Goal: Transaction & Acquisition: Purchase product/service

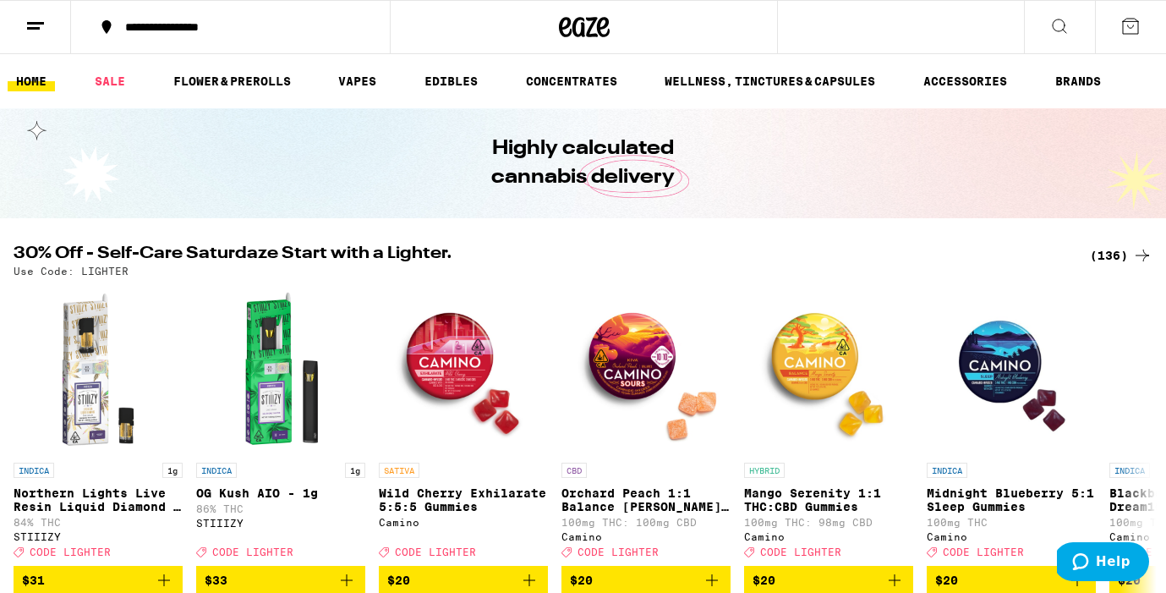
click at [1122, 254] on div "(136)" at bounding box center [1121, 255] width 63 height 20
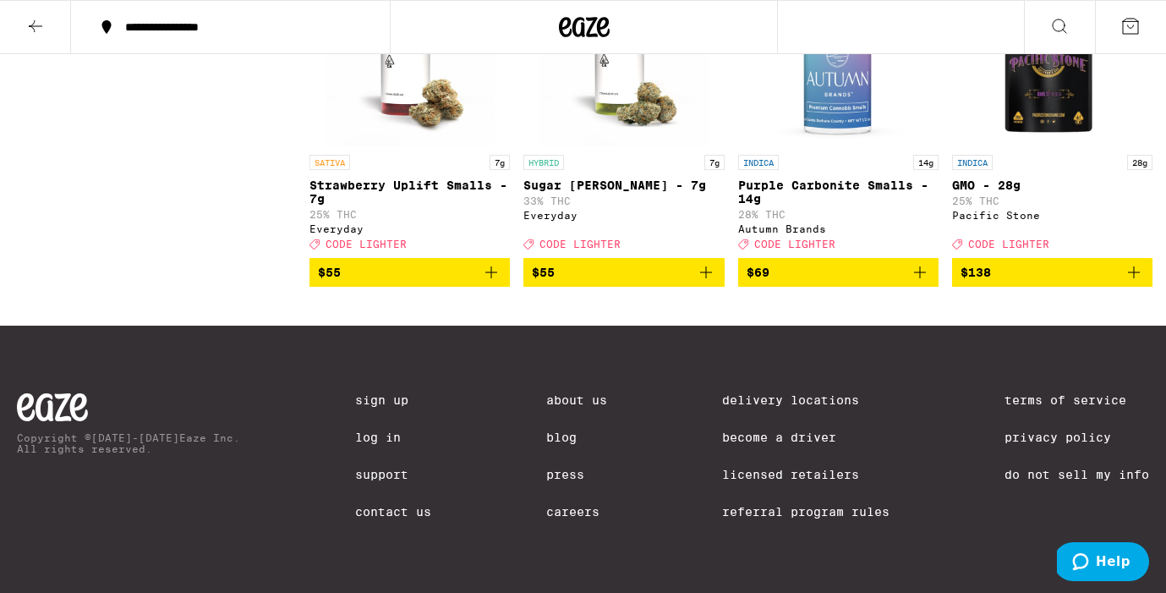
scroll to position [11061, 0]
click at [711, 282] on icon "Add to bag" at bounding box center [706, 272] width 20 height 20
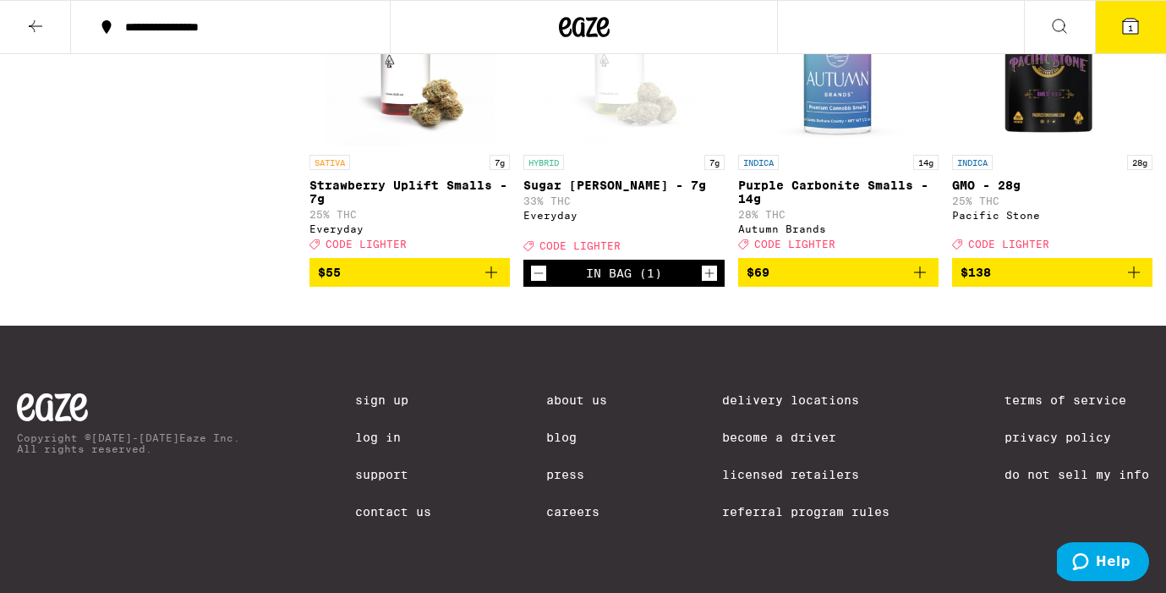
click at [1119, 22] on button "1" at bounding box center [1130, 27] width 71 height 52
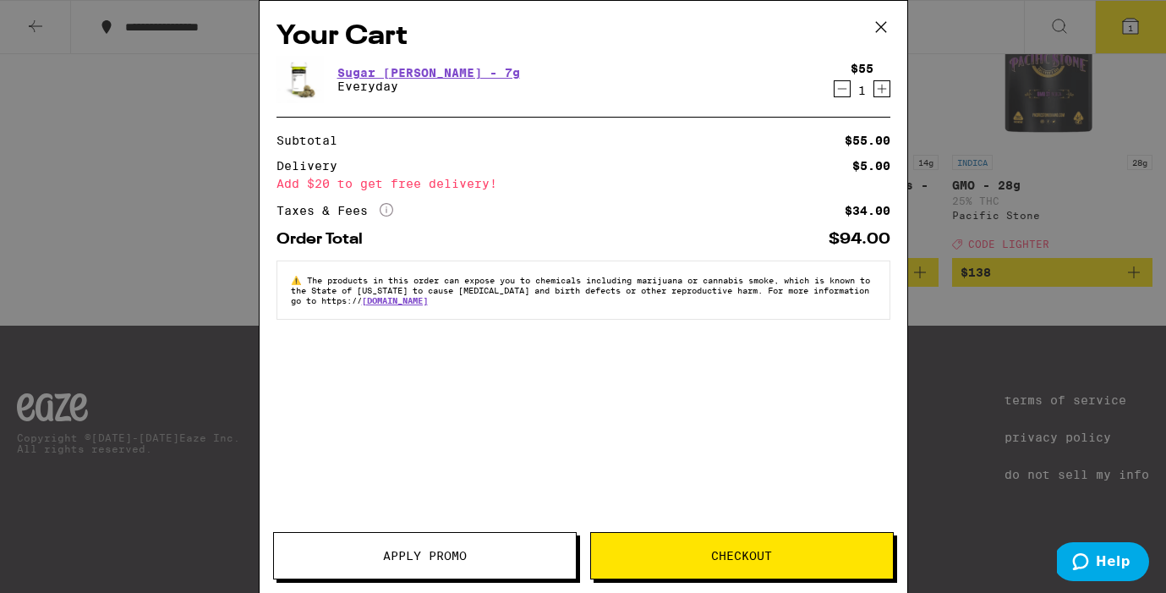
click at [420, 564] on button "Apply Promo" at bounding box center [425, 555] width 304 height 47
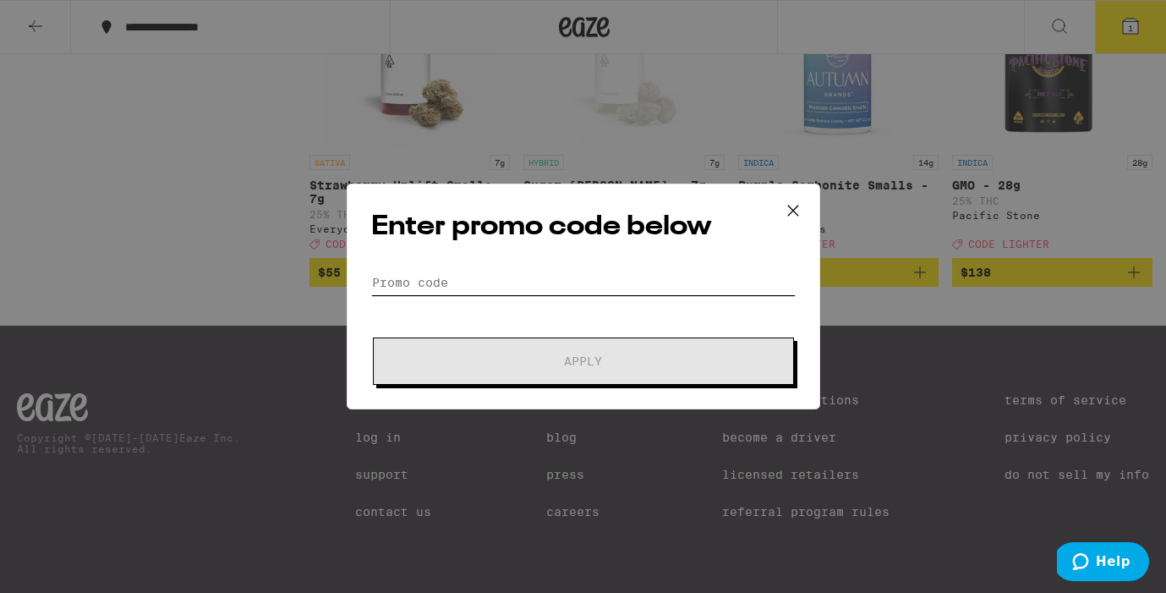
click at [512, 277] on input "Promo Code" at bounding box center [583, 282] width 424 height 25
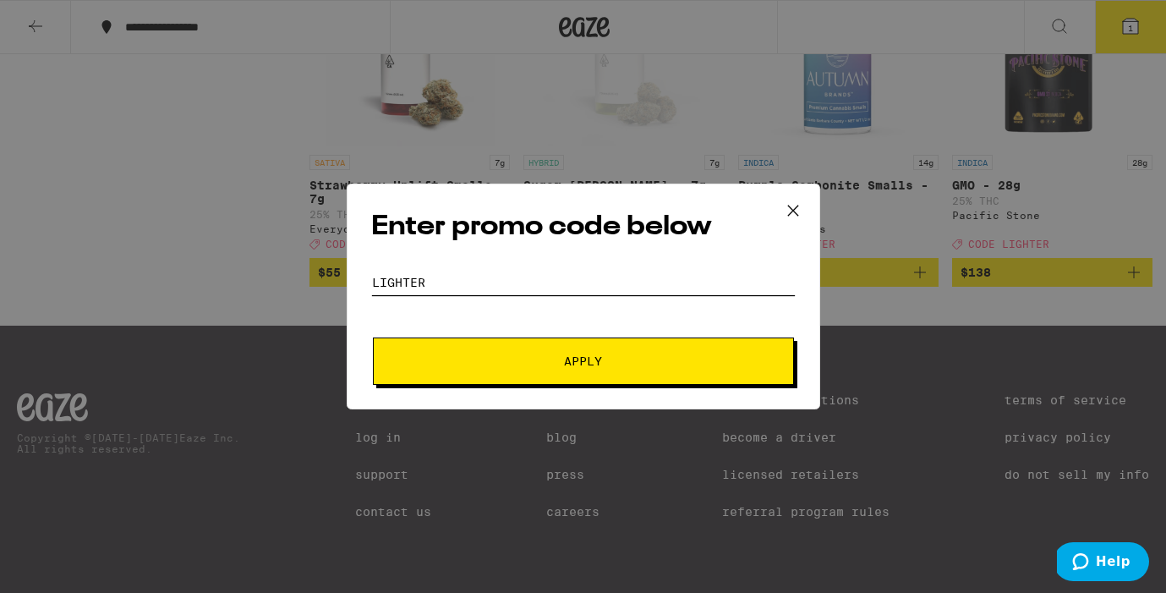
type input "lighter"
click at [538, 367] on button "Apply" at bounding box center [583, 360] width 421 height 47
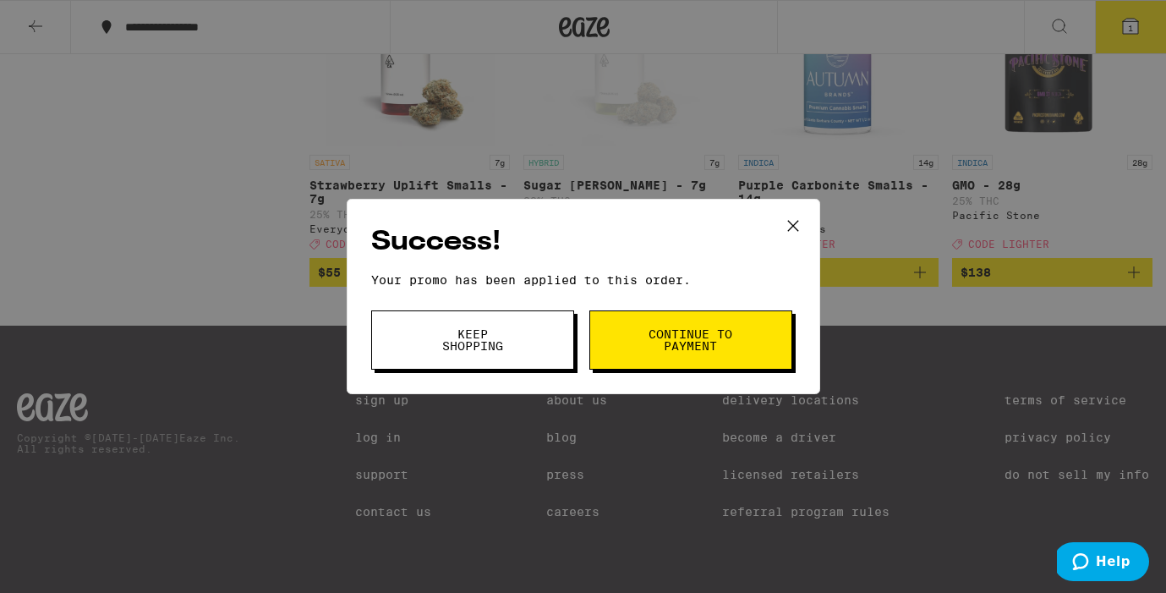
click at [506, 353] on button "Keep Shopping" at bounding box center [472, 339] width 203 height 59
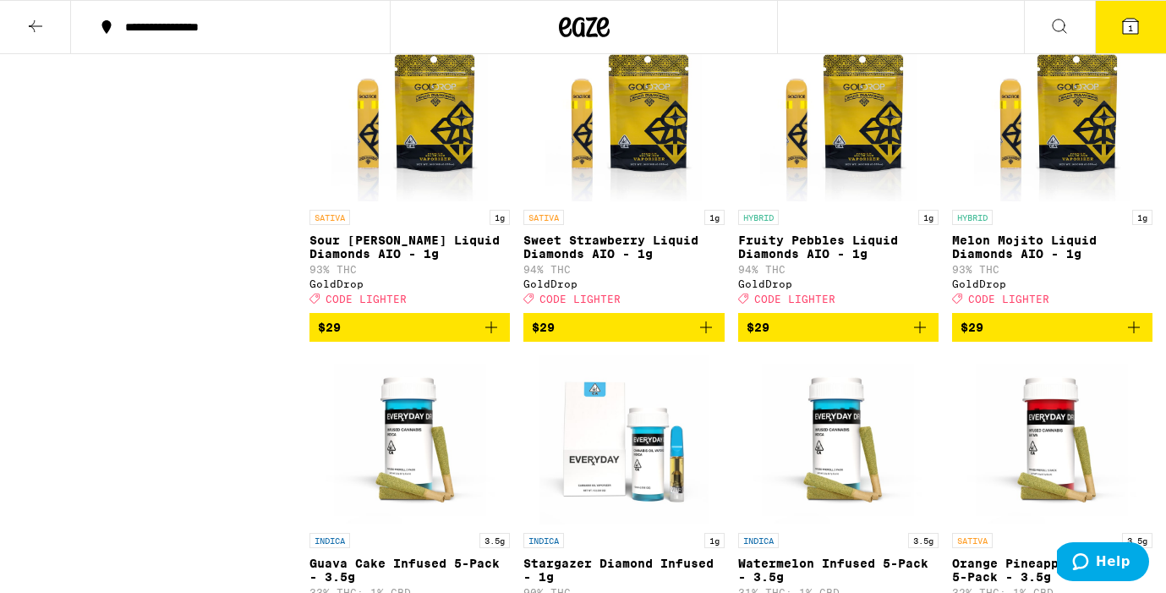
scroll to position [5667, 0]
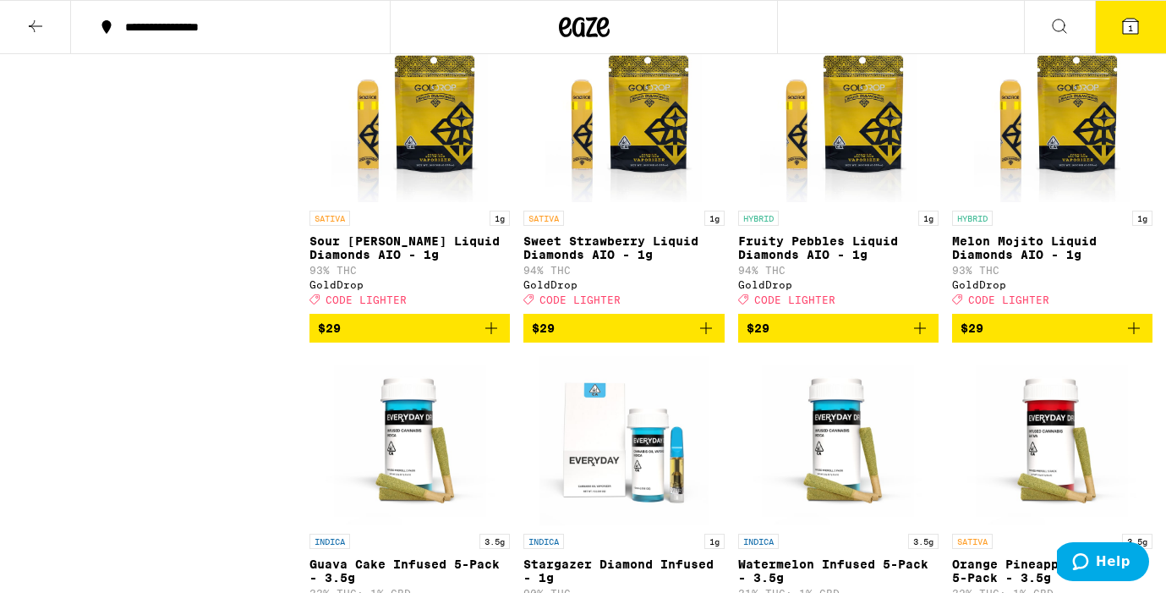
click at [918, 338] on icon "Add to bag" at bounding box center [920, 328] width 20 height 20
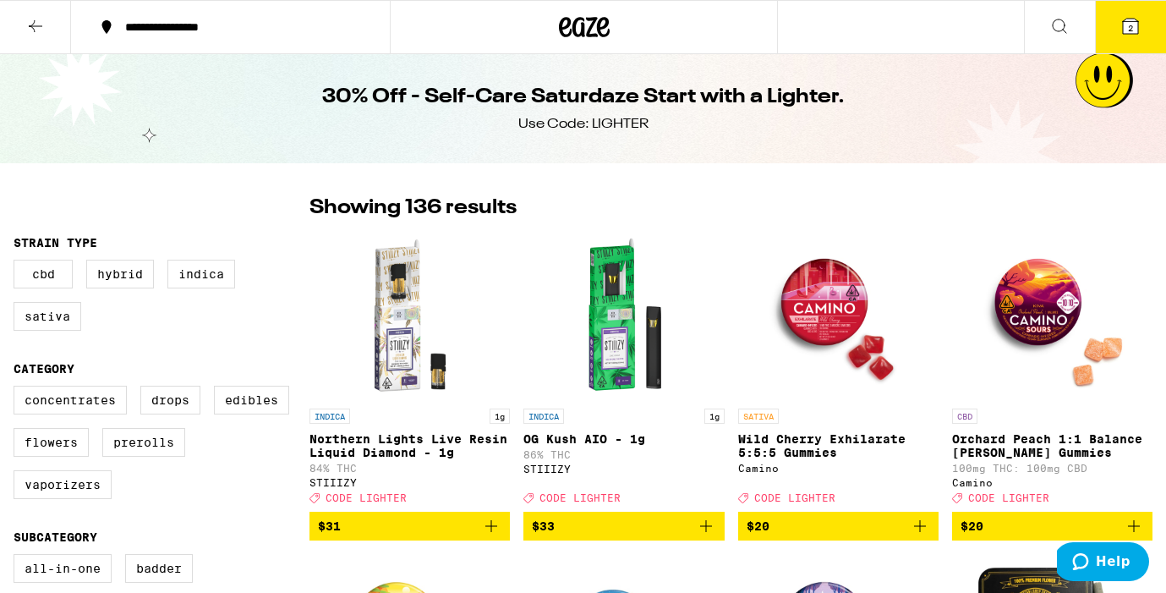
scroll to position [0, 0]
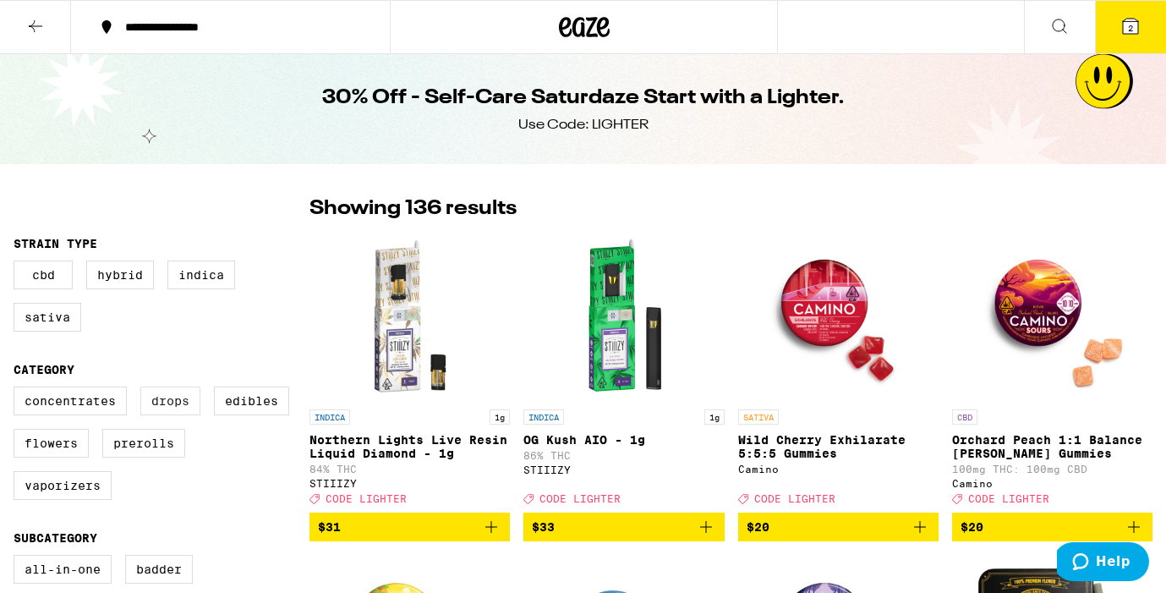
click at [171, 412] on label "Drops" at bounding box center [170, 400] width 60 height 29
click at [18, 390] on input "Drops" at bounding box center [17, 389] width 1 height 1
checkbox input "true"
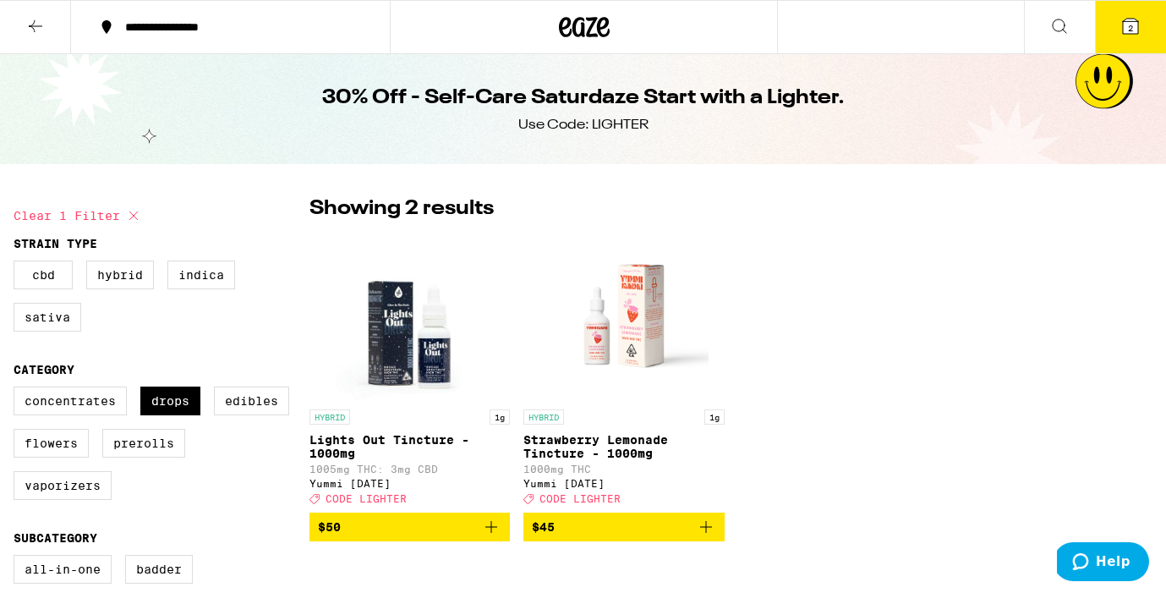
click at [537, 441] on p "Strawberry Lemonade Tincture - 1000mg" at bounding box center [623, 446] width 200 height 27
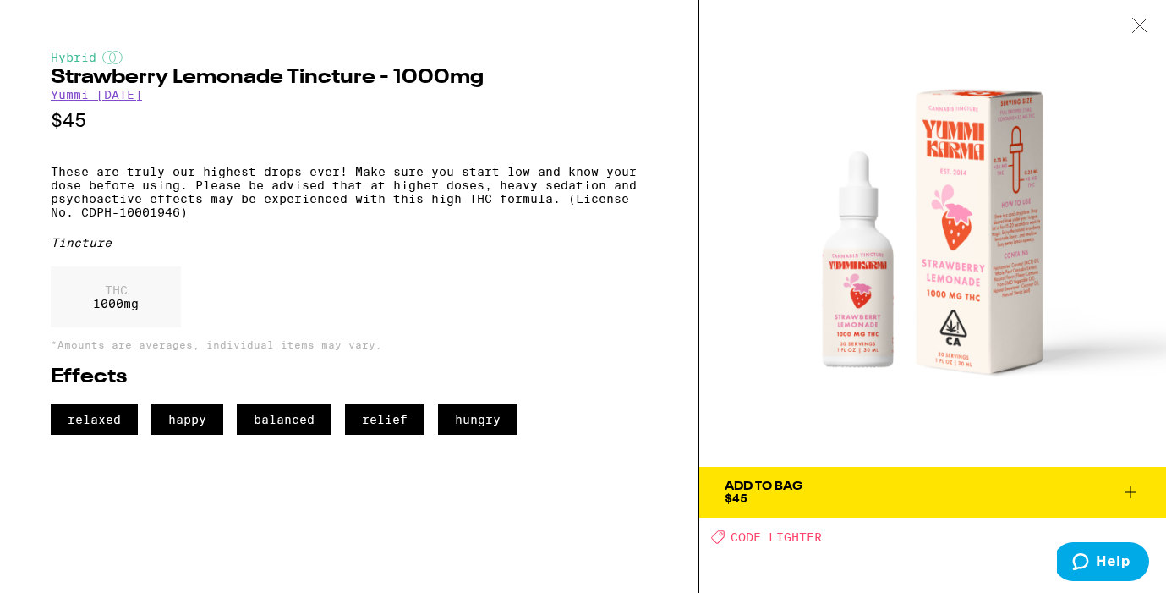
click at [1147, 20] on icon at bounding box center [1139, 25] width 17 height 15
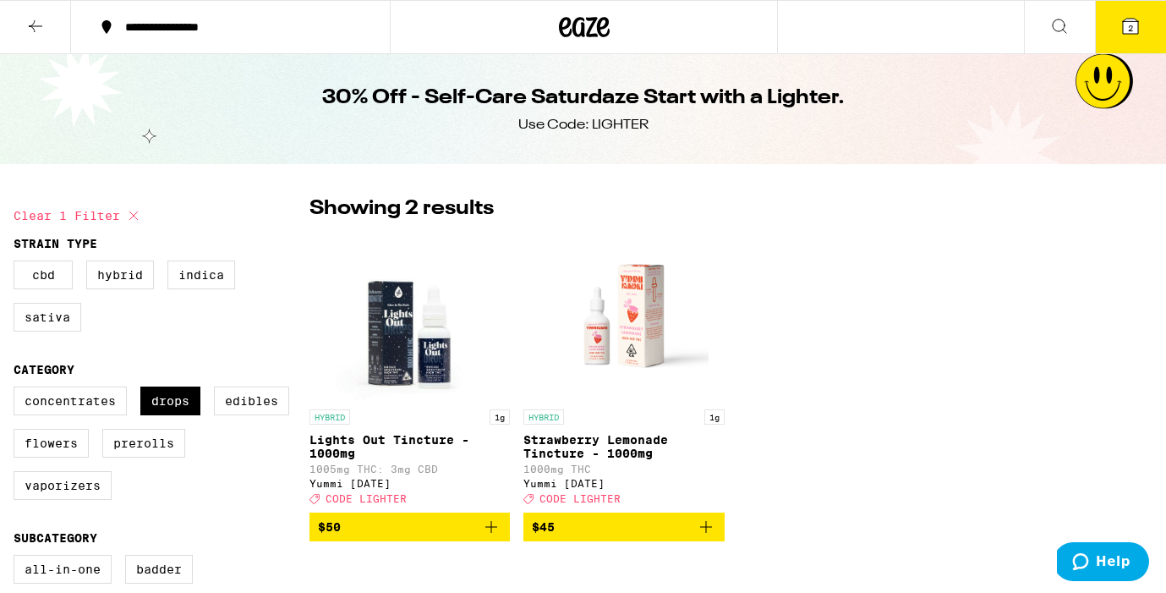
click at [415, 438] on p "Lights Out Tincture - 1000mg" at bounding box center [409, 446] width 200 height 27
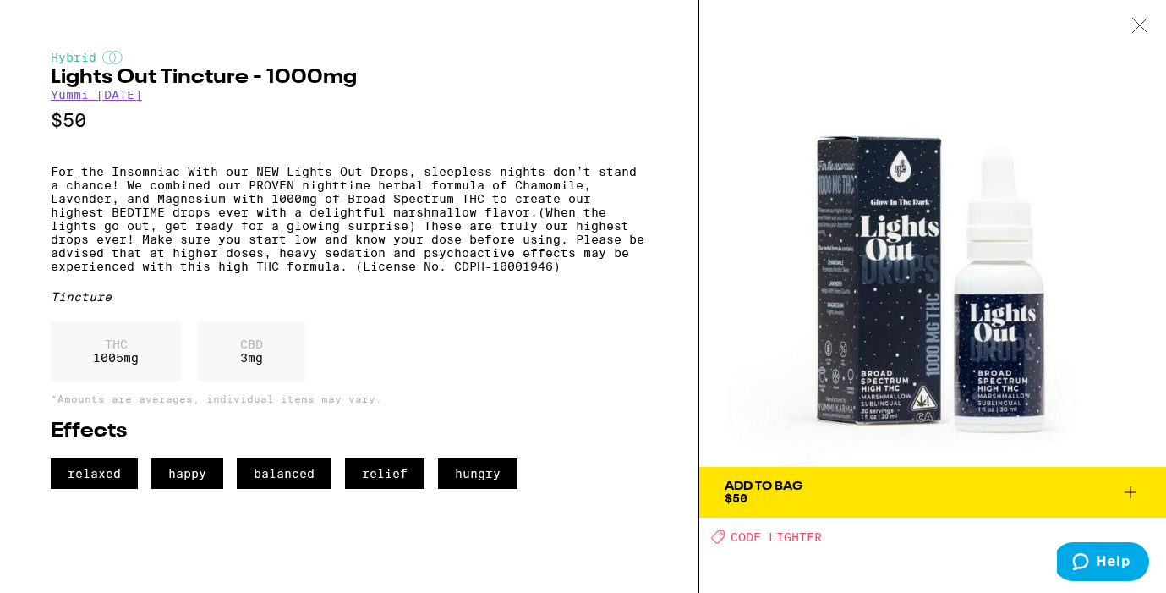
click at [1003, 375] on img at bounding box center [932, 233] width 467 height 467
click at [878, 314] on img at bounding box center [932, 233] width 467 height 467
click at [1141, 26] on icon at bounding box center [1139, 25] width 14 height 14
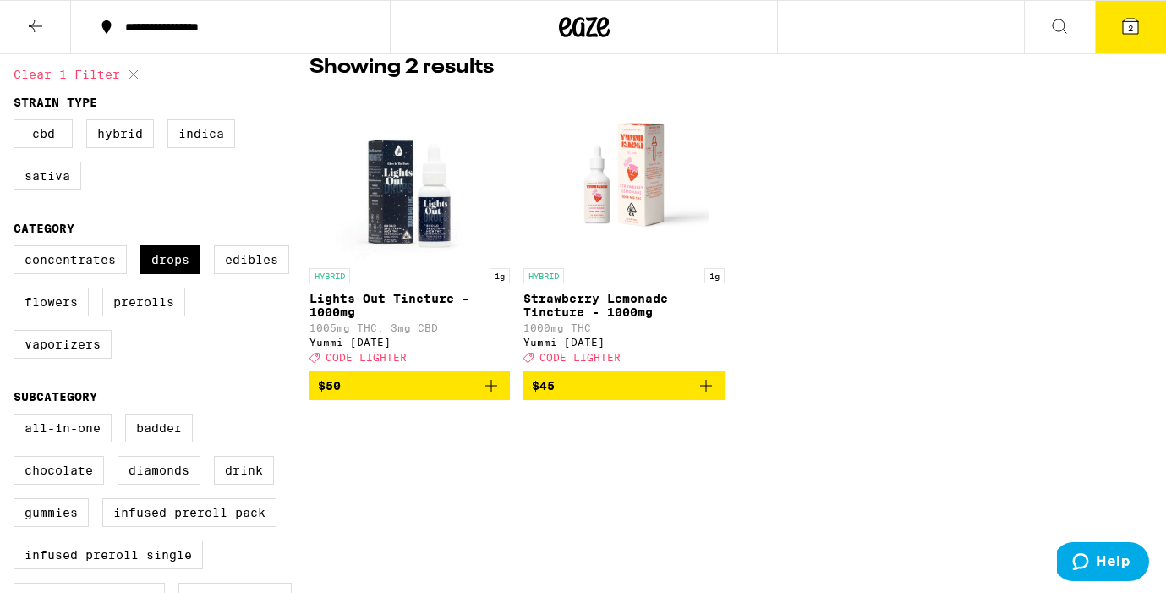
scroll to position [180, 0]
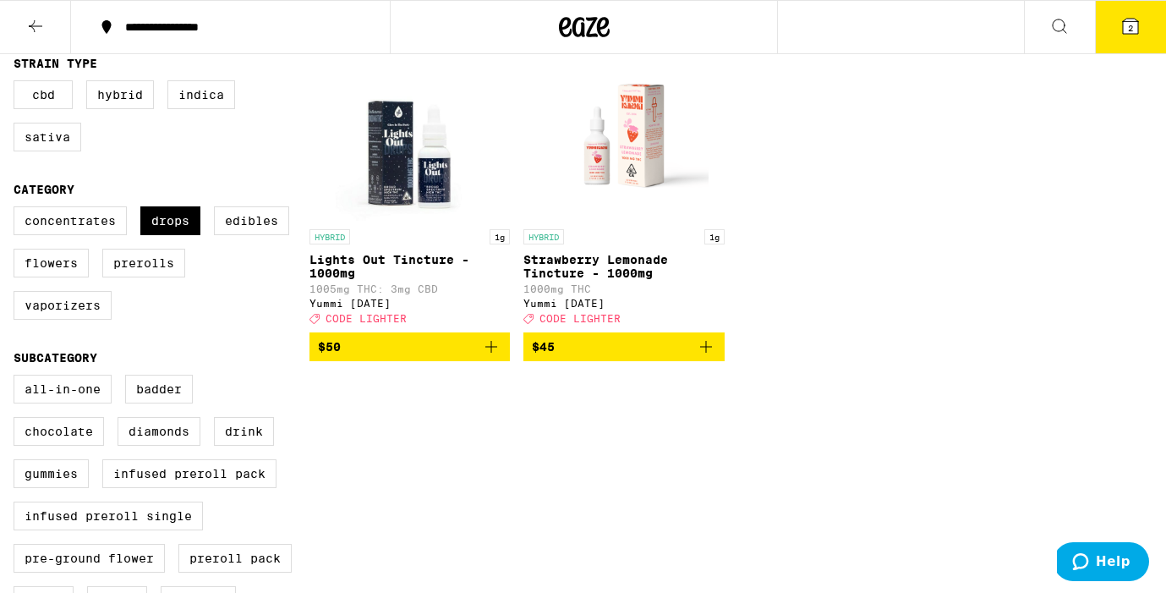
click at [709, 353] on icon "Add to bag" at bounding box center [706, 347] width 20 height 20
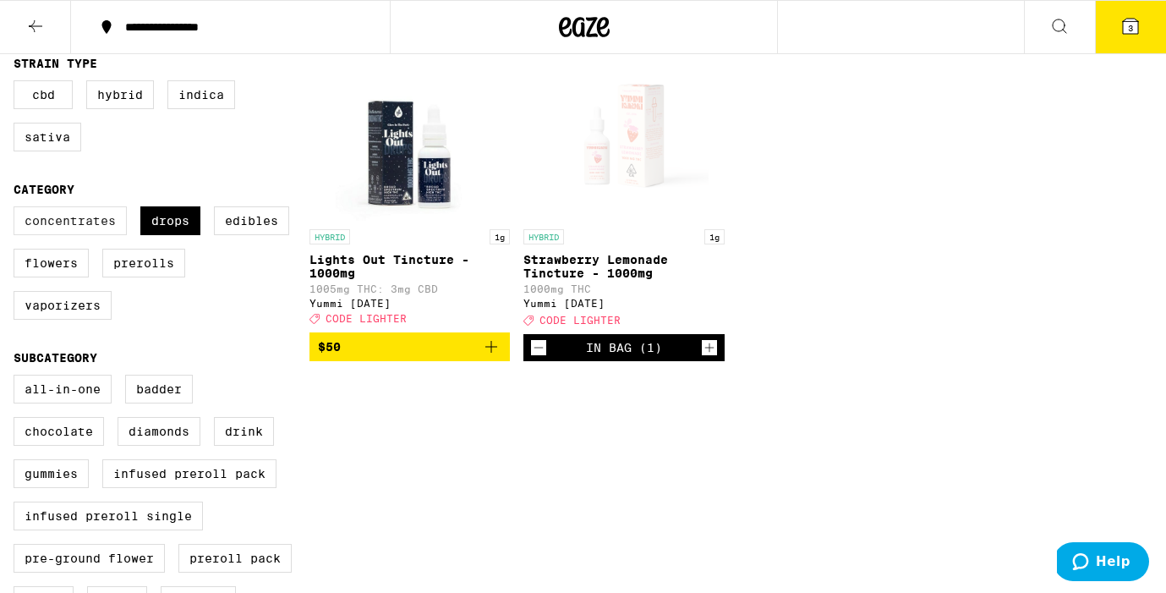
click at [97, 235] on label "Concentrates" at bounding box center [70, 220] width 113 height 29
click at [18, 210] on input "Concentrates" at bounding box center [17, 209] width 1 height 1
checkbox input "true"
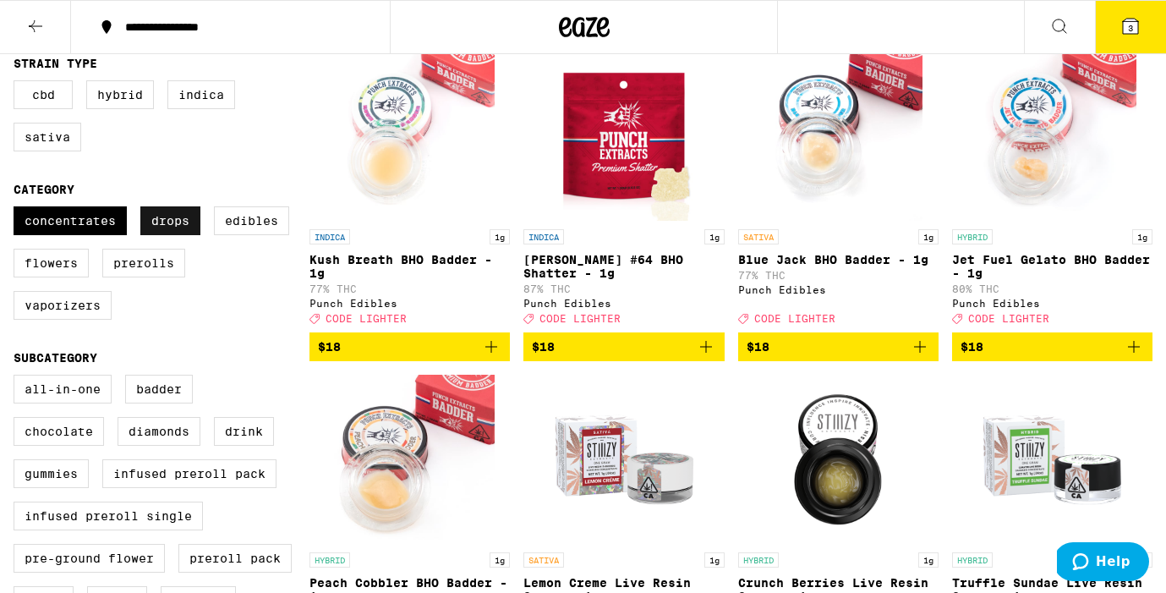
click at [168, 235] on label "Drops" at bounding box center [170, 220] width 60 height 29
click at [18, 210] on input "Drops" at bounding box center [17, 209] width 1 height 1
checkbox input "false"
click at [243, 234] on label "Edibles" at bounding box center [251, 220] width 75 height 29
click at [18, 210] on input "Edibles" at bounding box center [17, 209] width 1 height 1
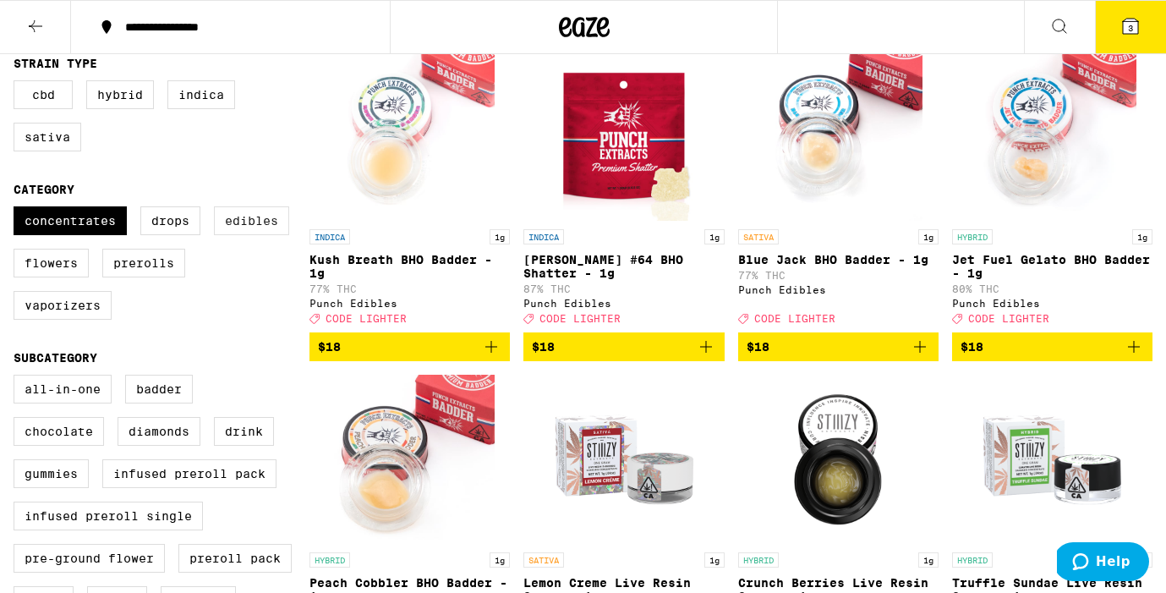
checkbox input "true"
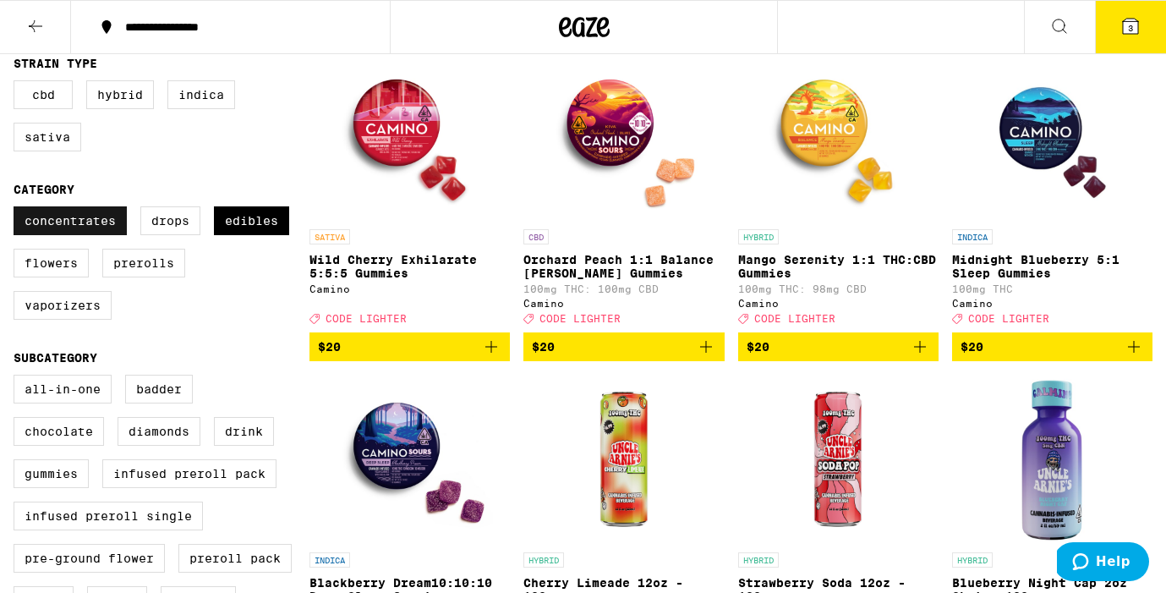
click at [96, 222] on label "Concentrates" at bounding box center [70, 220] width 113 height 29
click at [18, 210] on input "Concentrates" at bounding box center [17, 209] width 1 height 1
checkbox input "false"
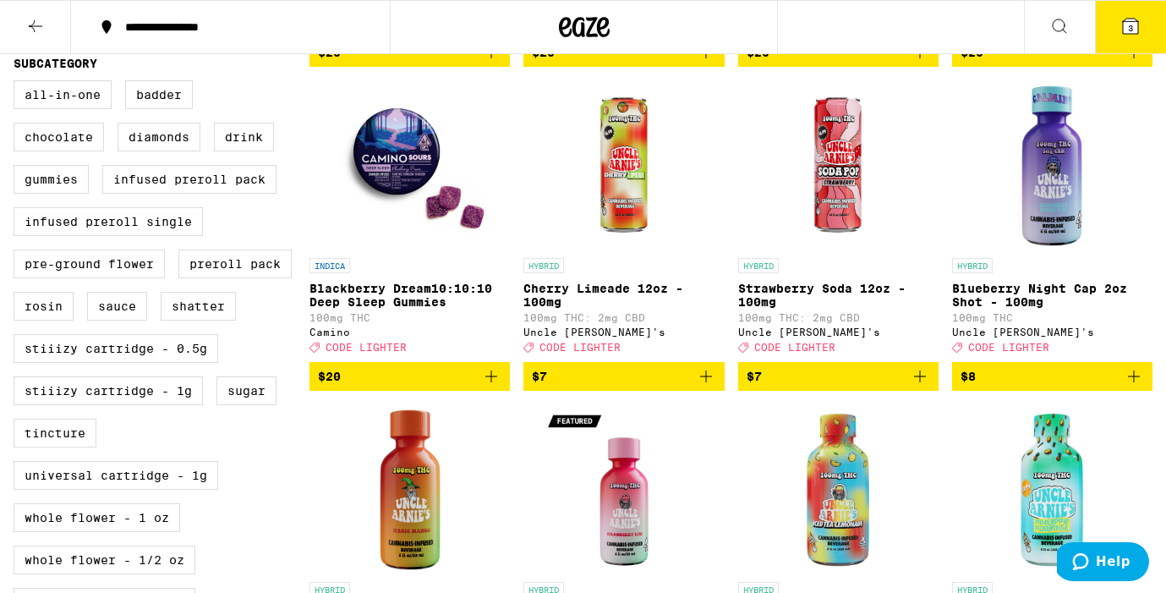
scroll to position [473, 0]
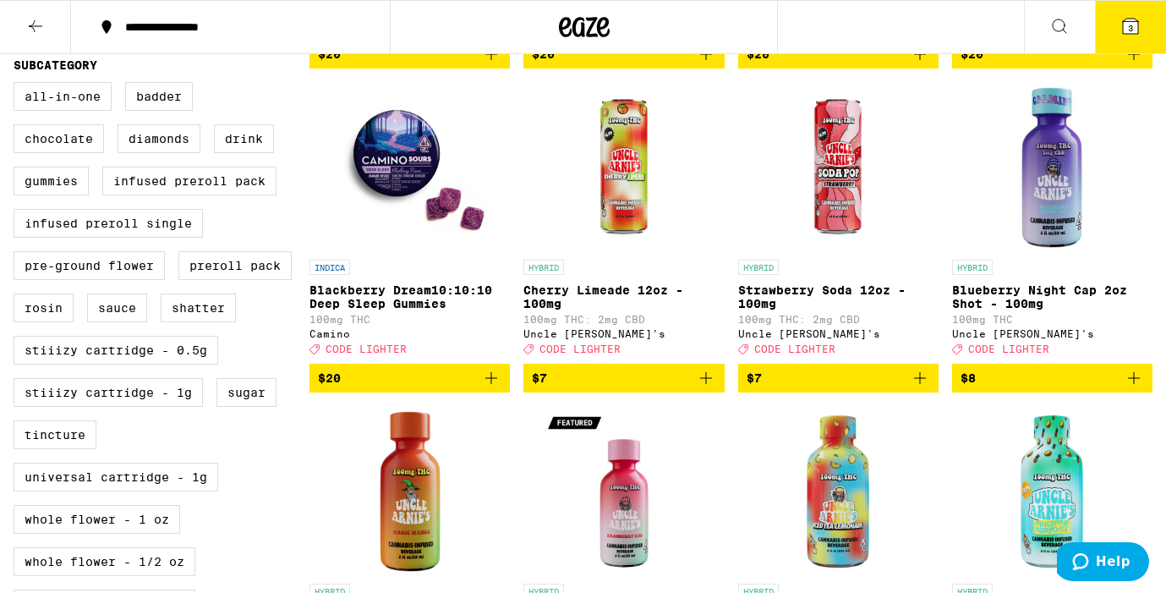
click at [1061, 217] on img "Open page for Blueberry Night Cap 2oz Shot - 100mg from Uncle Arnie's" at bounding box center [1051, 166] width 169 height 169
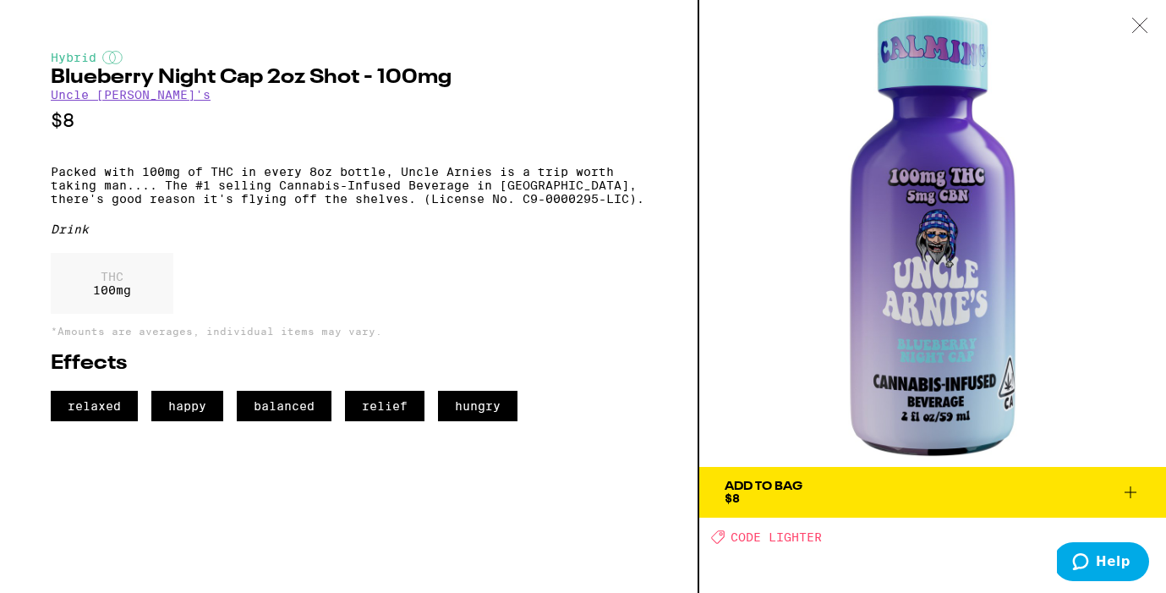
click at [103, 97] on link "Uncle [PERSON_NAME]'s" at bounding box center [131, 95] width 160 height 14
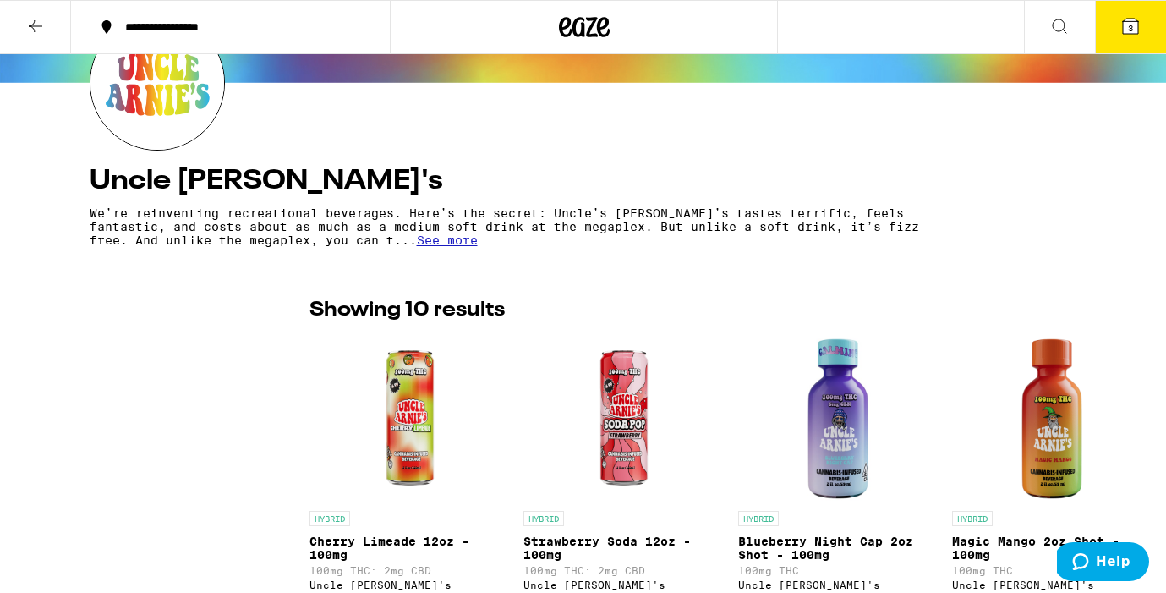
scroll to position [208, 0]
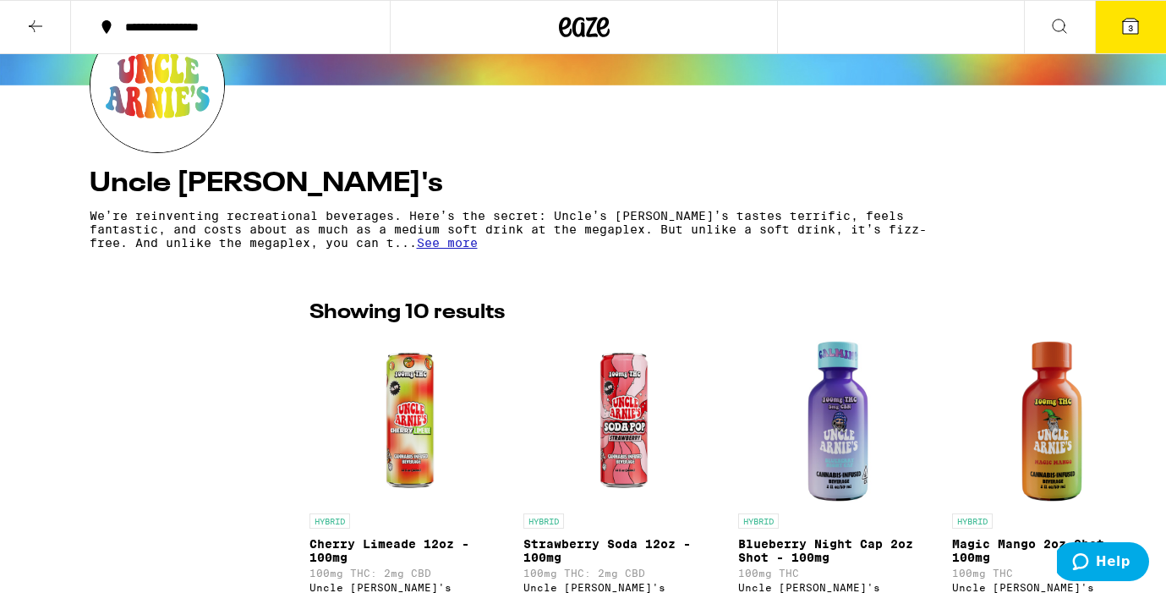
click at [478, 249] on span "See more" at bounding box center [447, 243] width 61 height 14
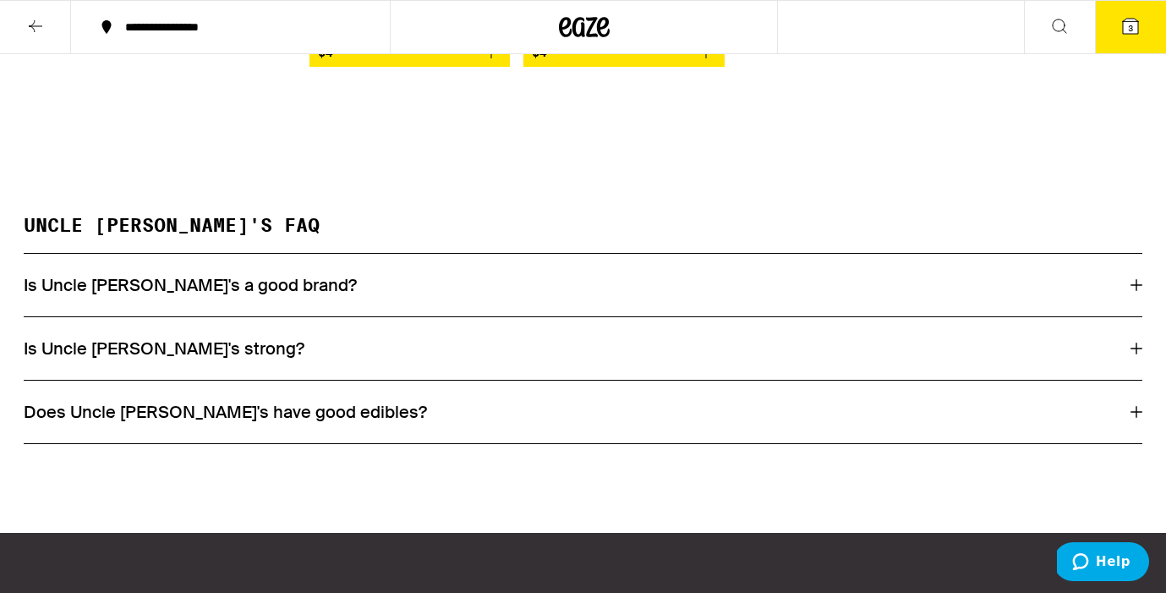
scroll to position [1451, 0]
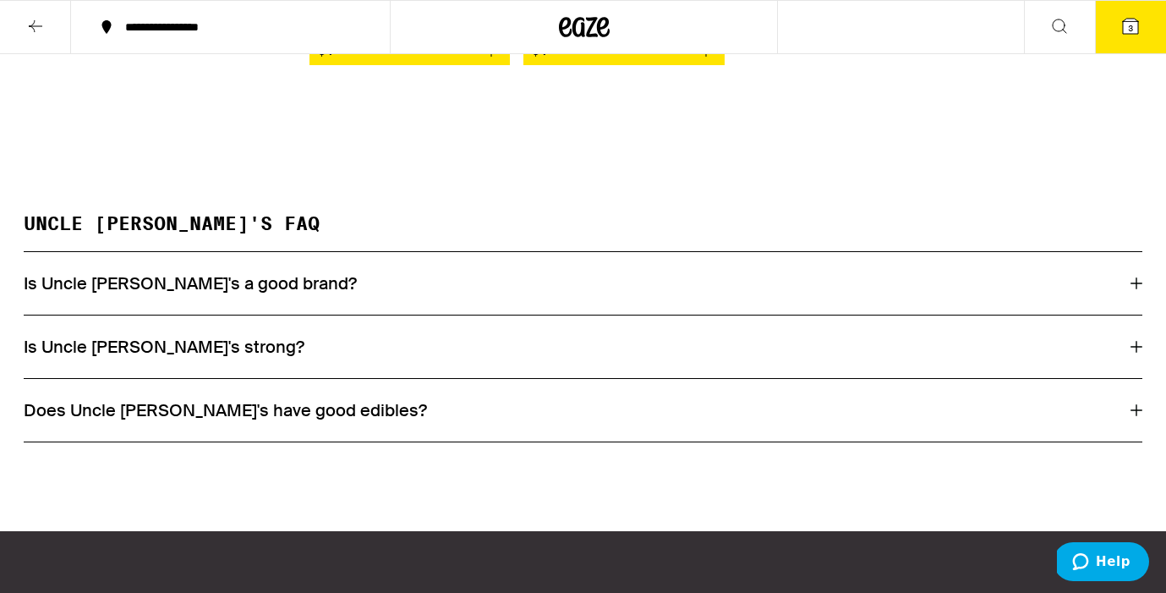
click at [1133, 353] on icon at bounding box center [1137, 347] width 12 height 12
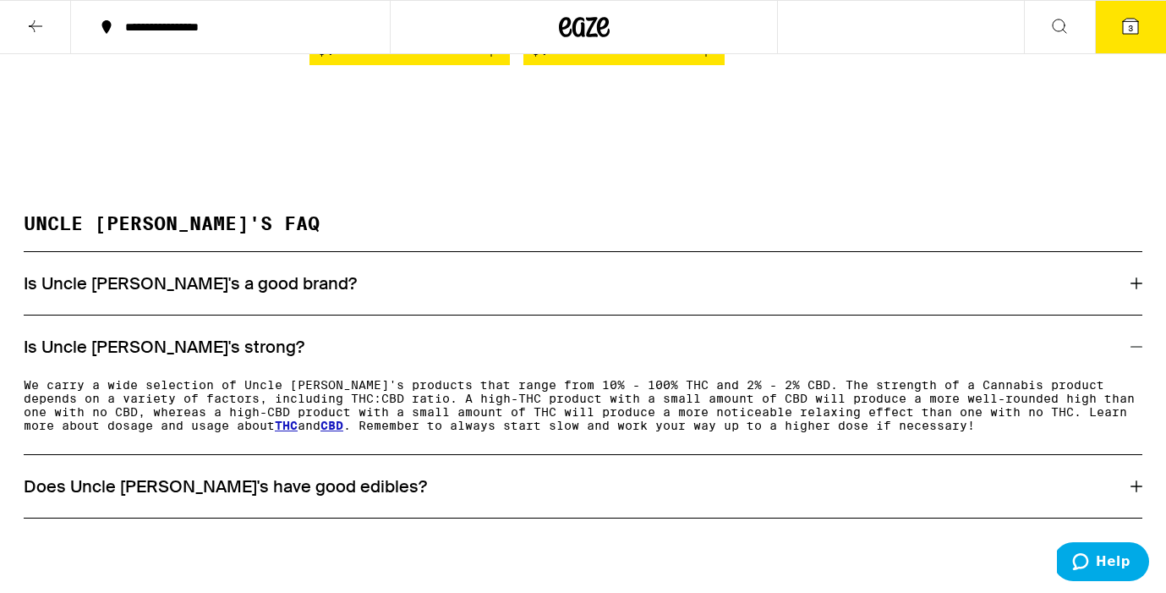
click at [1136, 353] on icon at bounding box center [1137, 347] width 12 height 12
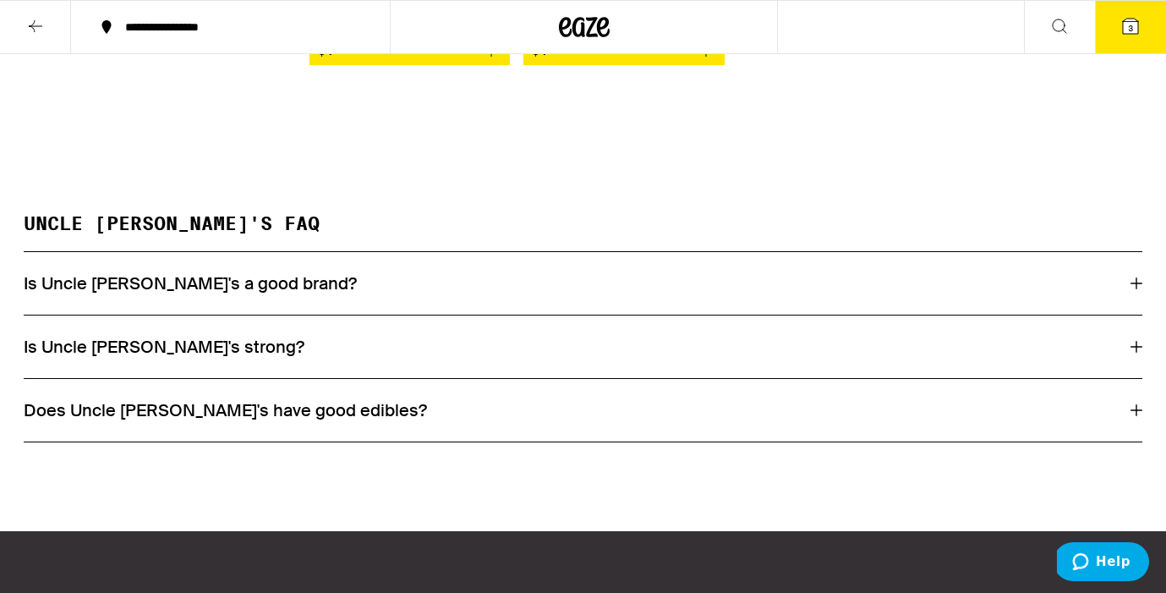
click at [1134, 289] on icon at bounding box center [1137, 283] width 12 height 12
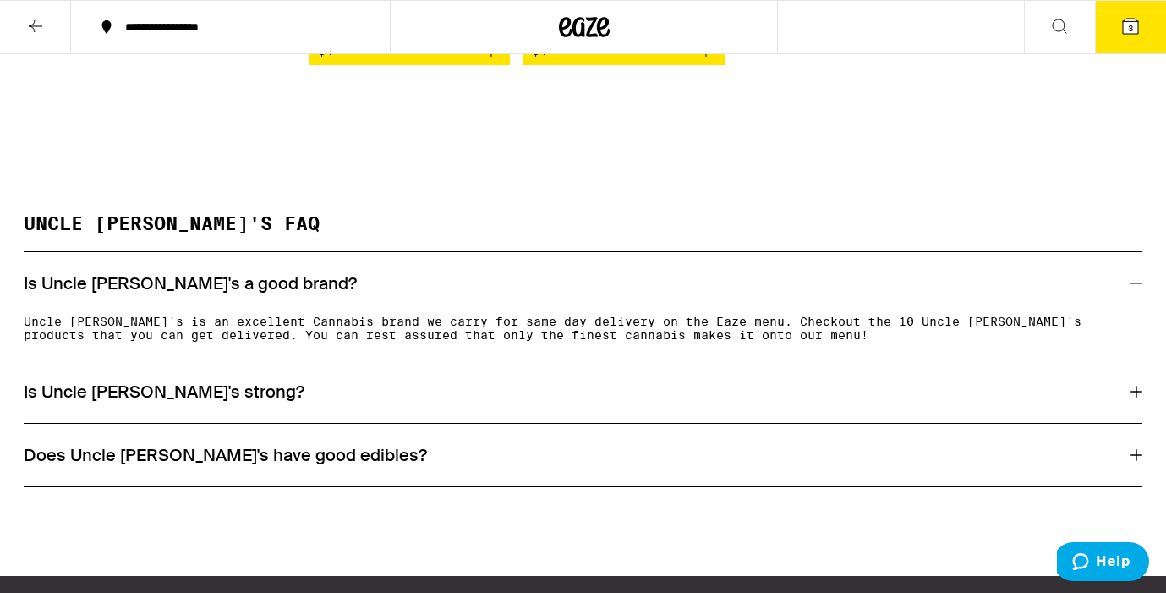
click at [1134, 289] on icon at bounding box center [1137, 283] width 12 height 12
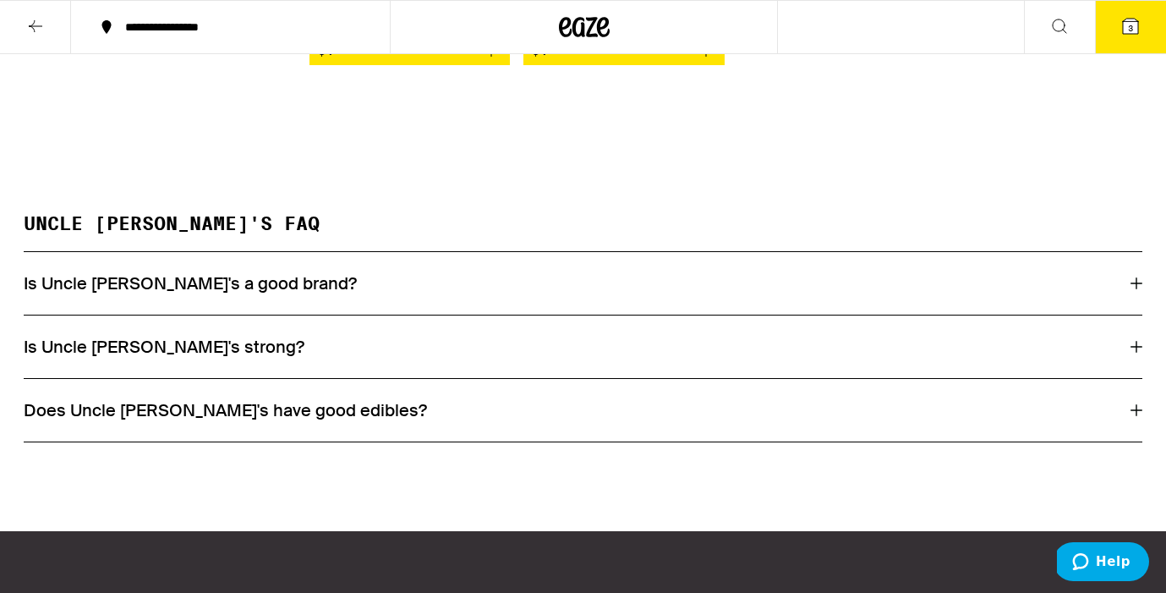
click at [1134, 416] on icon at bounding box center [1137, 410] width 12 height 12
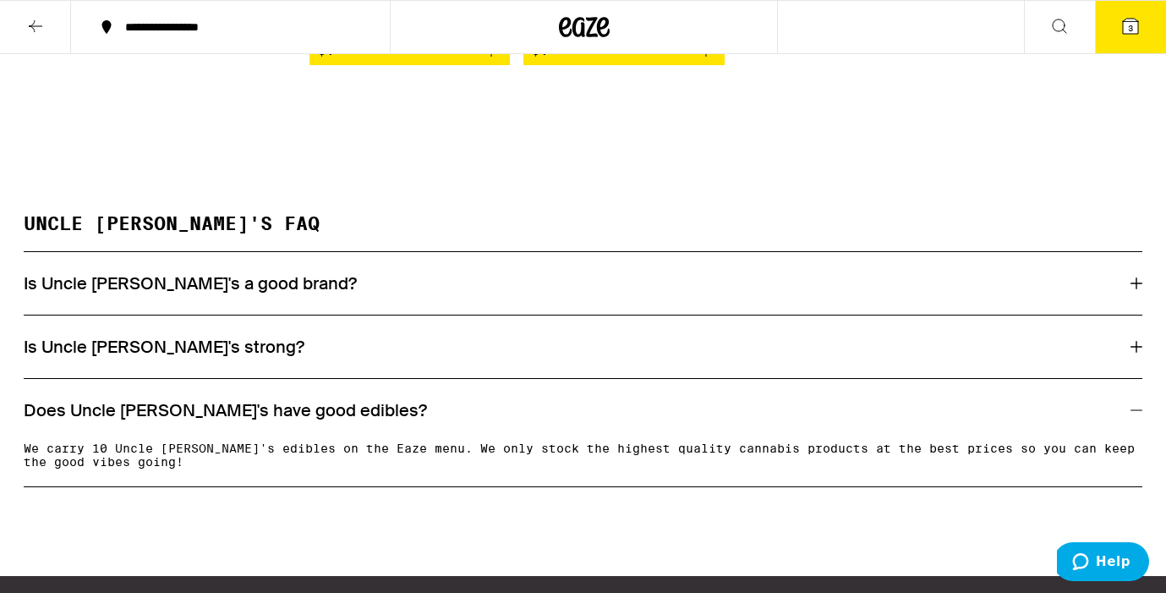
click at [1138, 410] on icon at bounding box center [1137, 409] width 12 height 1
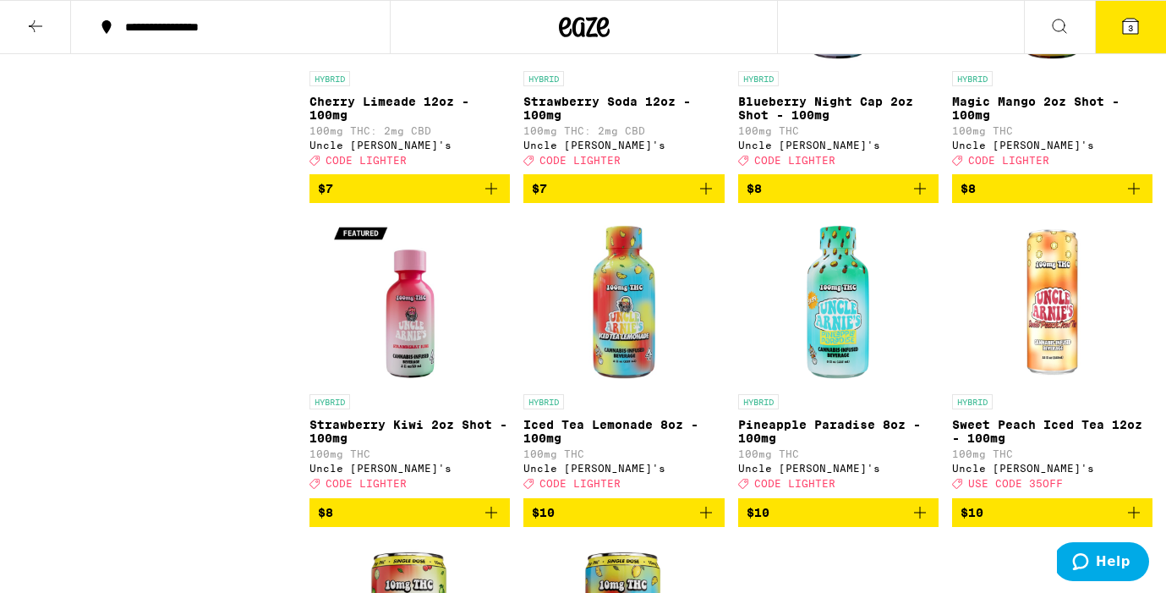
scroll to position [704, 0]
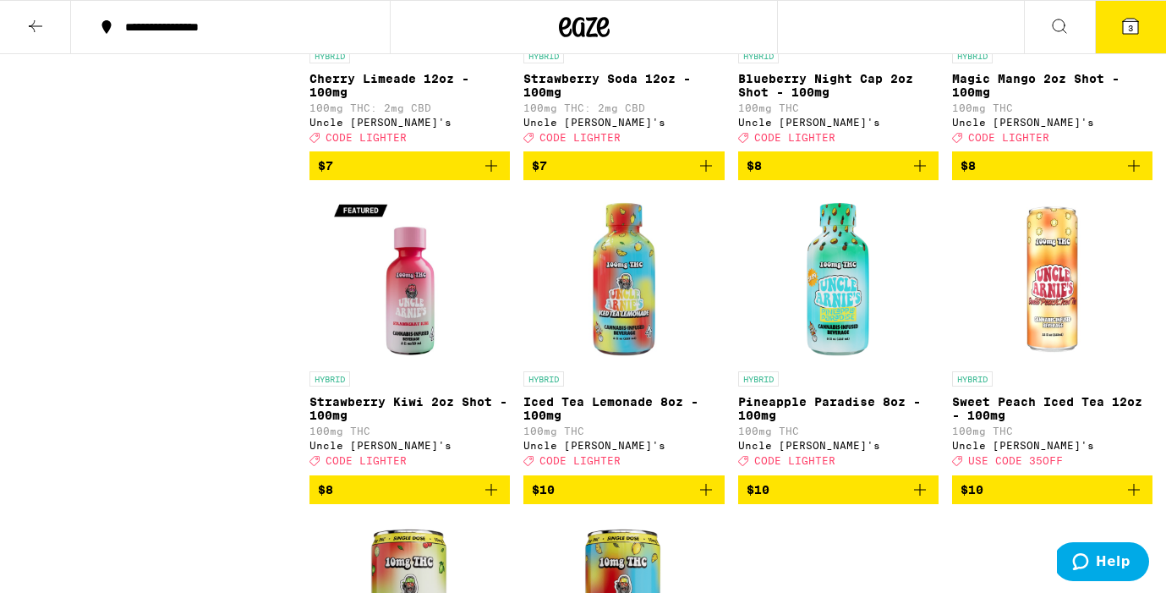
click at [409, 300] on img "Open page for Strawberry Kiwi 2oz Shot - 100mg from Uncle Arnie's" at bounding box center [410, 278] width 169 height 169
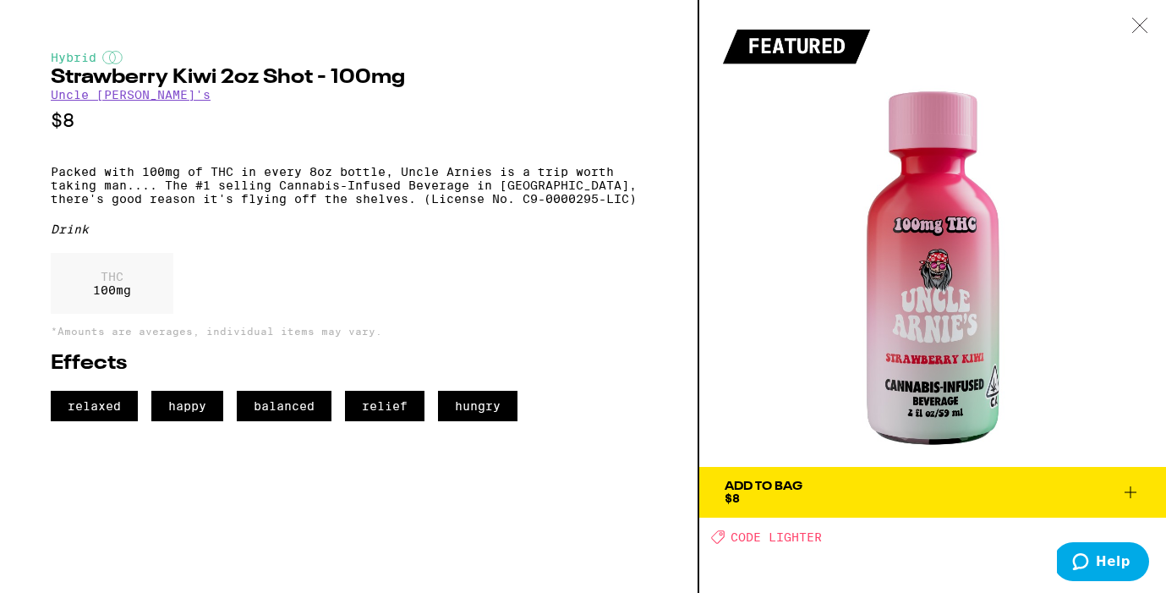
click at [1142, 19] on icon at bounding box center [1139, 25] width 17 height 15
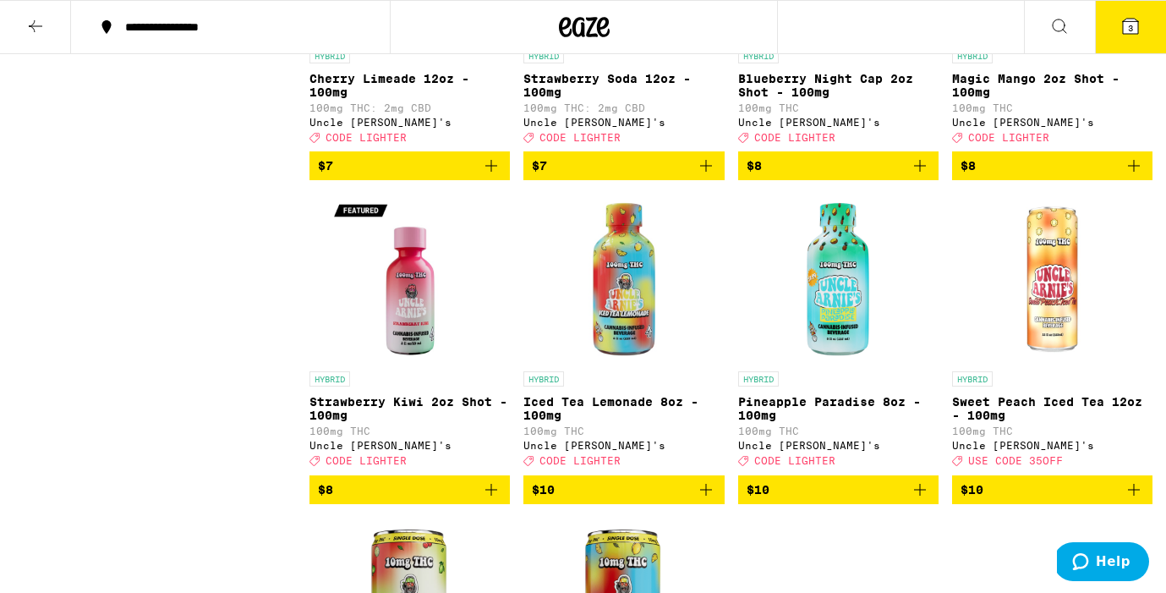
click at [849, 278] on img "Open page for Pineapple Paradise 8oz - 100mg from Uncle Arnie's" at bounding box center [837, 278] width 169 height 169
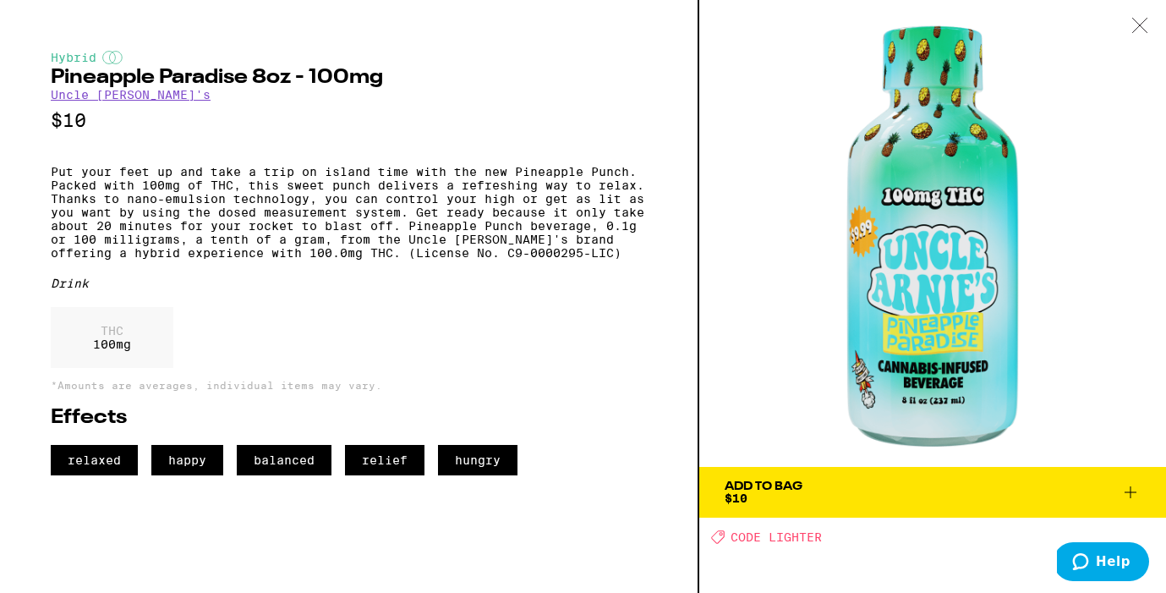
click at [1139, 28] on icon at bounding box center [1139, 25] width 17 height 15
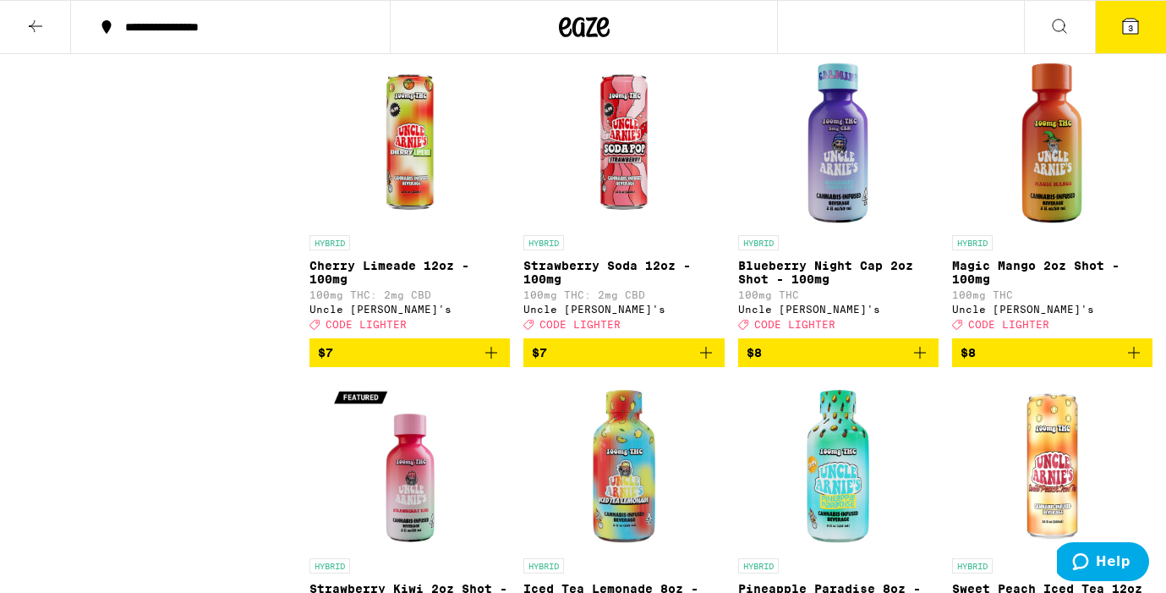
scroll to position [517, 0]
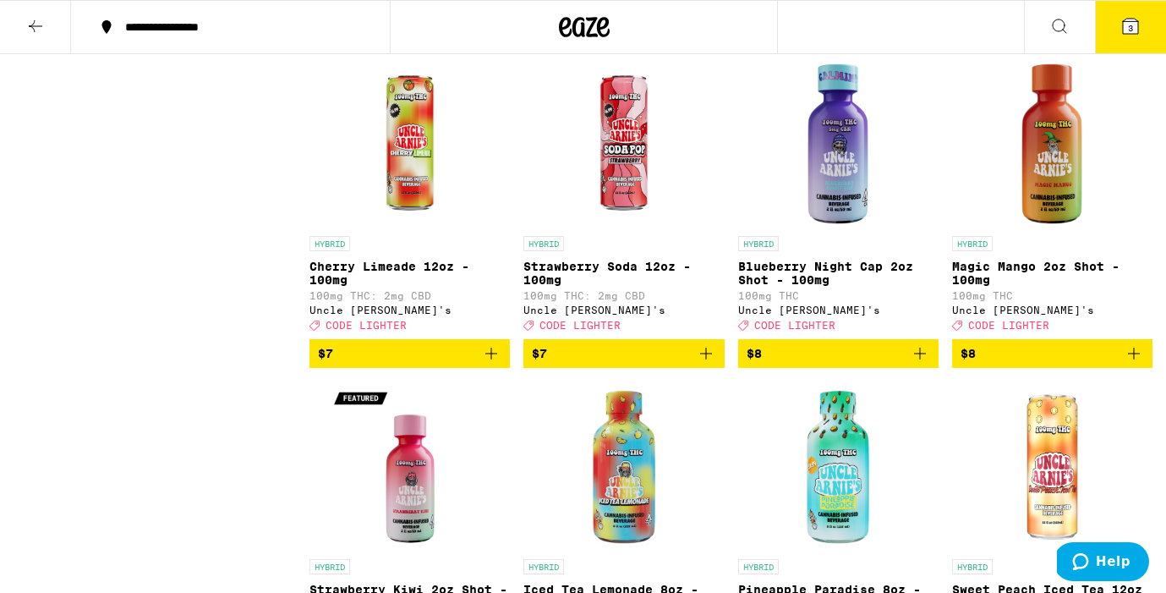
click at [410, 176] on img "Open page for Cherry Limeade 12oz - 100mg from Uncle Arnie's" at bounding box center [410, 142] width 169 height 169
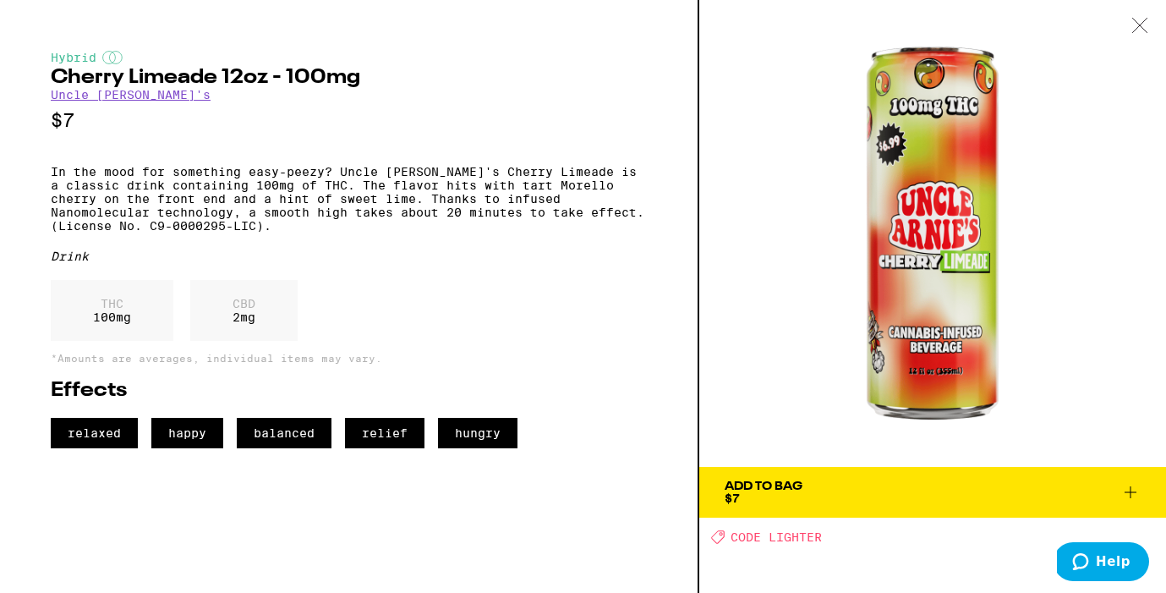
click at [1136, 22] on icon at bounding box center [1139, 25] width 17 height 15
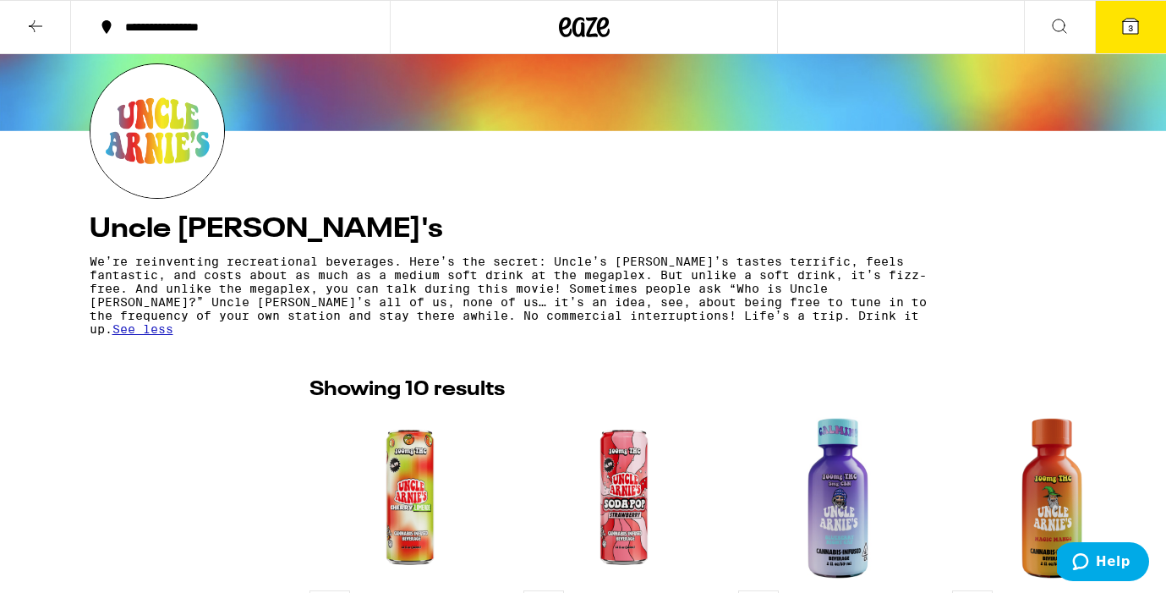
scroll to position [161, 0]
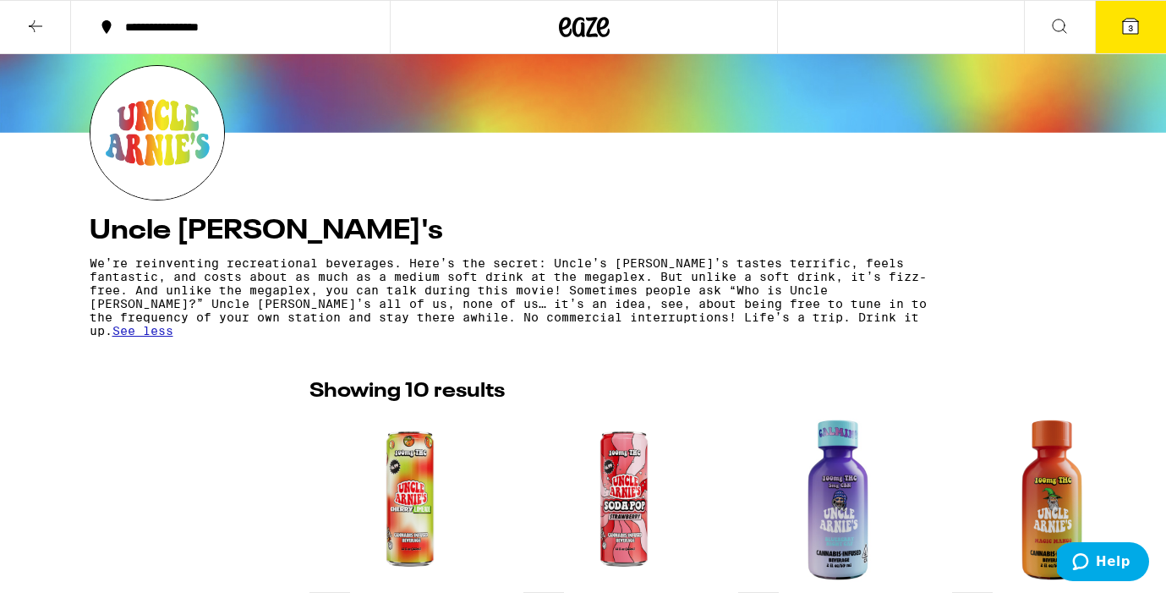
scroll to position [517, 0]
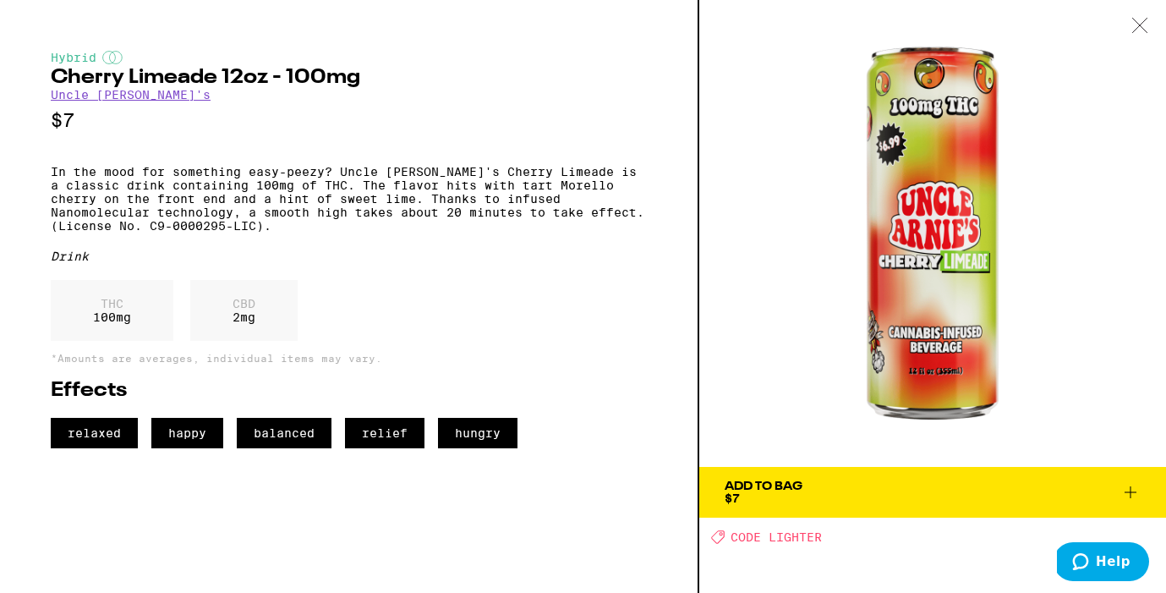
scroll to position [161, 0]
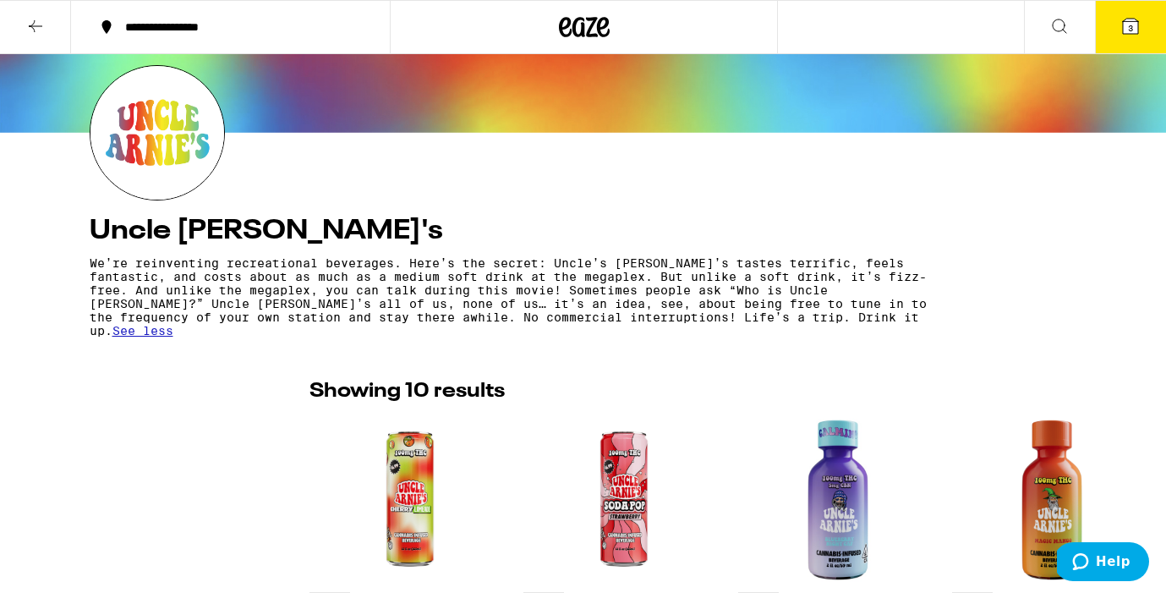
click at [46, 24] on button at bounding box center [35, 27] width 71 height 53
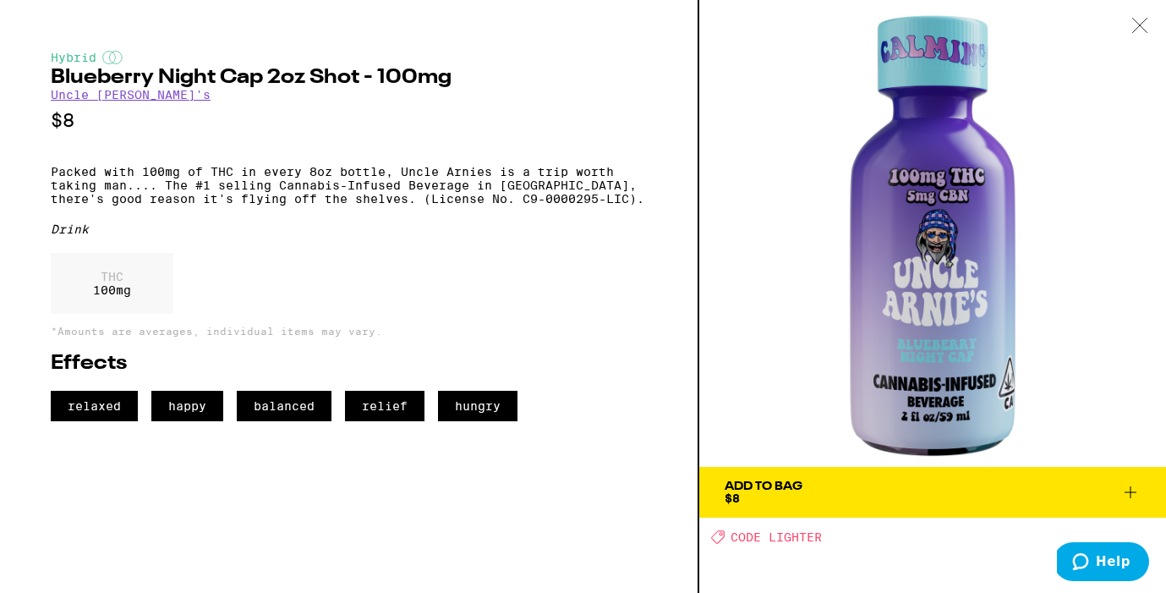
click at [1144, 26] on icon at bounding box center [1139, 25] width 17 height 15
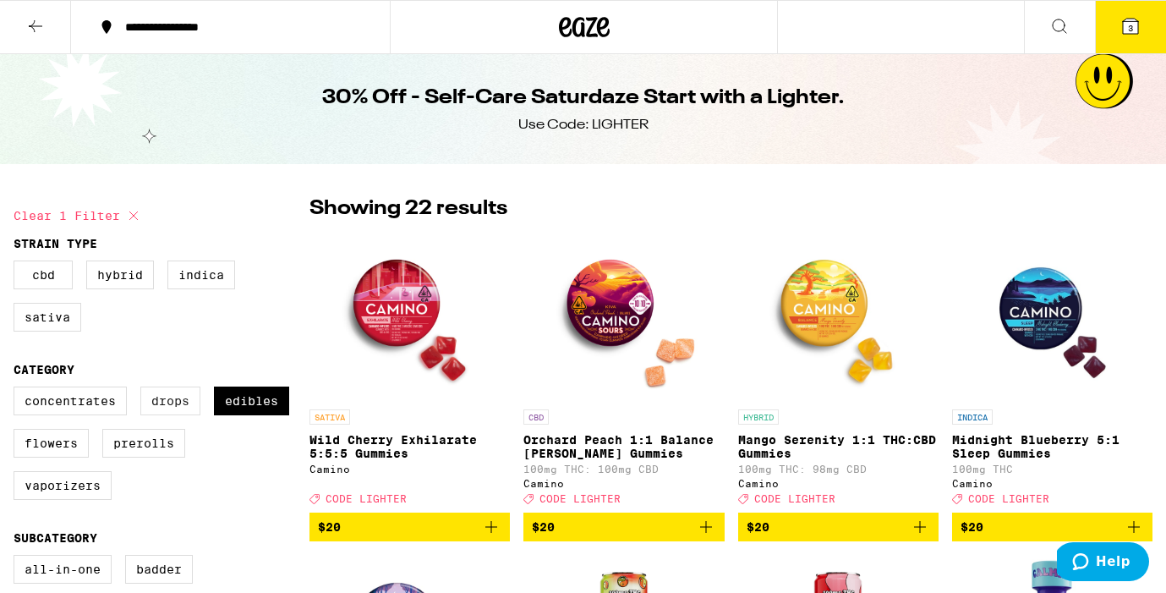
click at [175, 412] on label "Drops" at bounding box center [170, 400] width 60 height 29
click at [18, 390] on input "Drops" at bounding box center [17, 389] width 1 height 1
click at [182, 409] on label "Drops" at bounding box center [170, 400] width 60 height 29
click at [18, 390] on input "Drops" at bounding box center [17, 389] width 1 height 1
click at [182, 409] on label "Drops" at bounding box center [170, 400] width 60 height 29
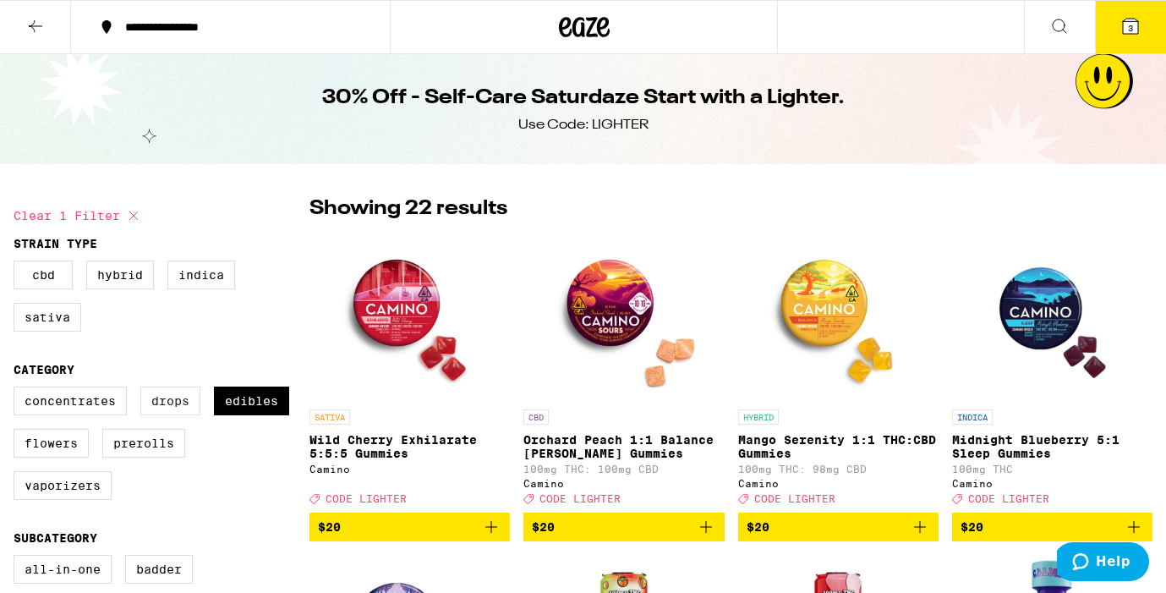
click at [18, 390] on input "Drops" at bounding box center [17, 389] width 1 height 1
click at [168, 406] on label "Drops" at bounding box center [170, 400] width 60 height 29
click at [18, 390] on input "Drops" at bounding box center [17, 389] width 1 height 1
checkbox input "false"
click at [252, 415] on label "Edibles" at bounding box center [251, 400] width 75 height 29
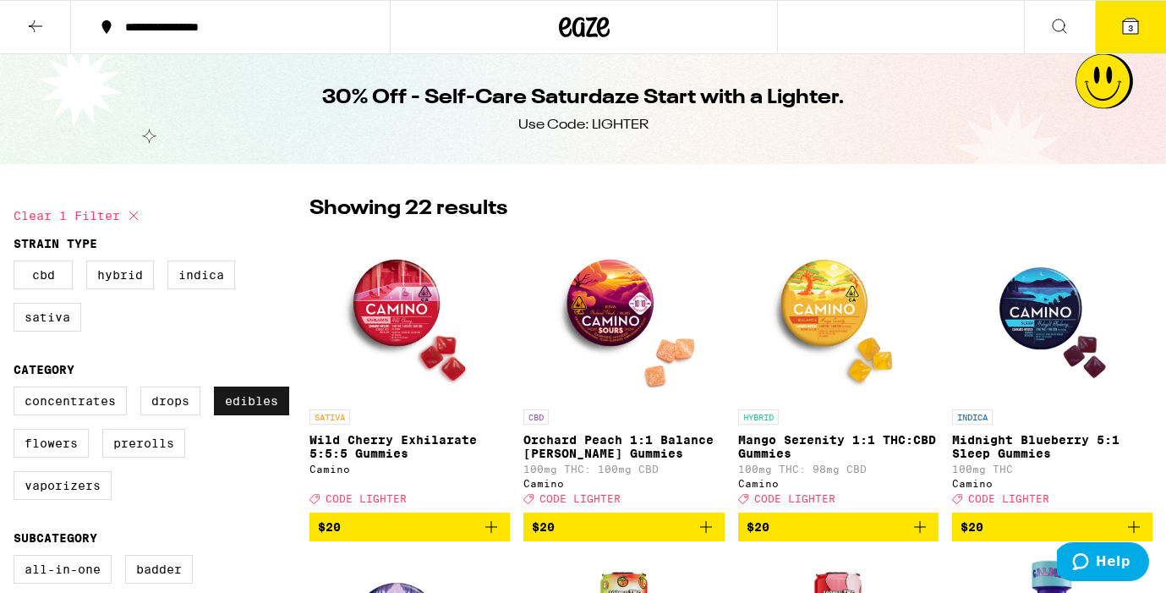
click at [18, 390] on input "Edibles" at bounding box center [17, 389] width 1 height 1
checkbox input "false"
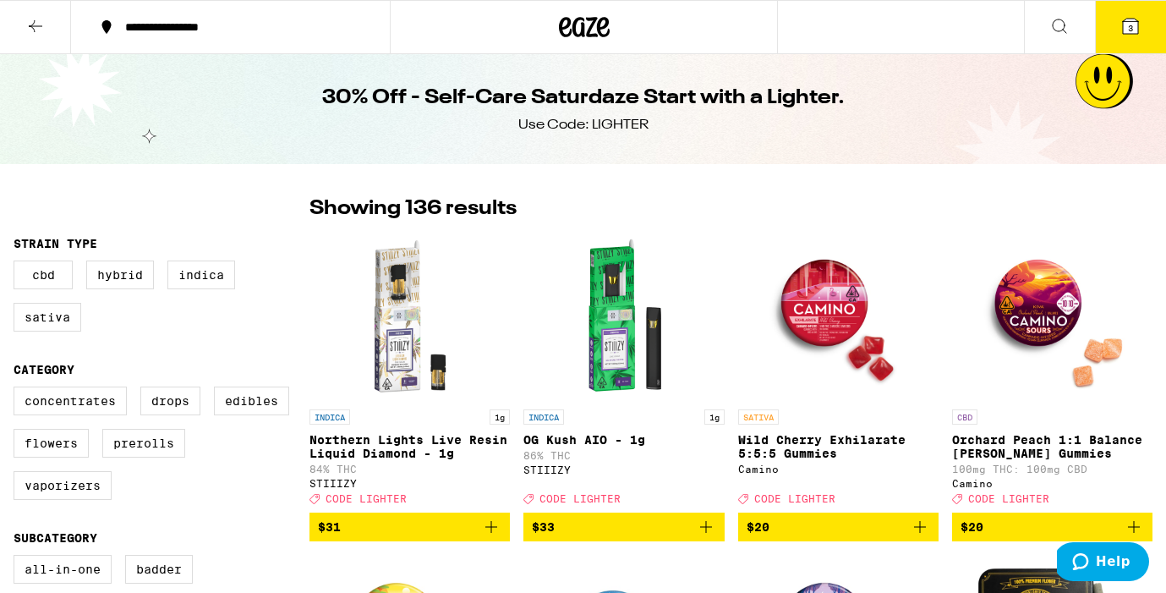
click at [583, 36] on icon at bounding box center [584, 27] width 51 height 30
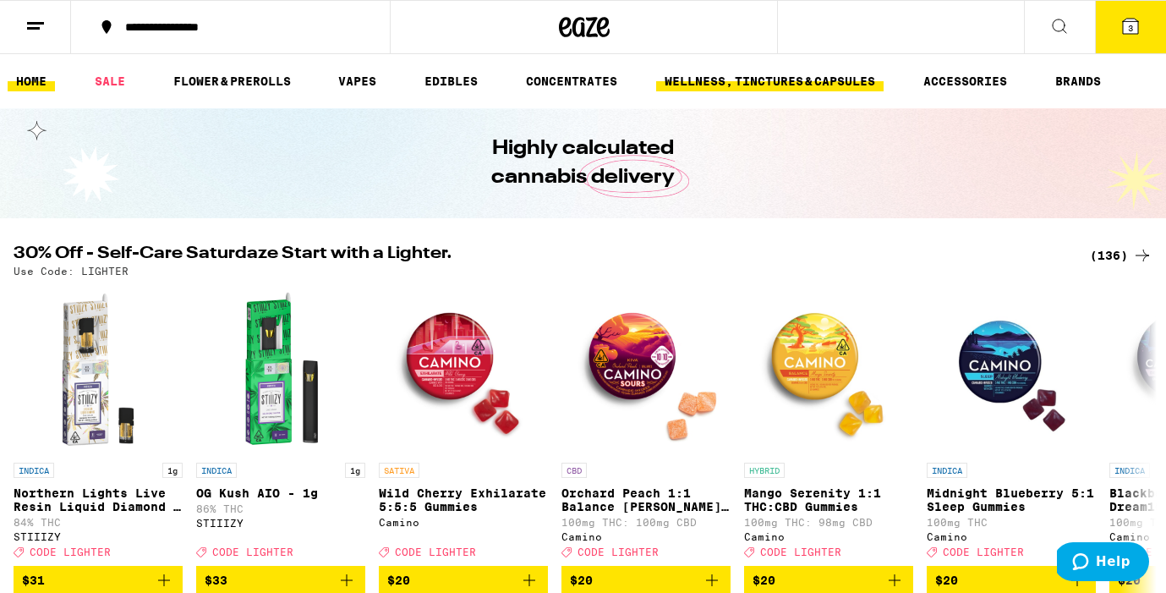
click at [736, 83] on link "WELLNESS, TINCTURES & CAPSULES" at bounding box center [769, 81] width 227 height 20
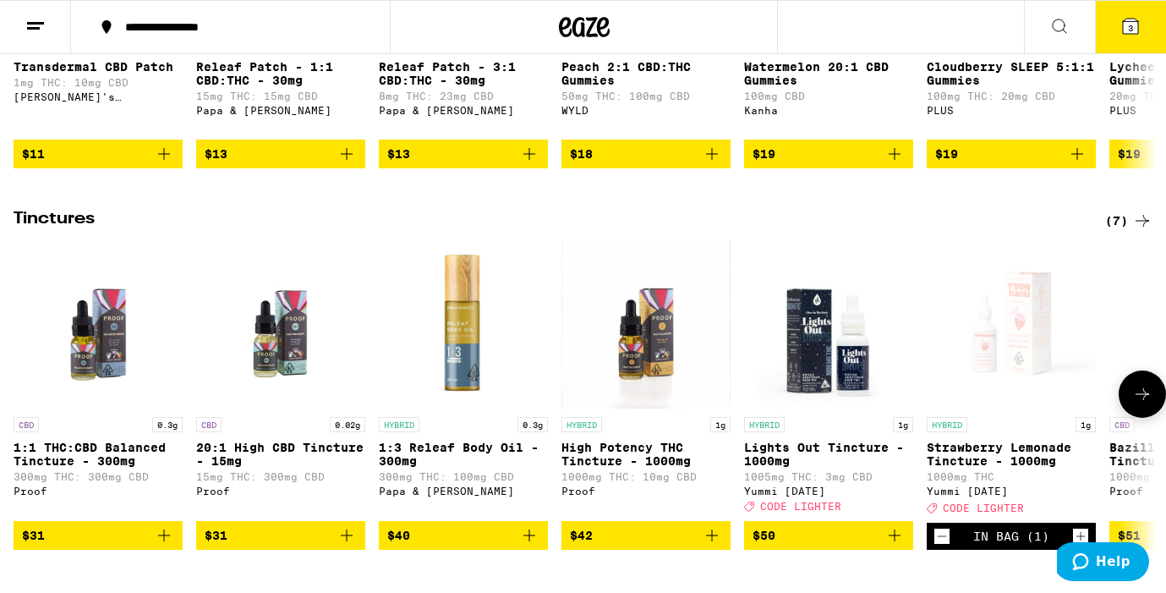
scroll to position [414, 0]
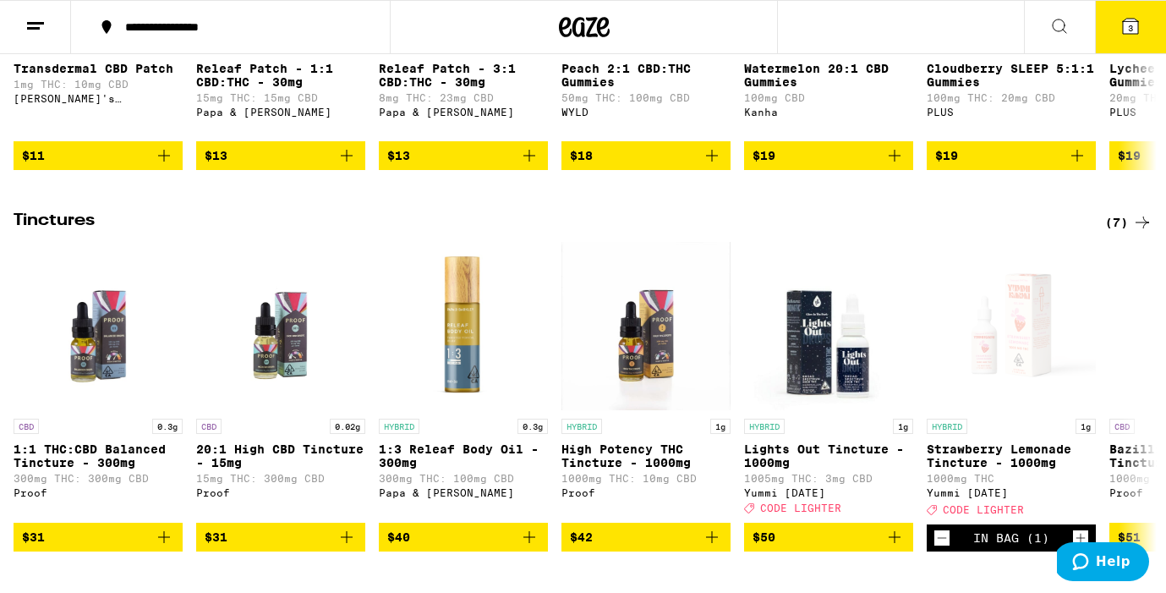
click at [1130, 233] on div "(7)" at bounding box center [1128, 222] width 47 height 20
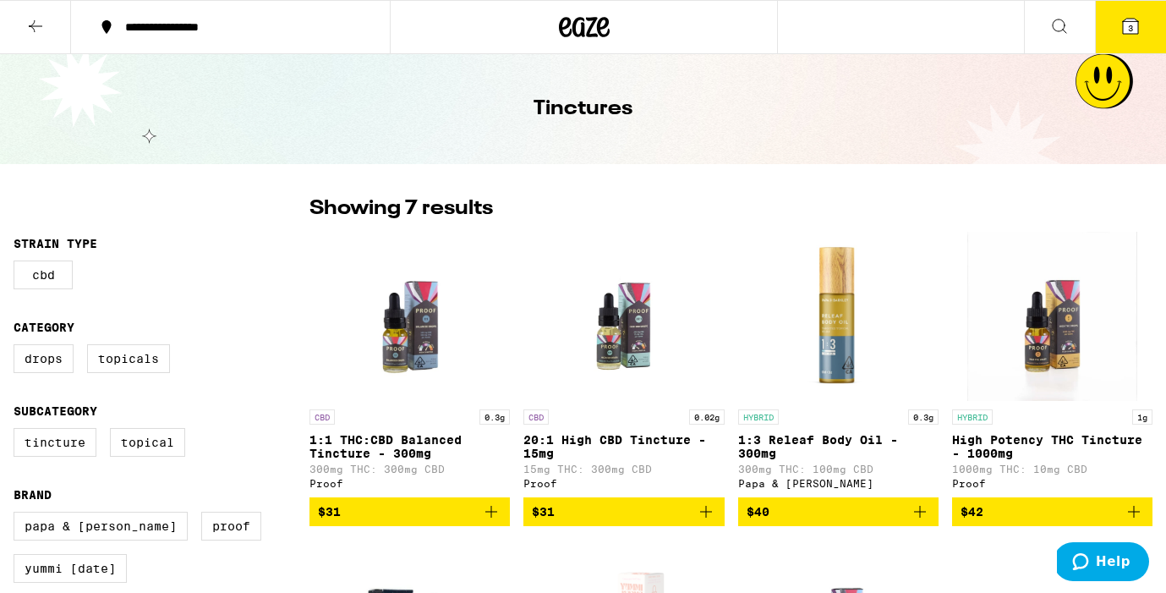
click at [579, 28] on icon at bounding box center [584, 27] width 51 height 30
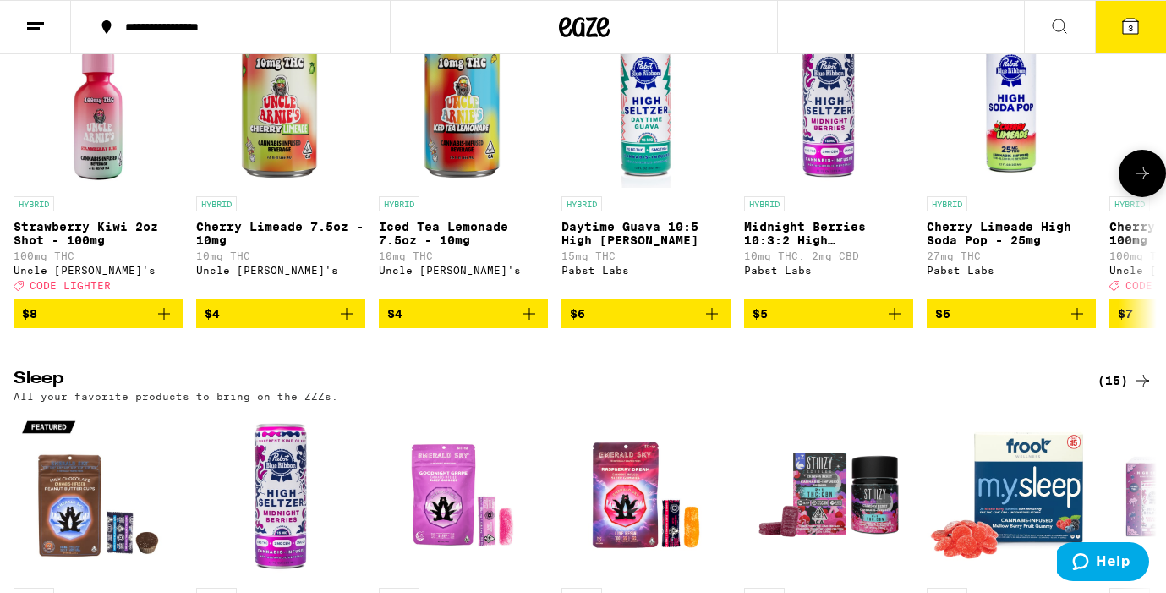
scroll to position [5460, 0]
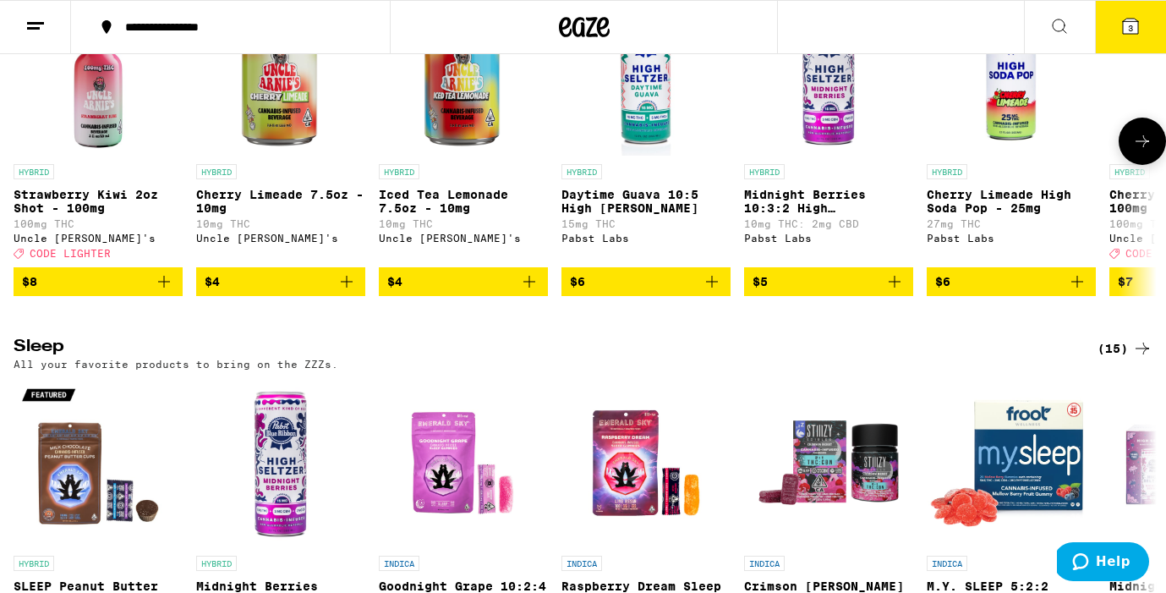
click at [1142, 151] on icon at bounding box center [1142, 141] width 20 height 20
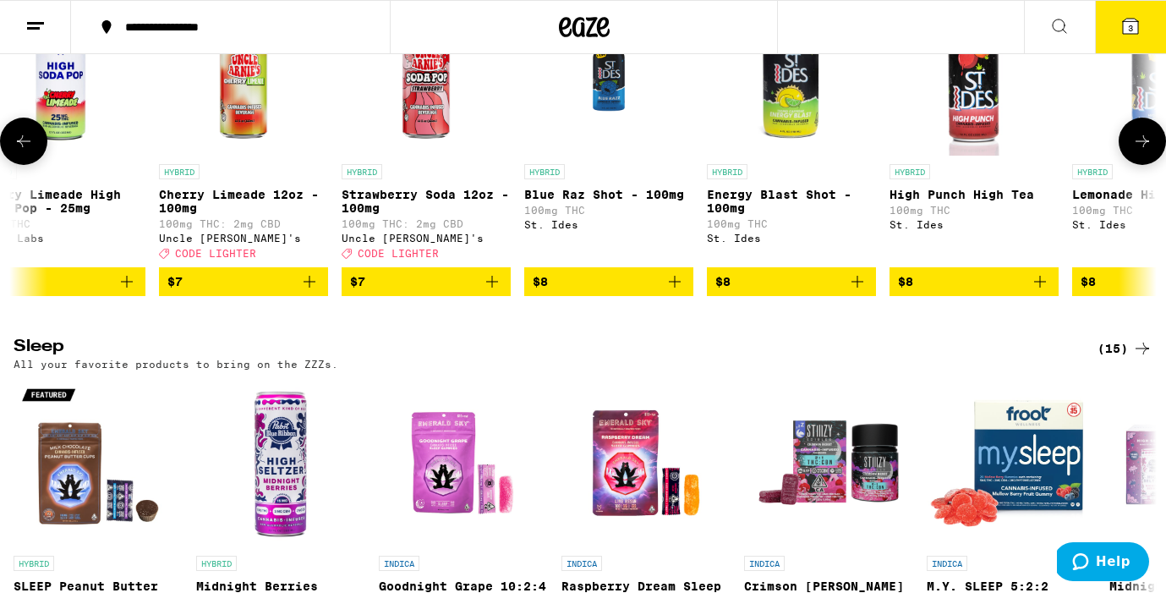
scroll to position [0, 955]
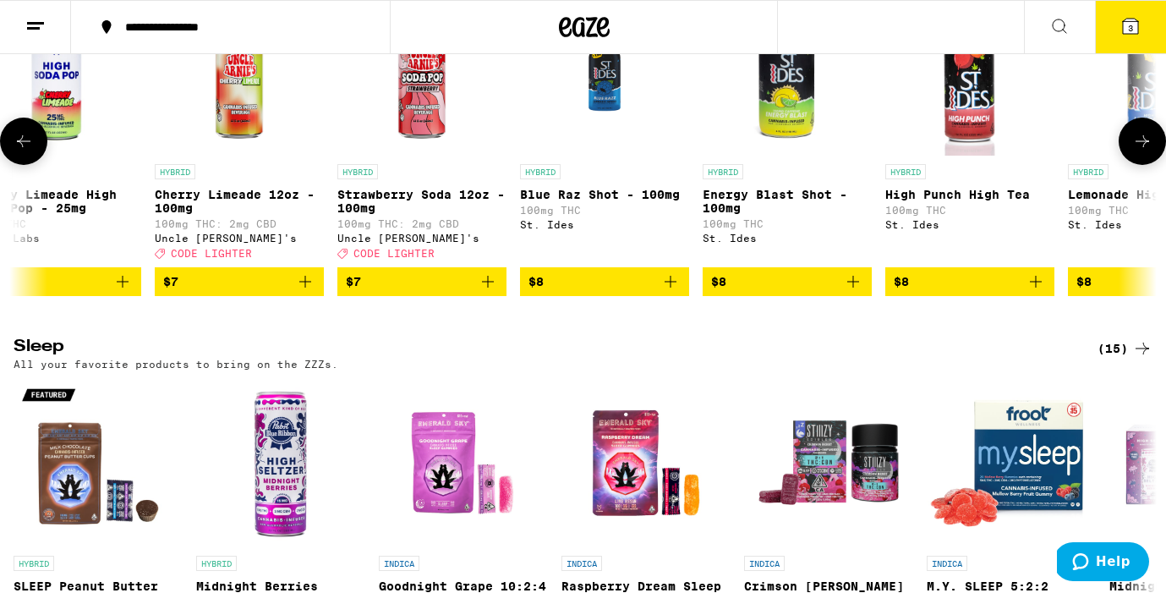
click at [1142, 151] on icon at bounding box center [1142, 141] width 20 height 20
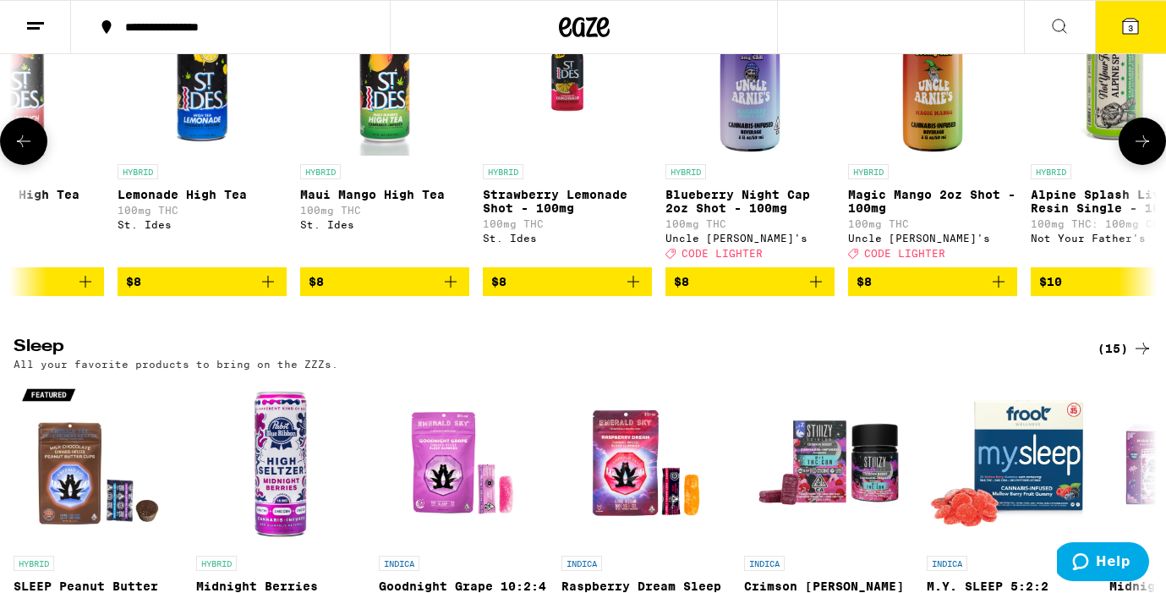
scroll to position [0, 1909]
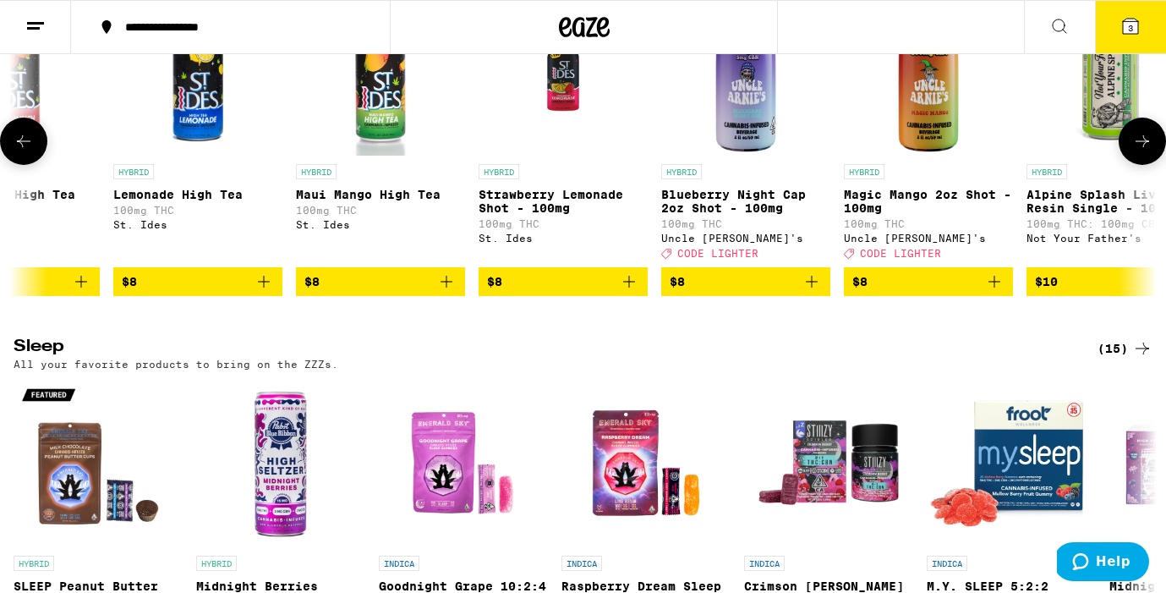
click at [1142, 151] on icon at bounding box center [1142, 141] width 20 height 20
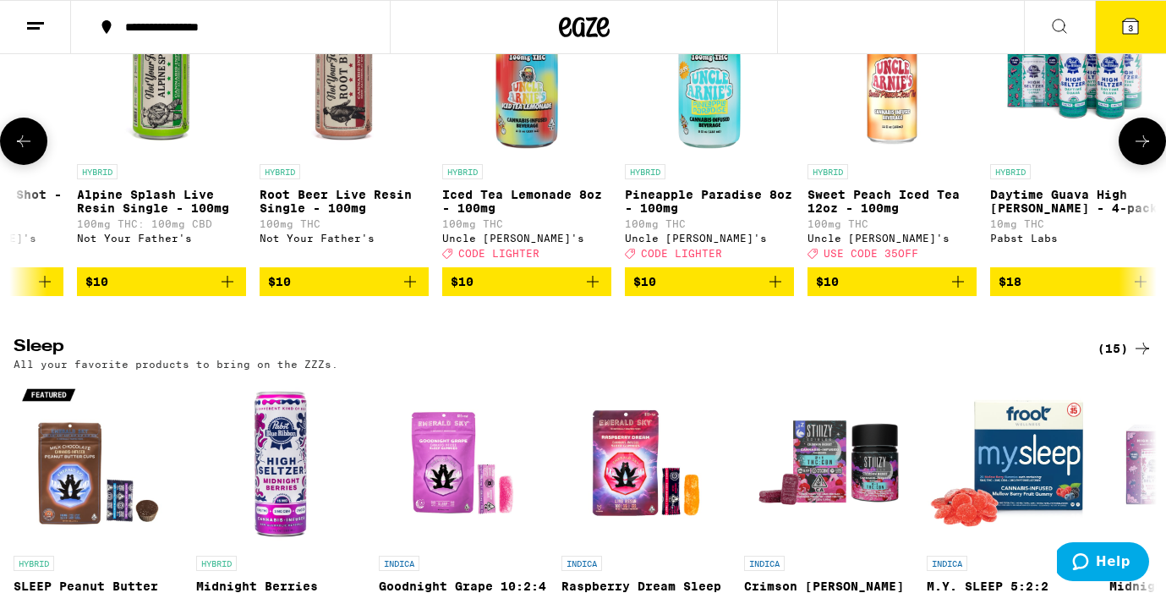
scroll to position [0, 2864]
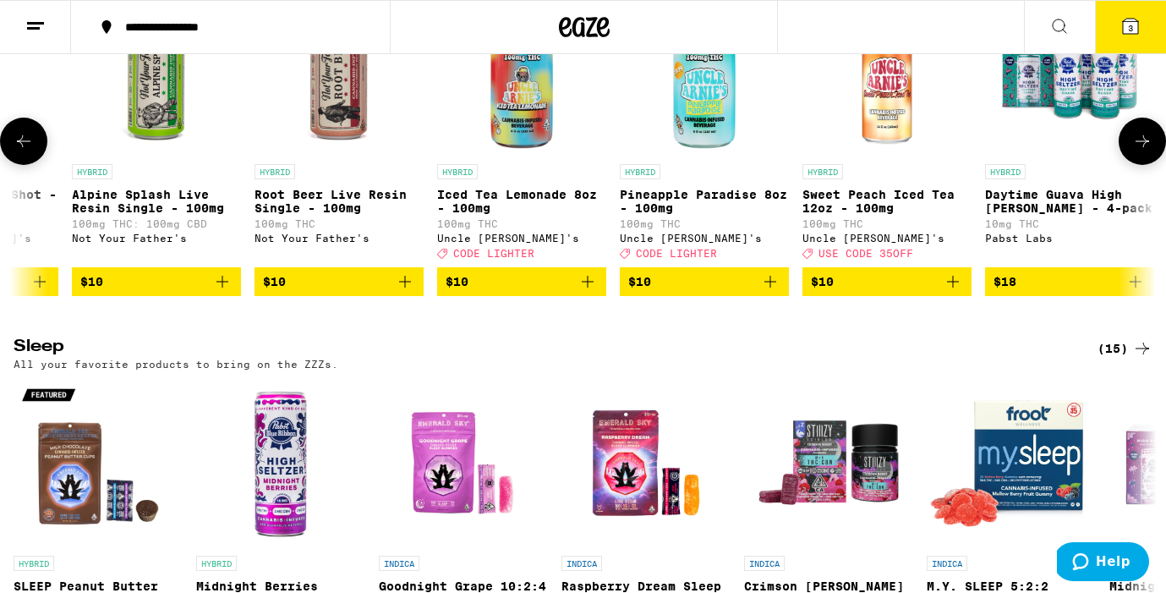
click at [1142, 151] on icon at bounding box center [1142, 141] width 20 height 20
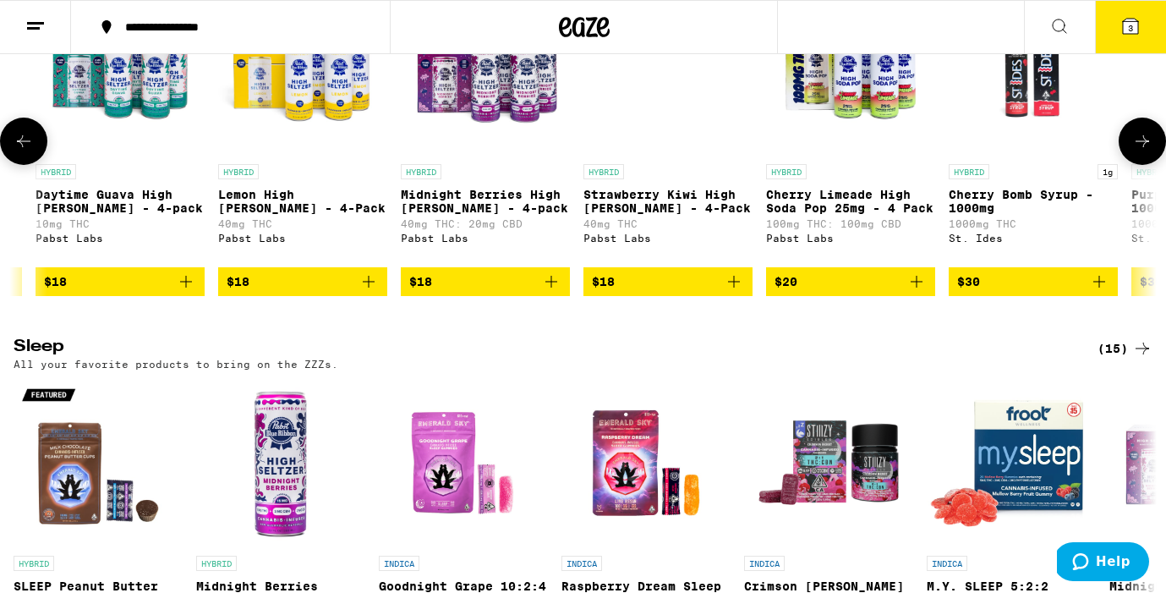
scroll to position [0, 3819]
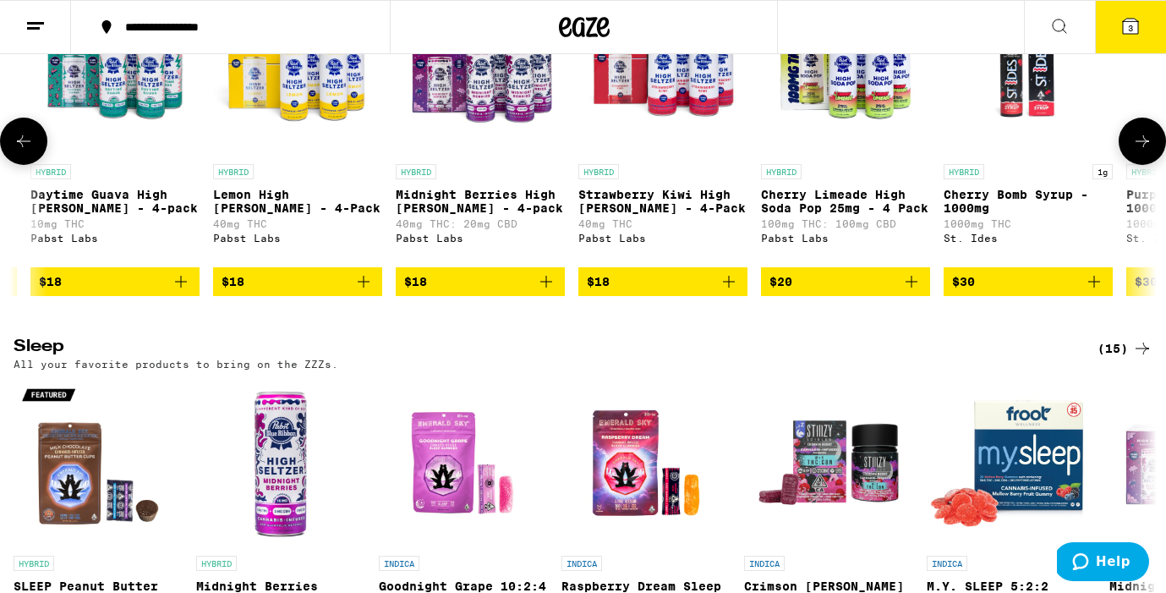
click at [1142, 151] on icon at bounding box center [1142, 141] width 20 height 20
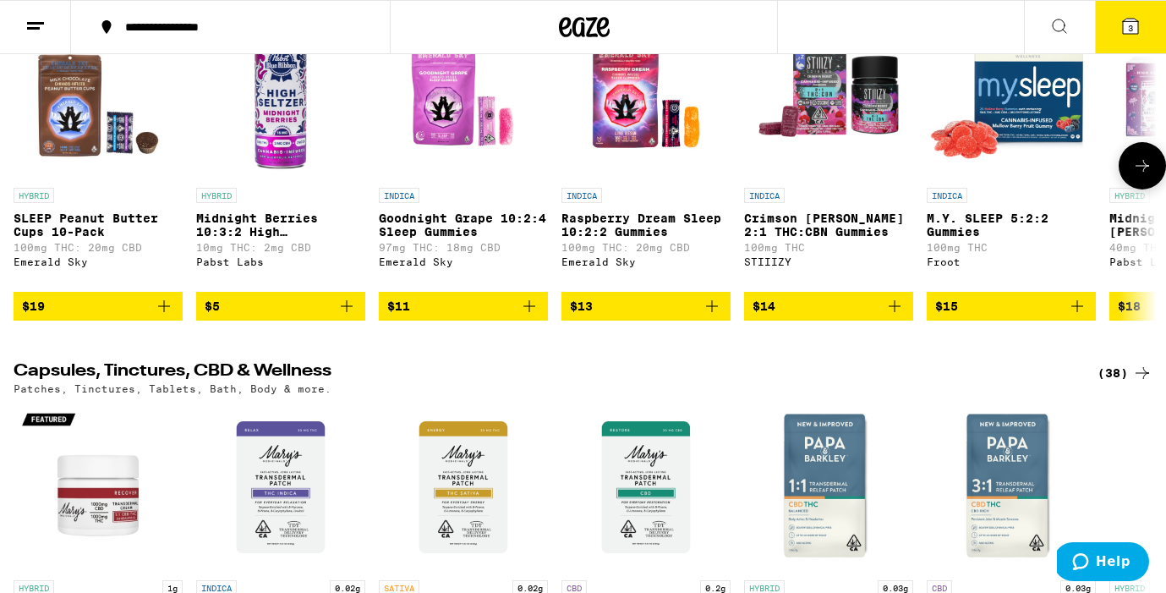
scroll to position [5825, 0]
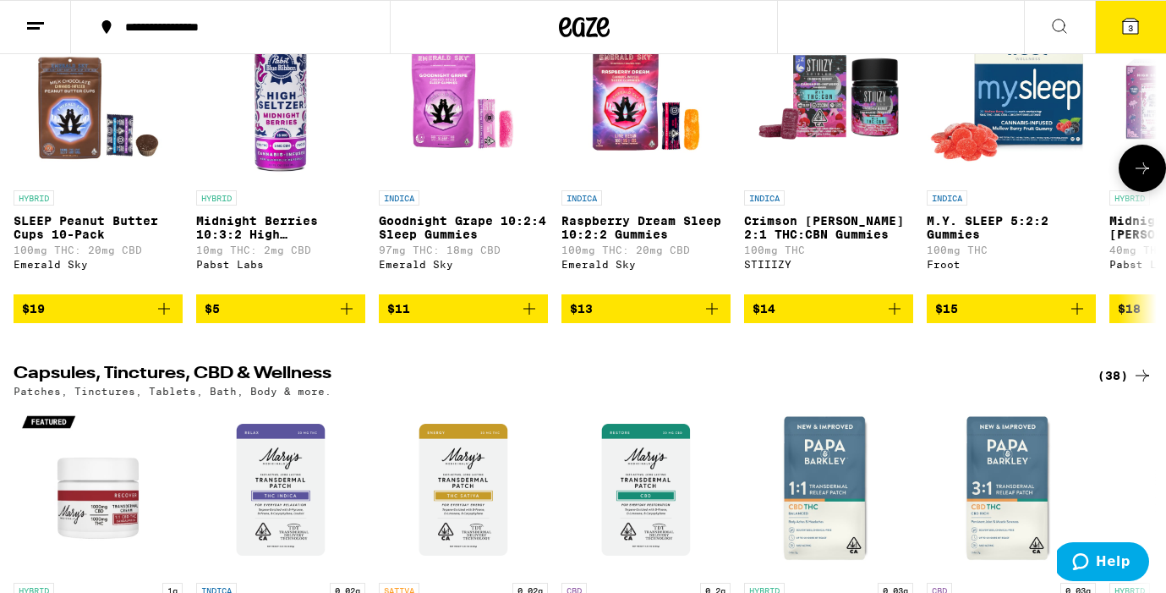
click at [1142, 178] on icon at bounding box center [1142, 168] width 20 height 20
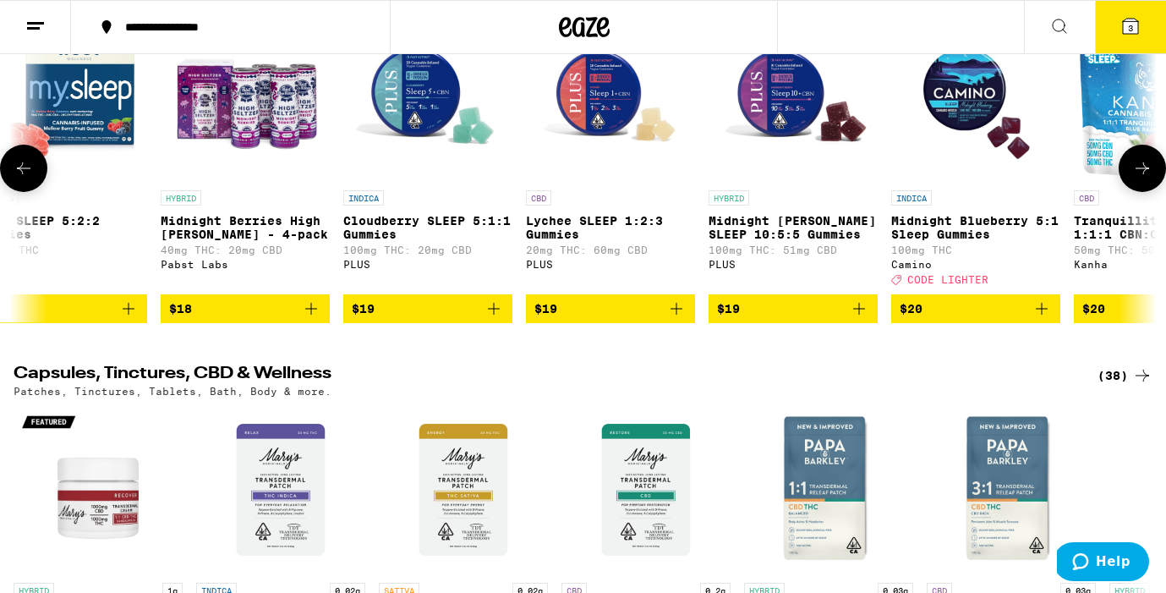
scroll to position [0, 955]
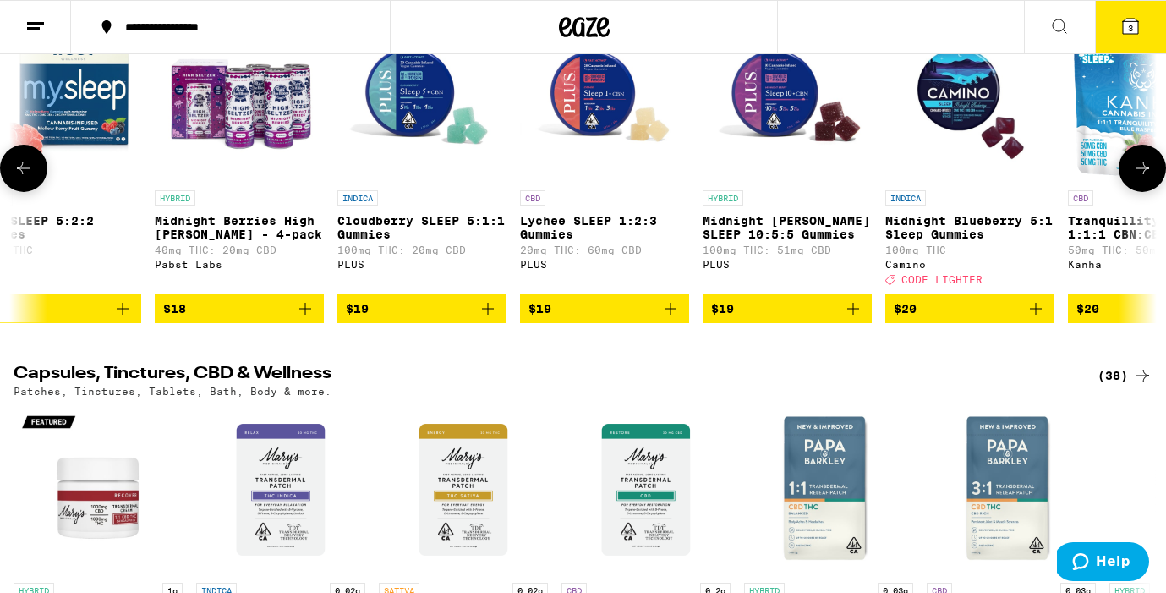
click at [1142, 178] on icon at bounding box center [1142, 168] width 20 height 20
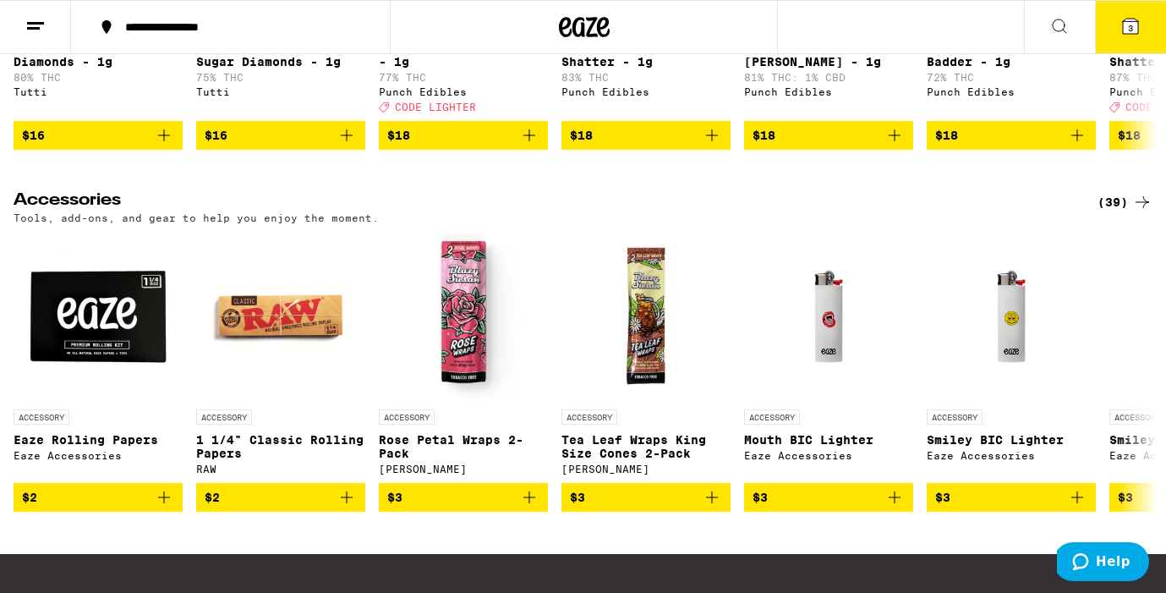
scroll to position [6773, 0]
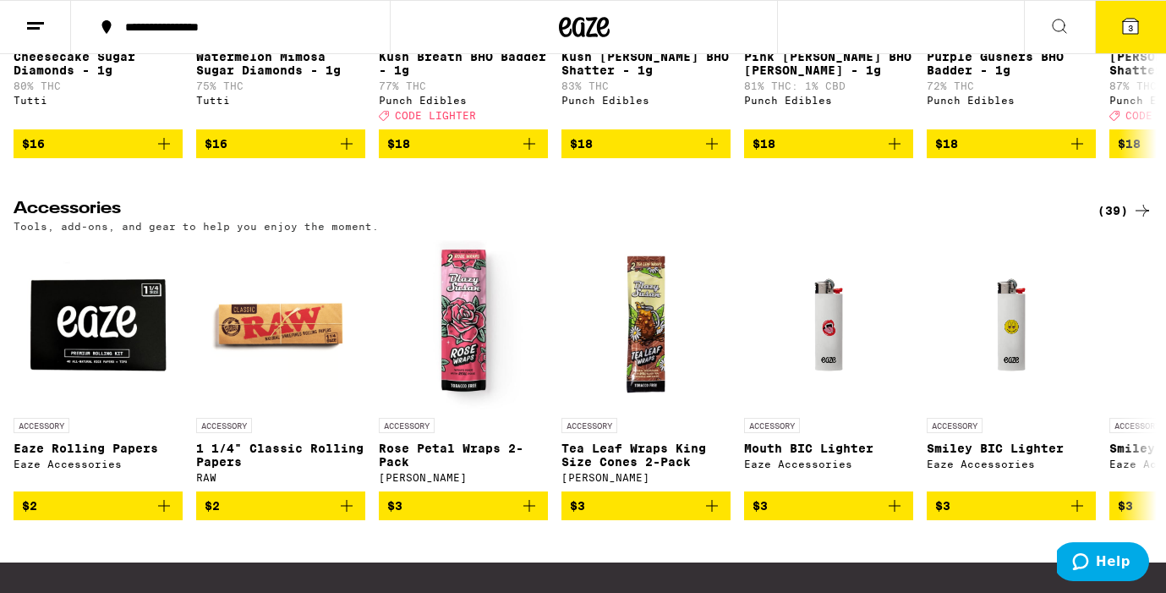
click at [1128, 26] on span "3" at bounding box center [1130, 28] width 5 height 10
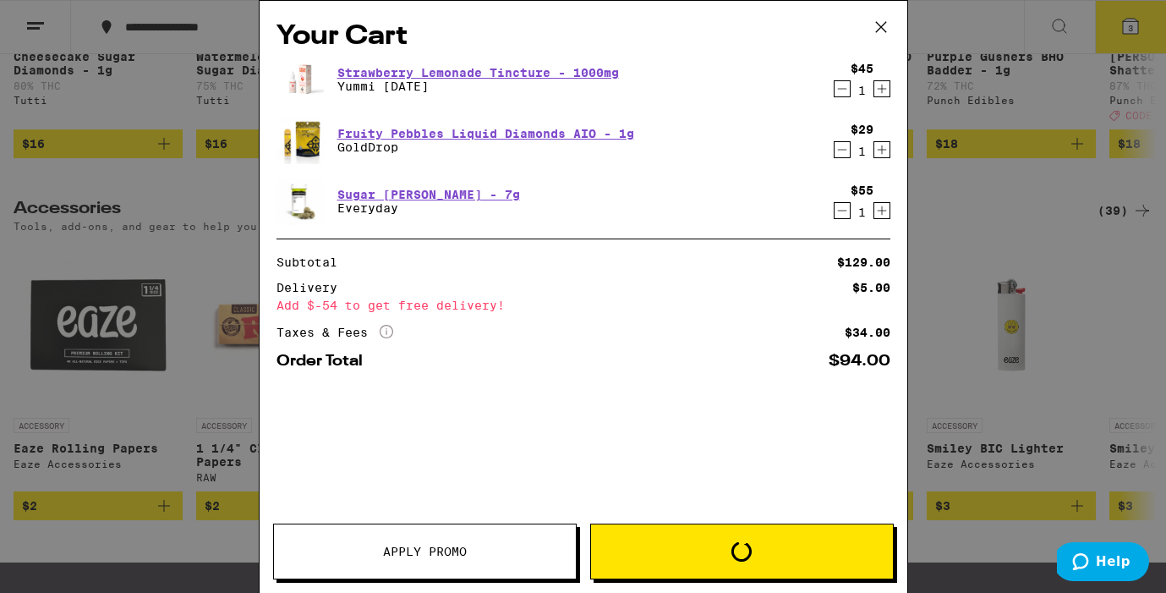
scroll to position [6600, 0]
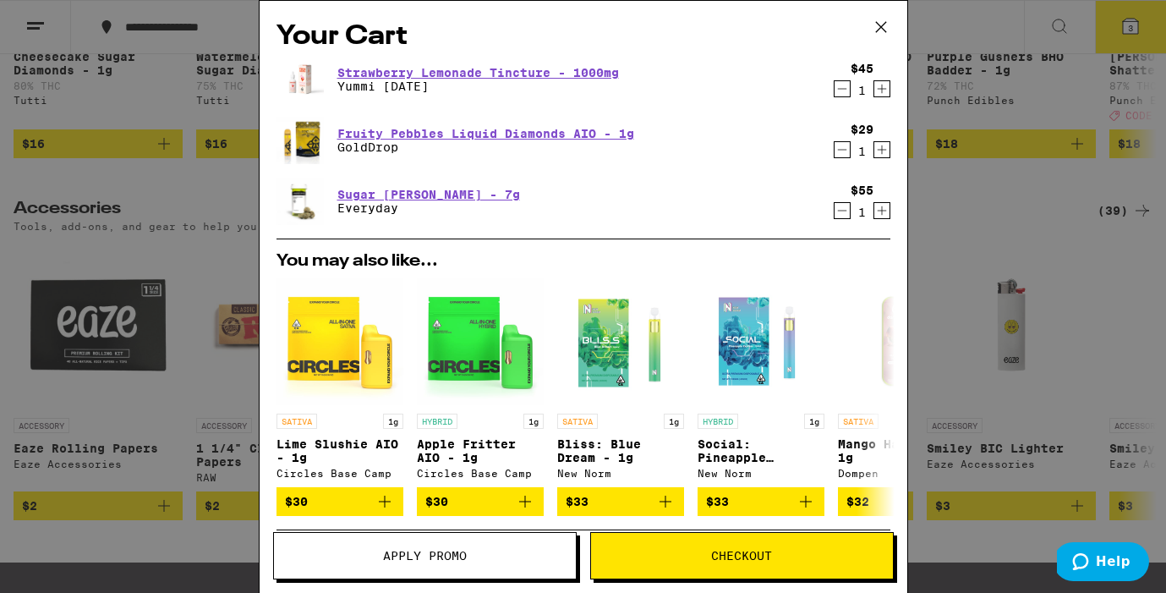
click at [1128, 26] on div "Your Cart Strawberry Lemonade Tincture - 1000mg Yummi [DATE] $45 1 Fruity Pebbl…" at bounding box center [583, 296] width 1166 height 593
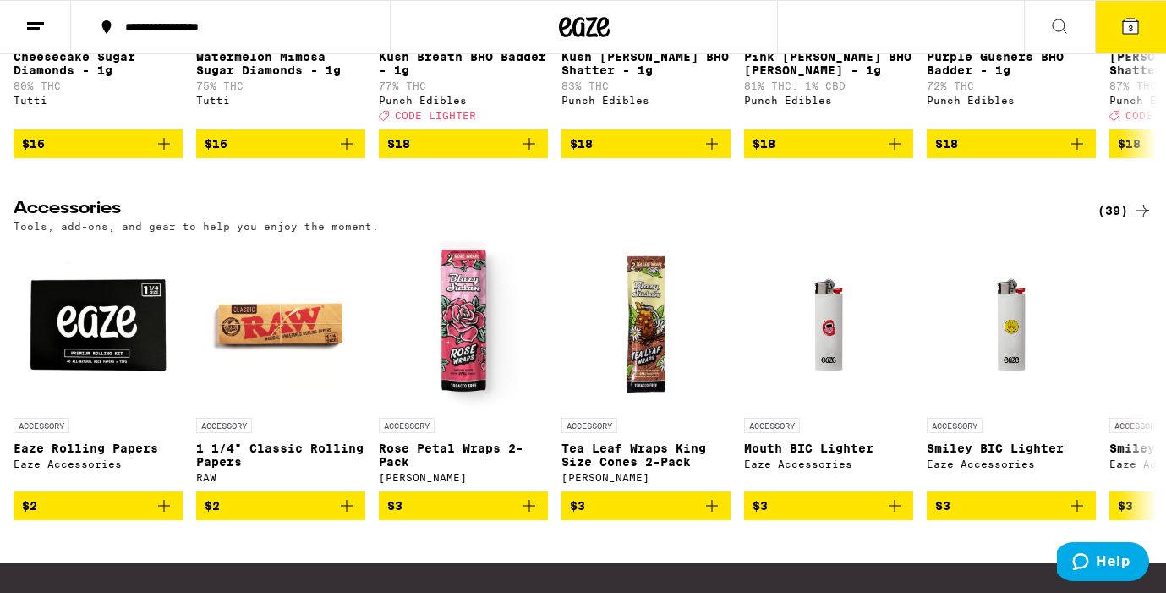
click at [1128, 26] on span "3" at bounding box center [1130, 28] width 5 height 10
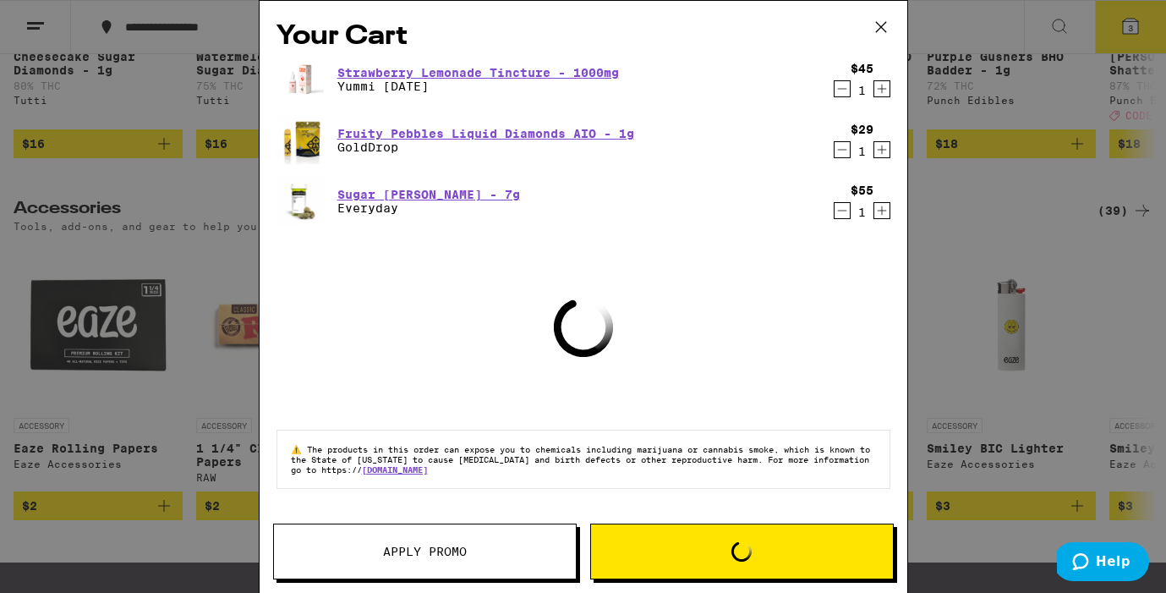
scroll to position [6600, 0]
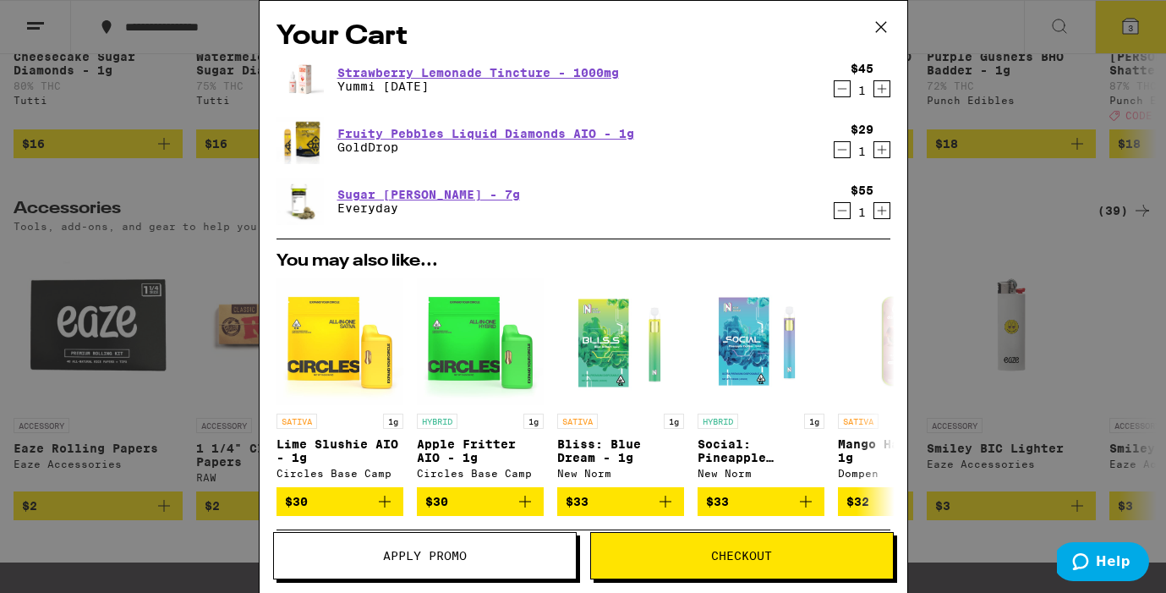
click at [424, 550] on span "Apply Promo" at bounding box center [425, 556] width 84 height 12
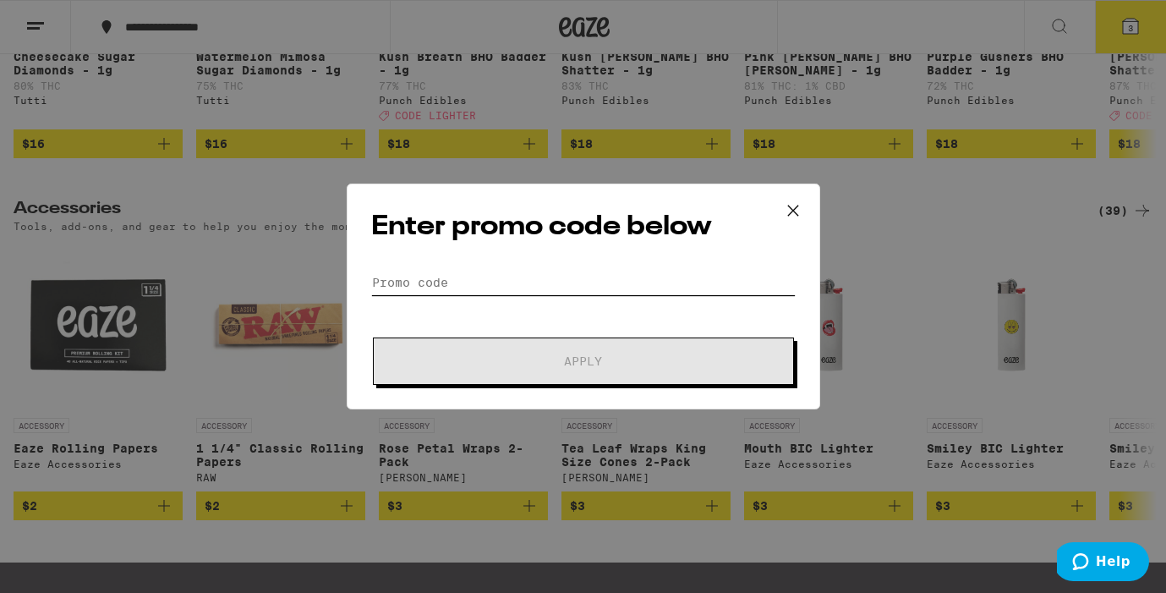
click at [421, 284] on input "Promo Code" at bounding box center [583, 282] width 424 height 25
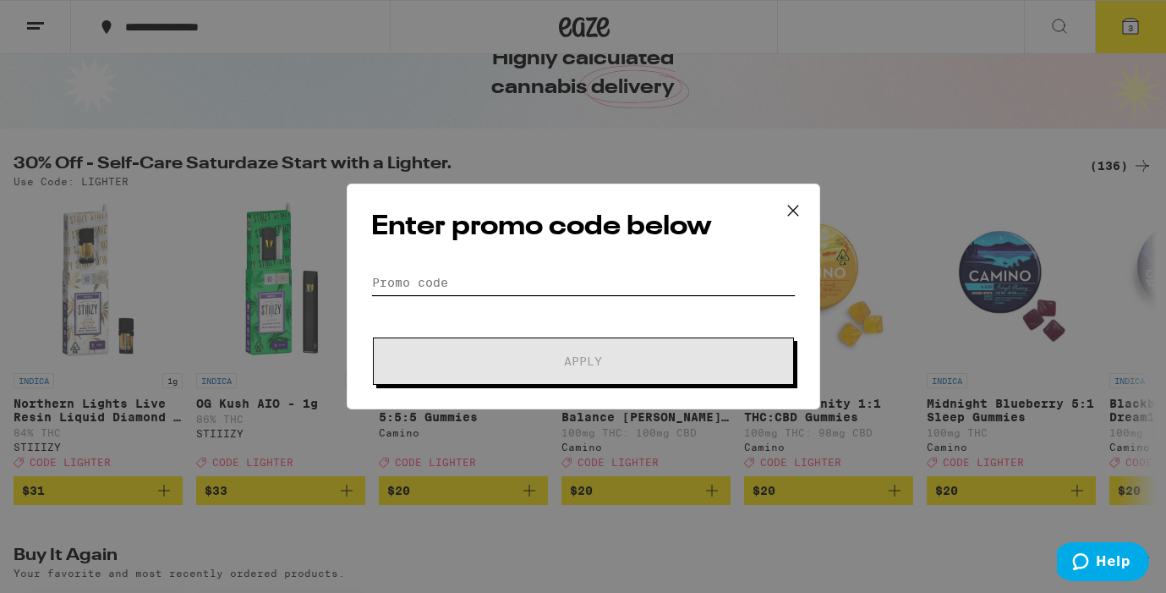
scroll to position [89, 0]
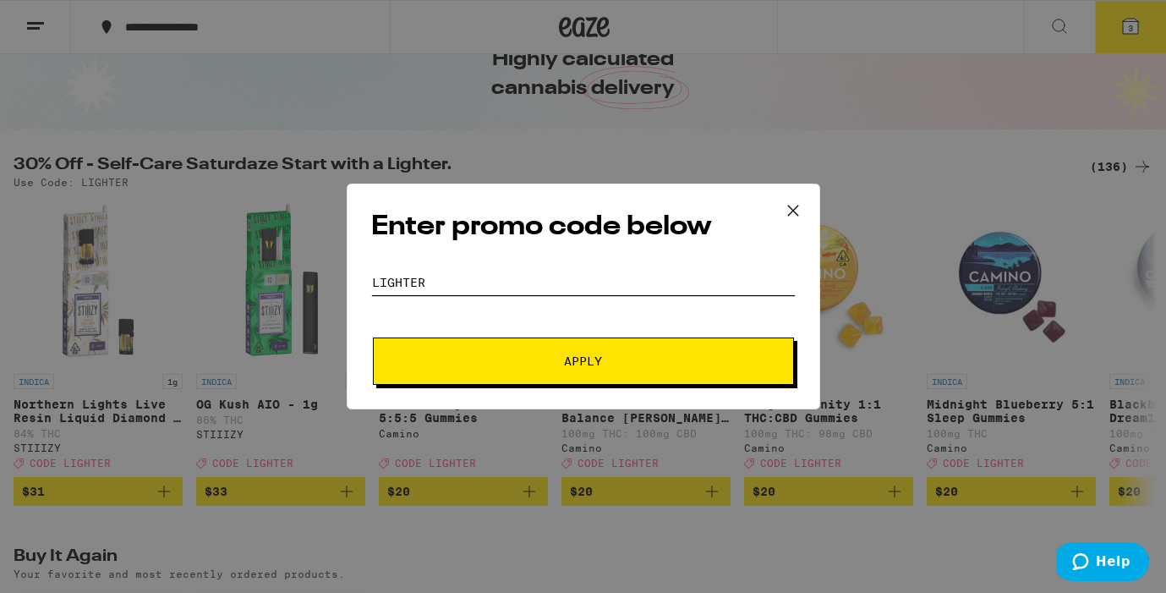
type input "lighter"
click at [571, 363] on span "Apply" at bounding box center [583, 361] width 38 height 12
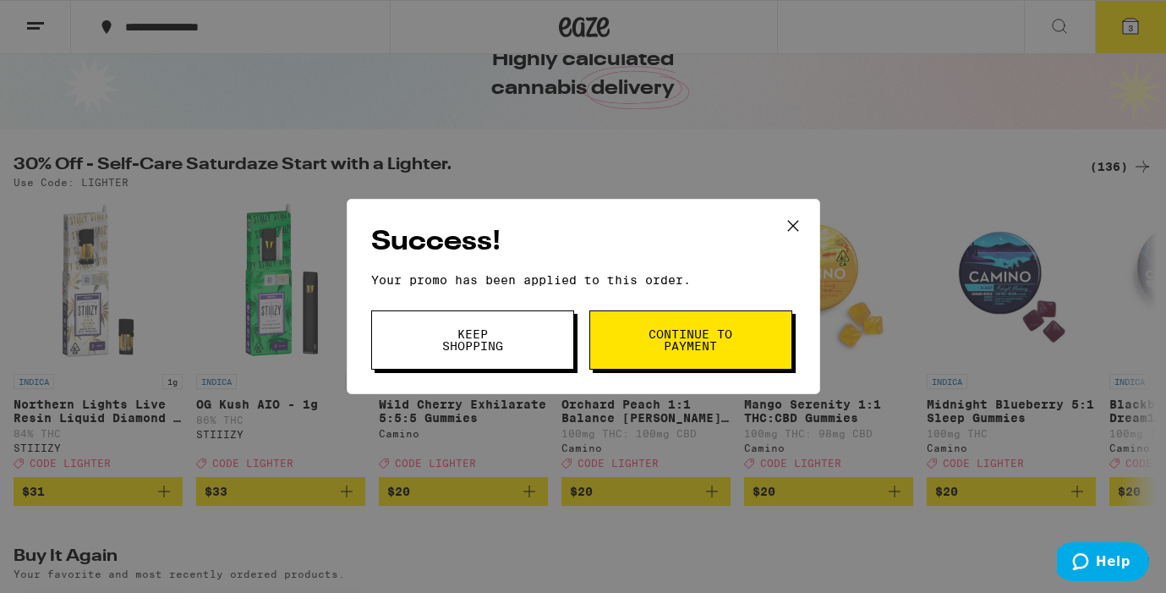
click at [641, 346] on button "Continue to payment" at bounding box center [690, 339] width 203 height 59
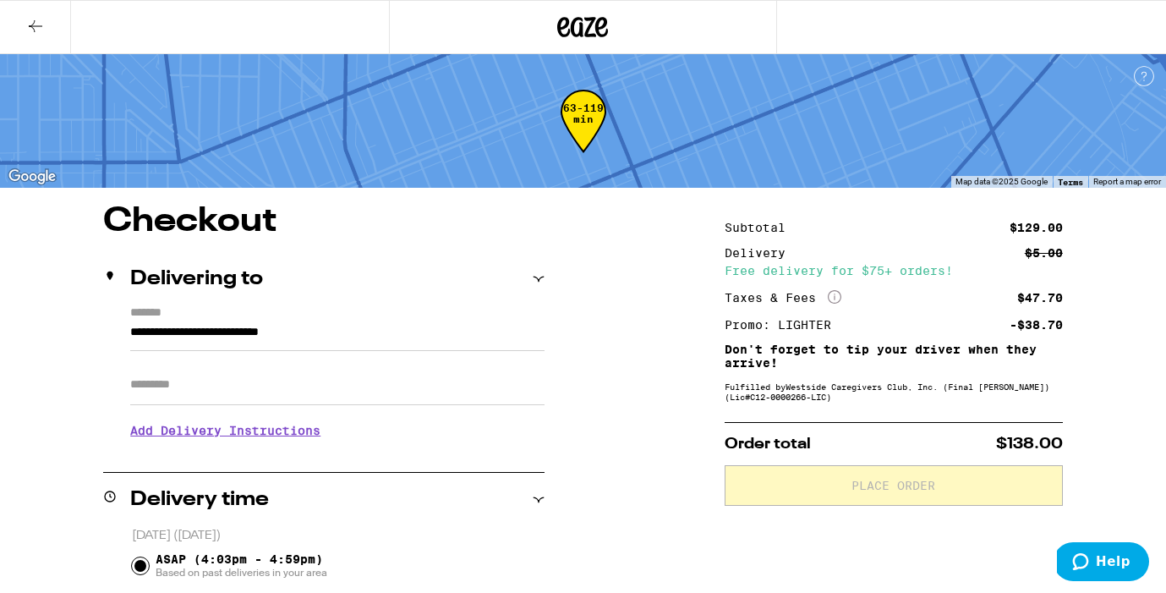
click at [30, 19] on icon at bounding box center [35, 26] width 20 height 20
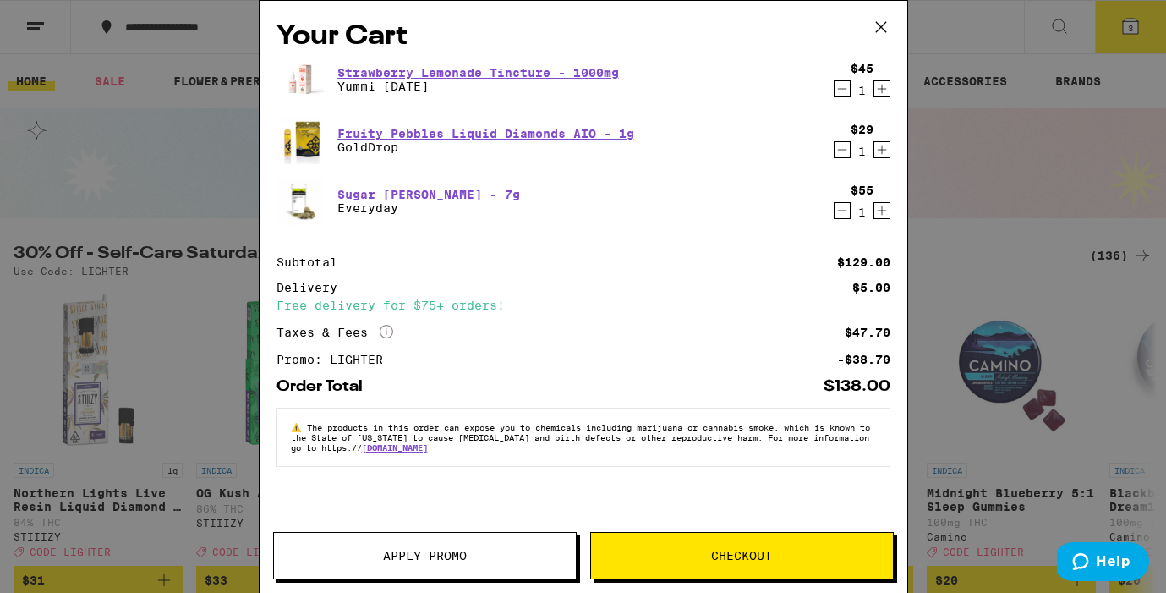
click at [479, 563] on button "Apply Promo" at bounding box center [425, 555] width 304 height 47
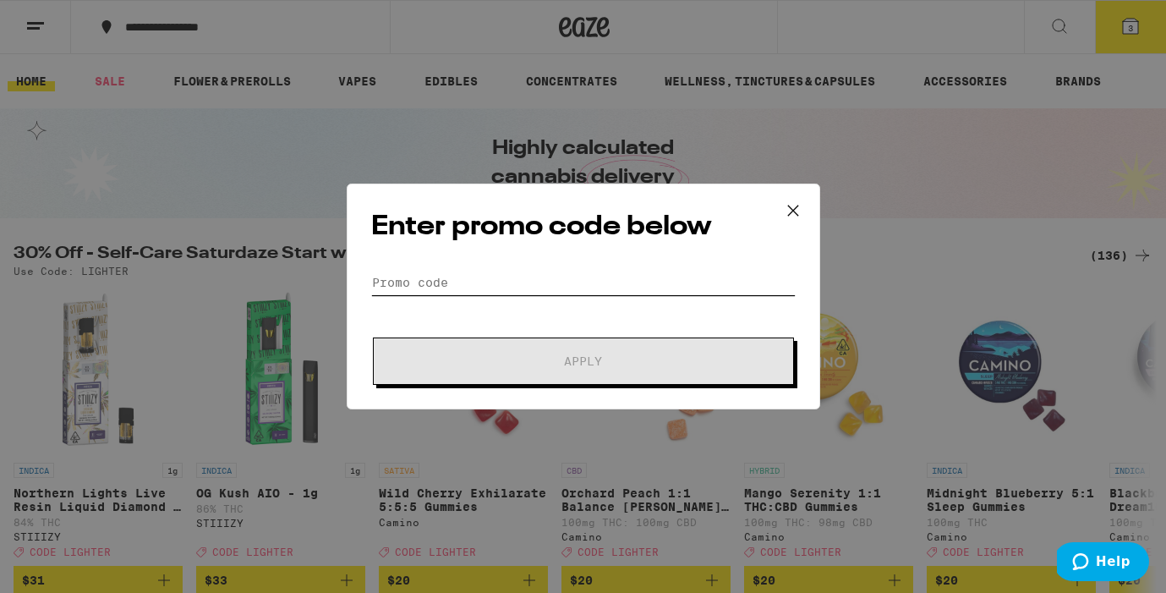
click at [526, 283] on input "Promo Code" at bounding box center [583, 282] width 424 height 25
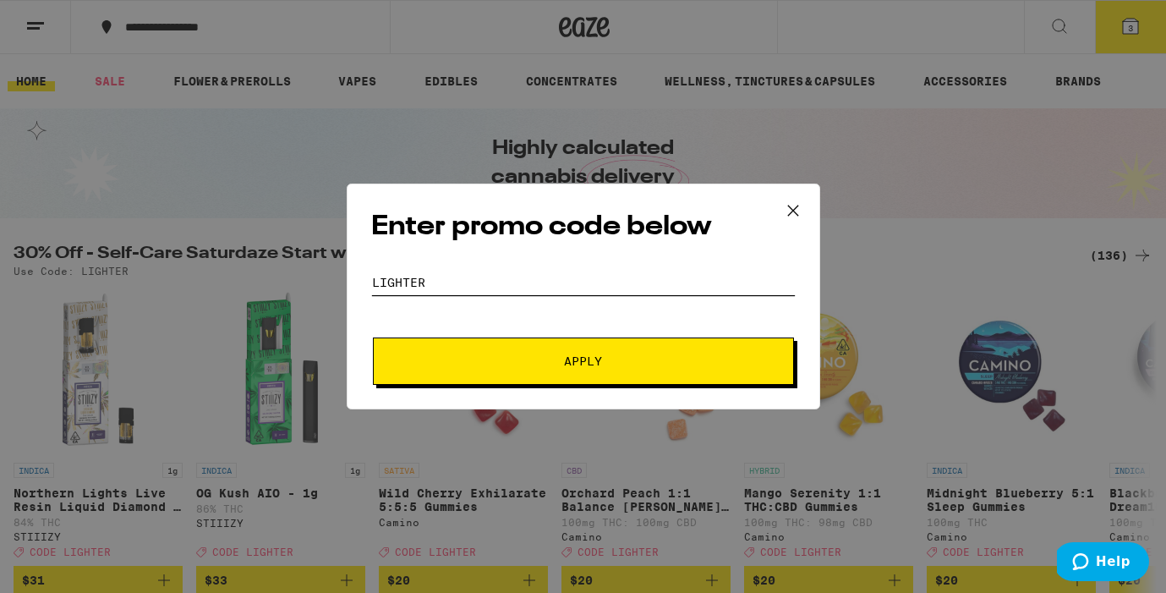
type input "lighter"
click at [567, 367] on span "Apply" at bounding box center [583, 361] width 38 height 12
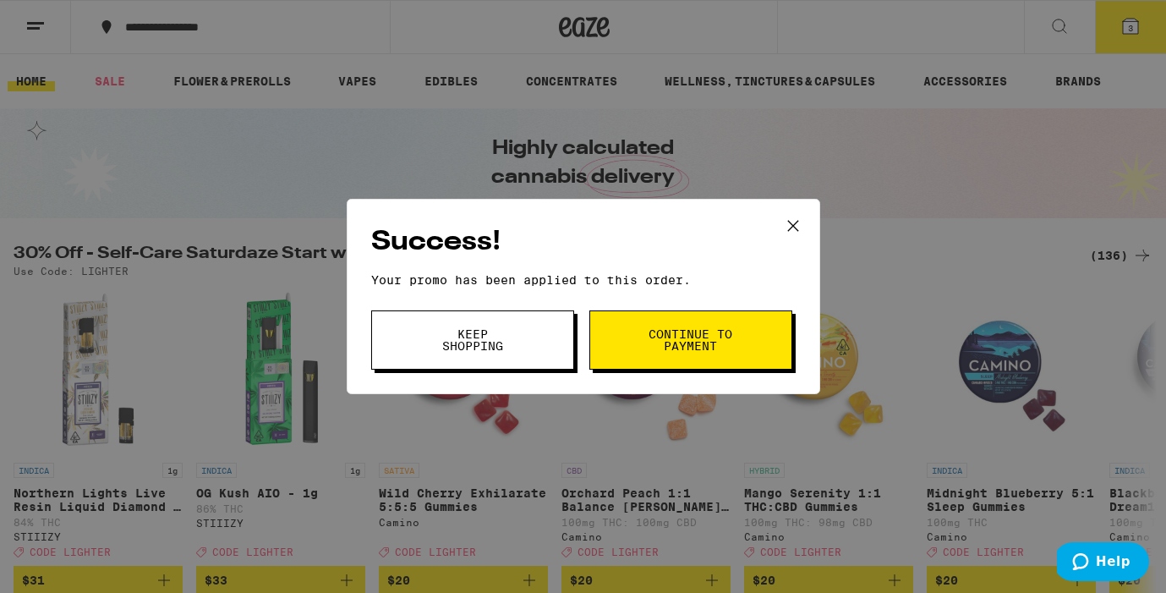
click at [525, 349] on button "Keep Shopping" at bounding box center [472, 339] width 203 height 59
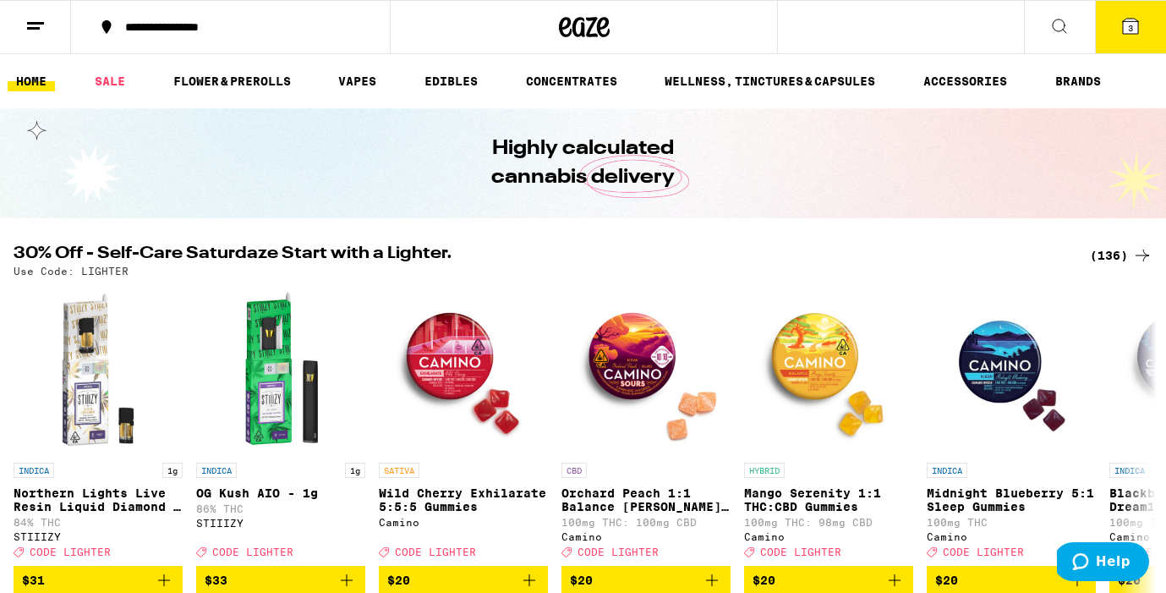
click at [1130, 25] on span "3" at bounding box center [1130, 28] width 5 height 10
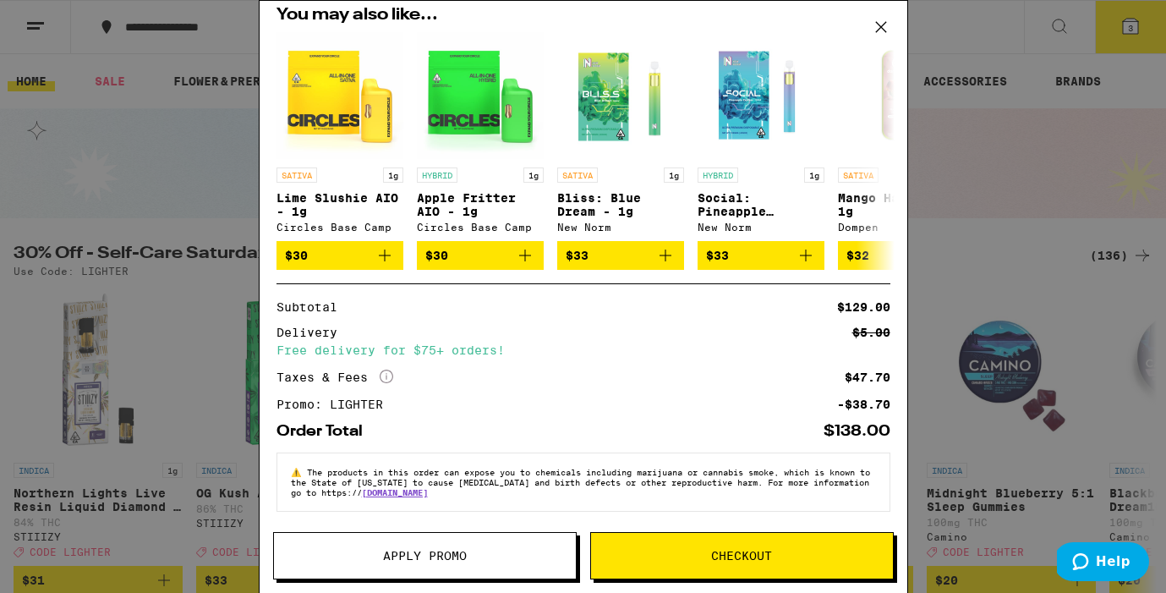
scroll to position [256, 0]
click at [664, 555] on span "Checkout" at bounding box center [742, 556] width 302 height 12
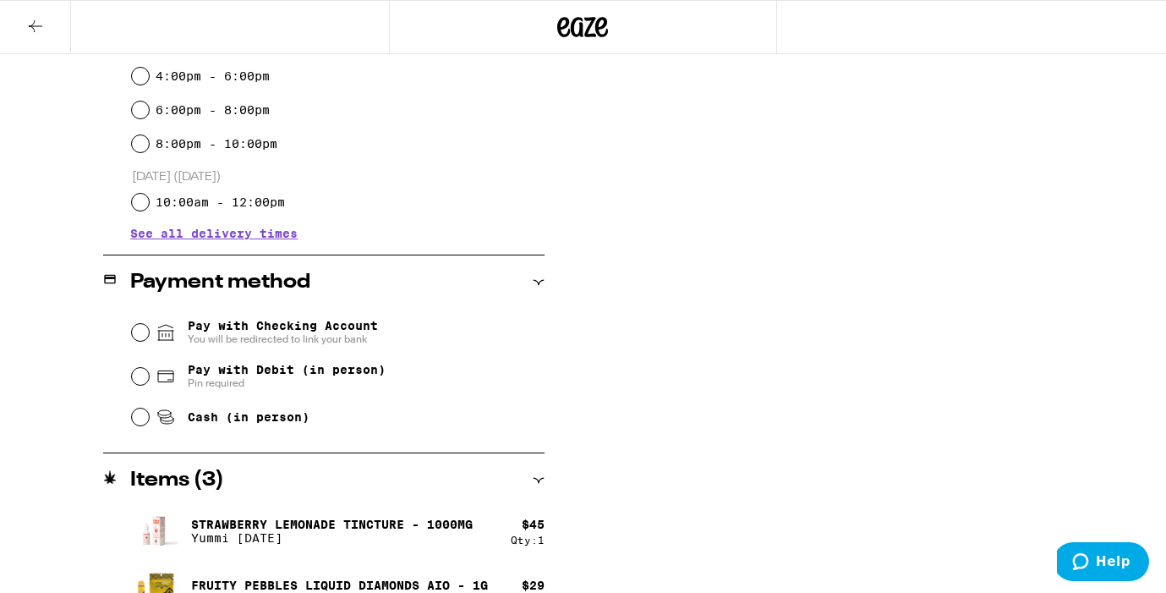
scroll to position [511, 0]
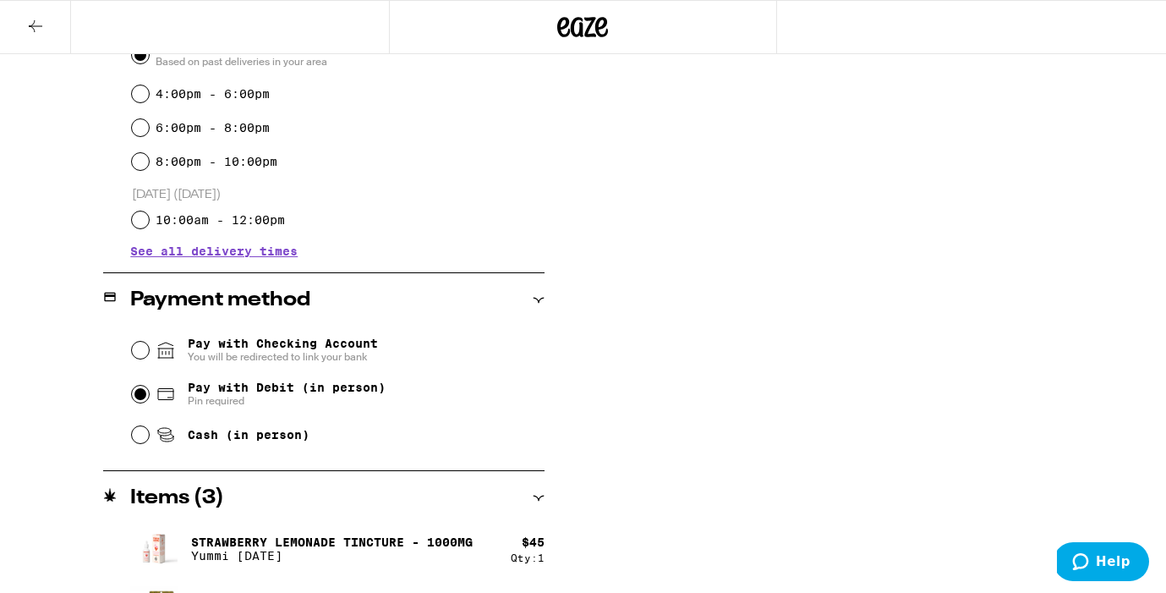
click at [142, 398] on input "Pay with Debit (in person) Pin required" at bounding box center [140, 394] width 17 height 17
radio input "true"
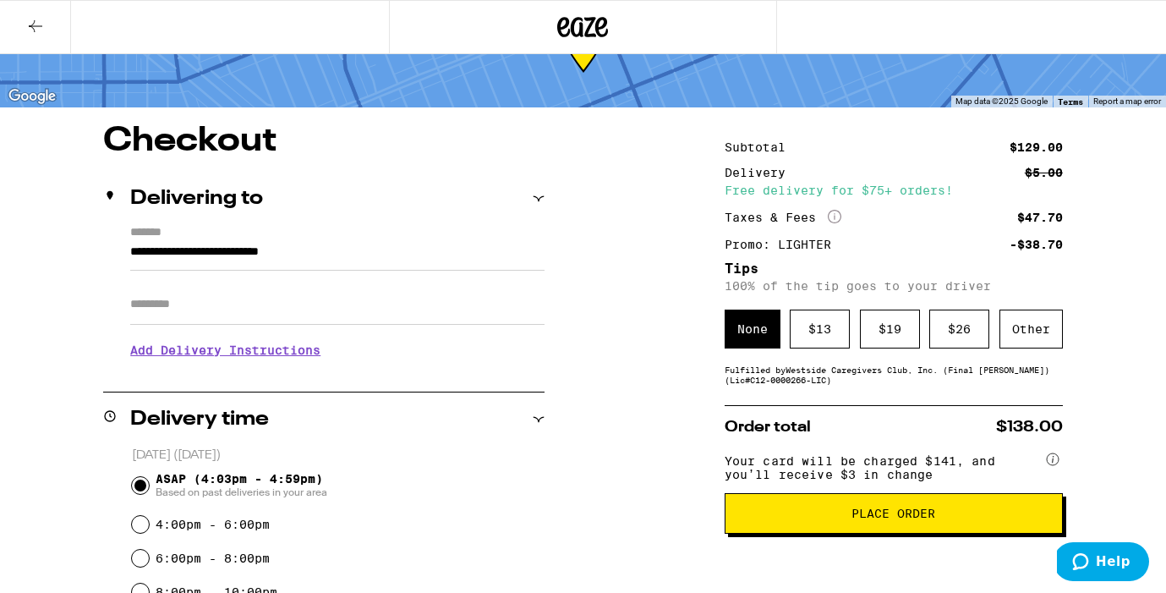
scroll to position [90, 0]
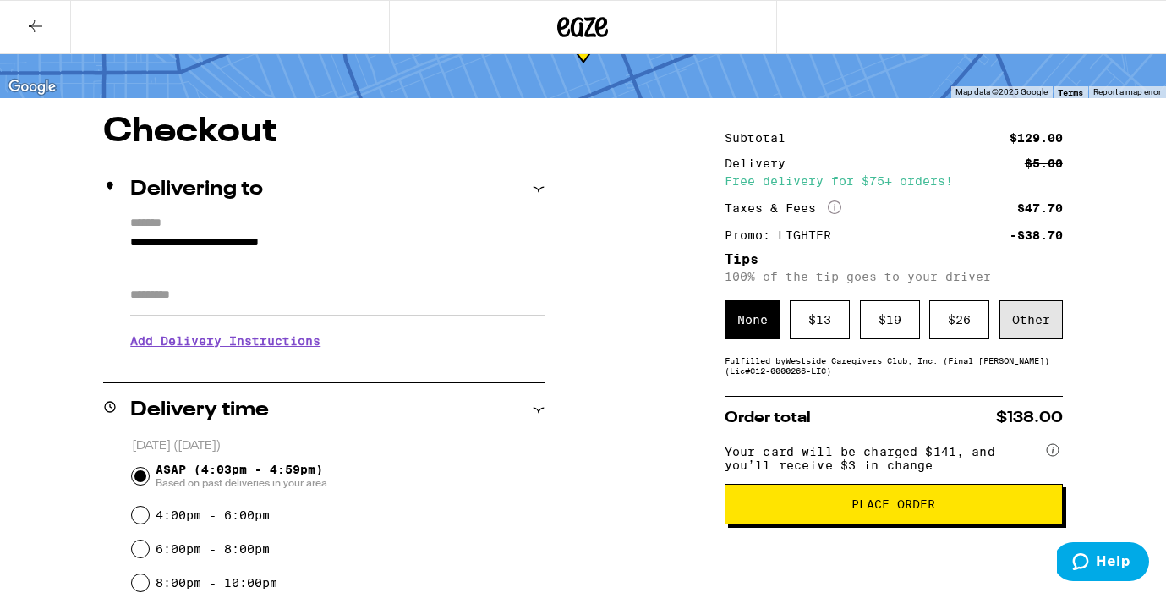
click at [1043, 324] on div "Other" at bounding box center [1030, 319] width 63 height 39
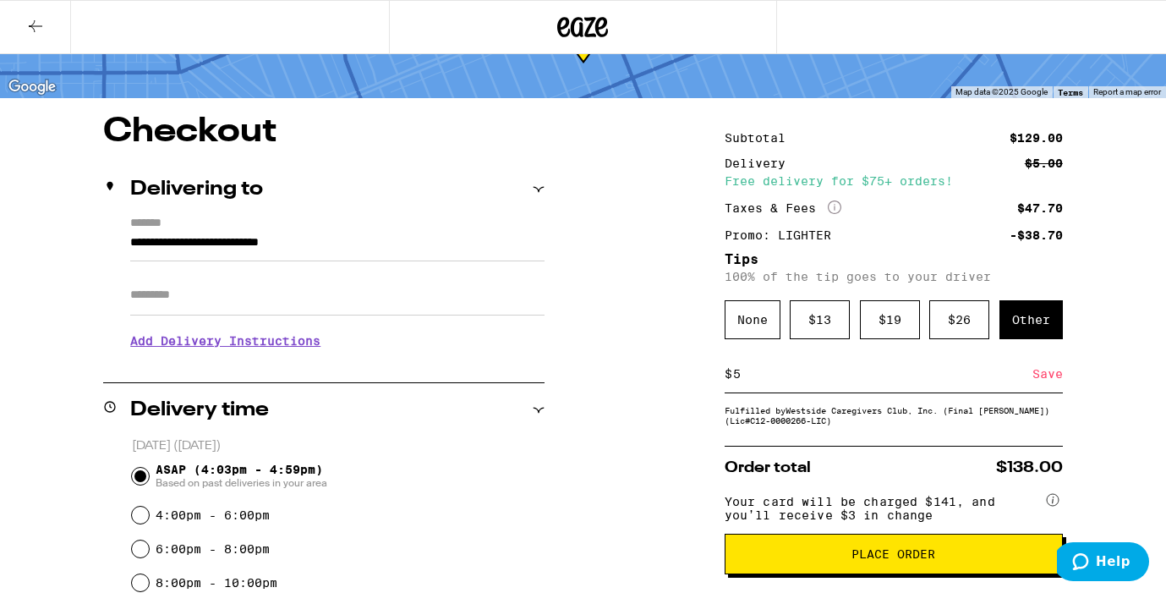
type input "5"
click at [1051, 373] on div "Save" at bounding box center [1047, 373] width 30 height 37
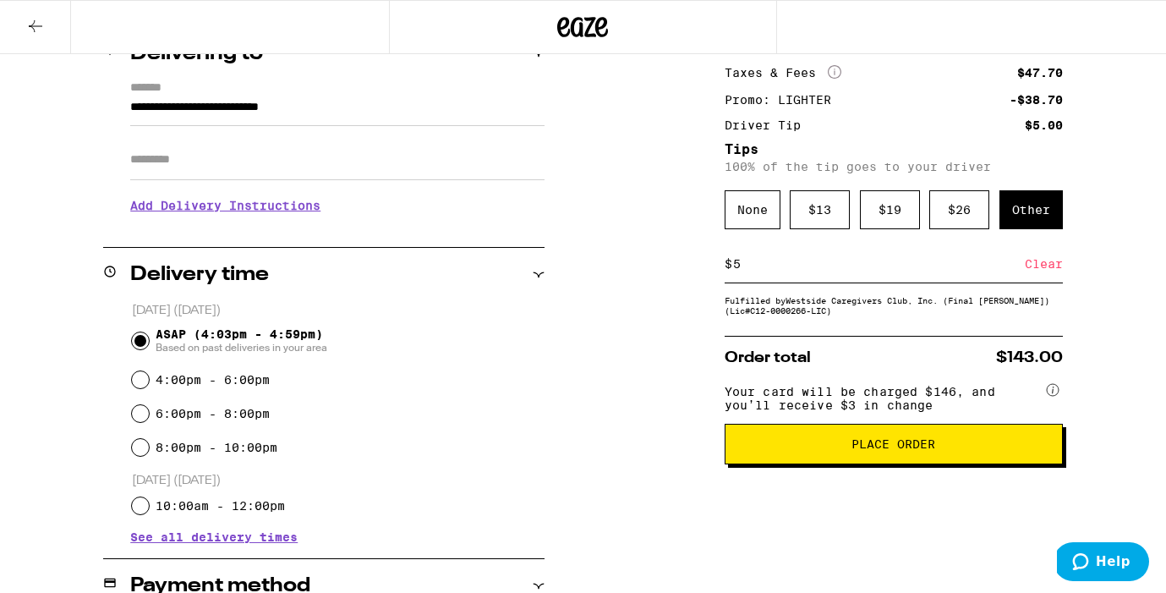
scroll to position [254, 0]
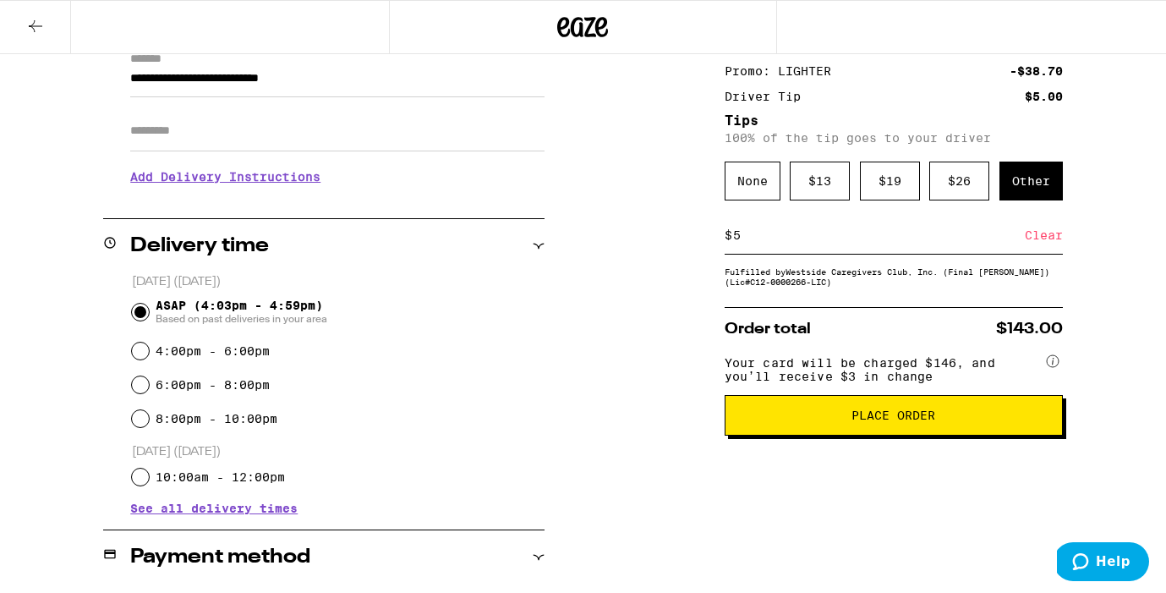
click at [923, 421] on span "Place Order" at bounding box center [894, 415] width 84 height 12
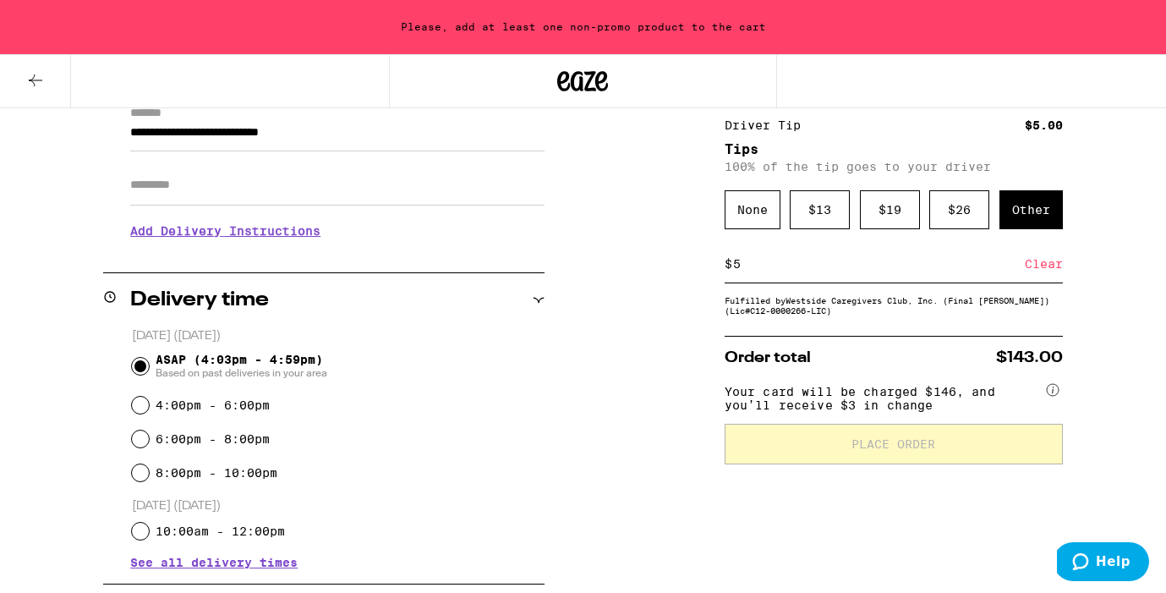
scroll to position [308, 0]
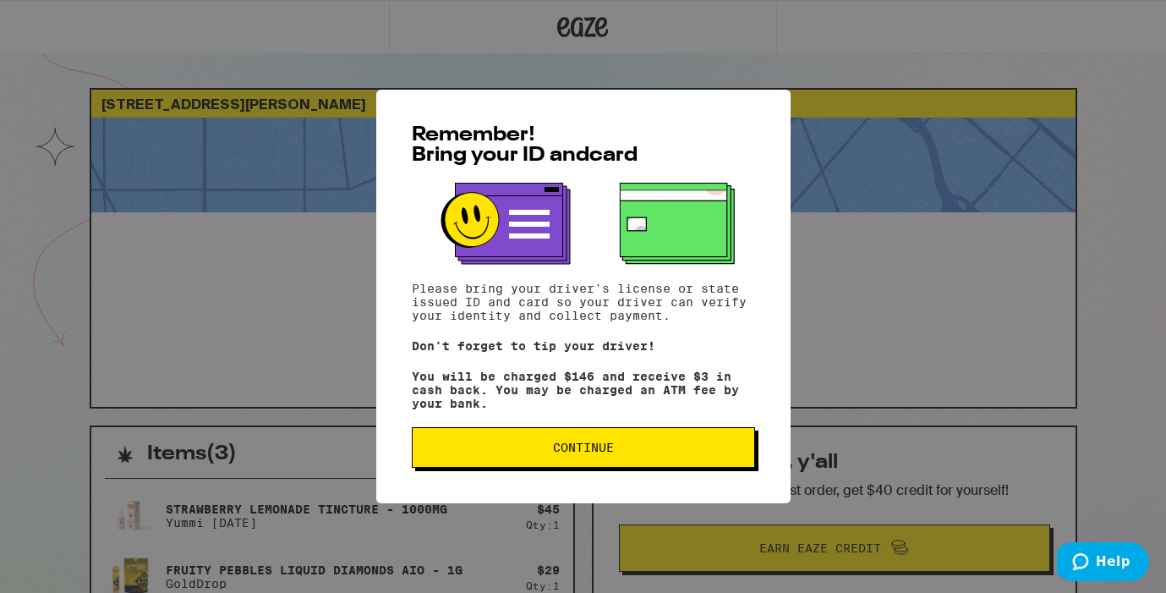
click at [558, 453] on span "Continue" at bounding box center [583, 447] width 61 height 12
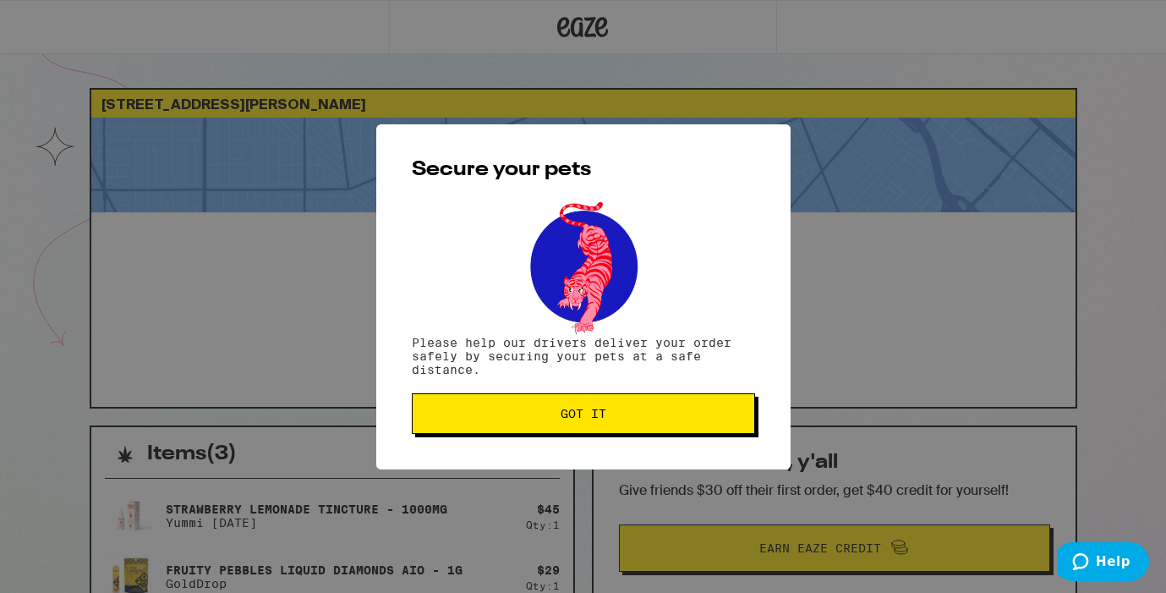
click at [576, 415] on span "Got it" at bounding box center [584, 414] width 46 height 12
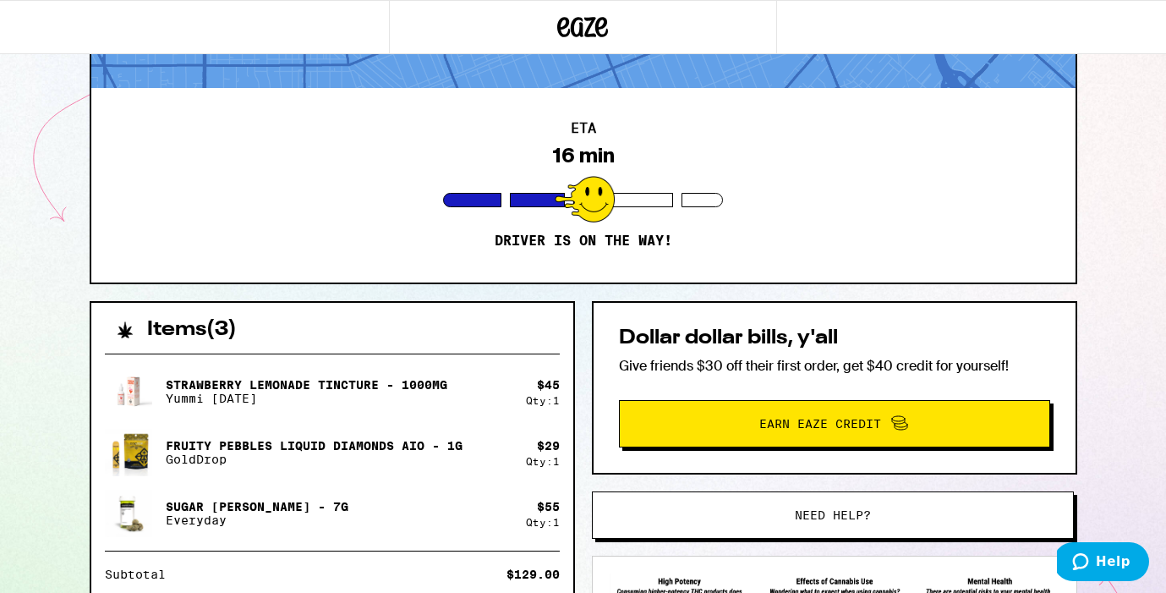
scroll to position [66, 0]
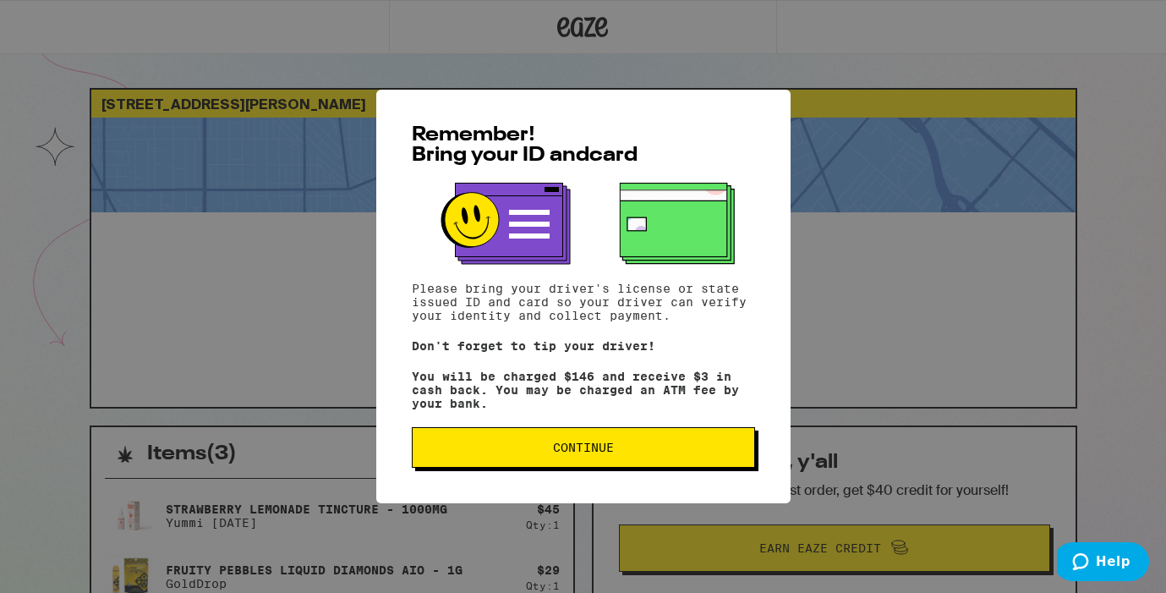
click at [580, 453] on span "Continue" at bounding box center [583, 447] width 61 height 12
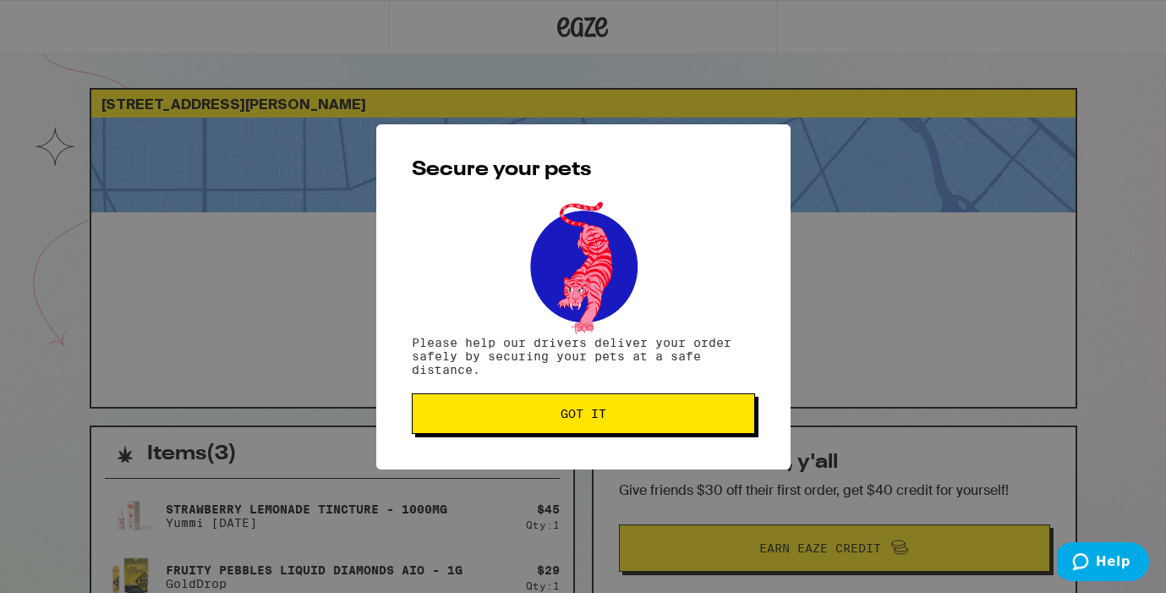
click at [589, 424] on button "Got it" at bounding box center [583, 413] width 343 height 41
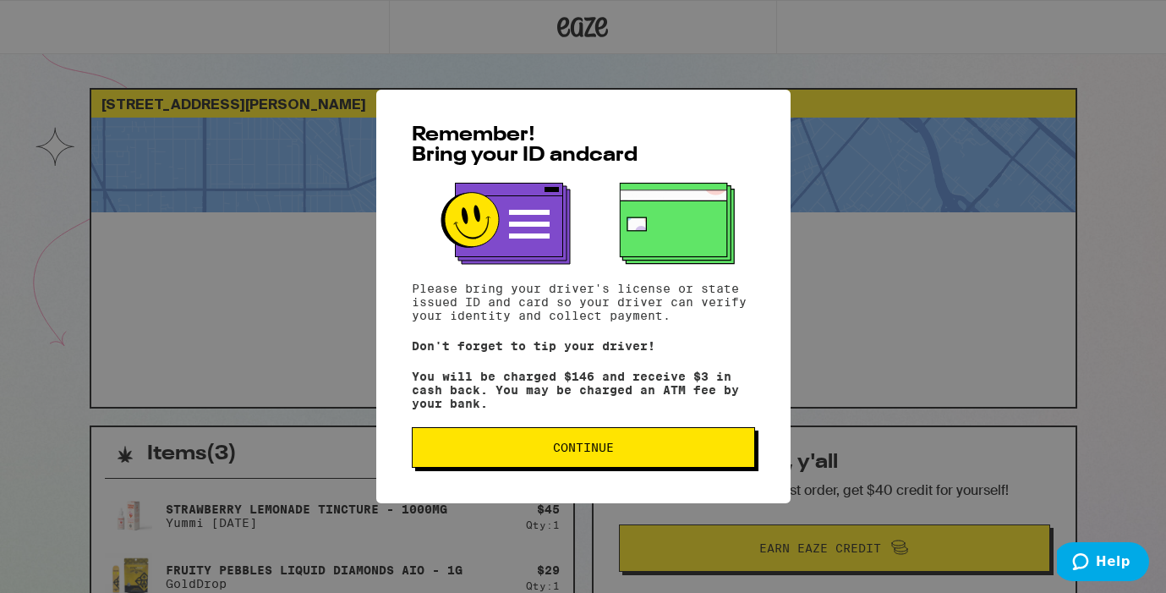
click at [569, 468] on button "Continue" at bounding box center [583, 447] width 343 height 41
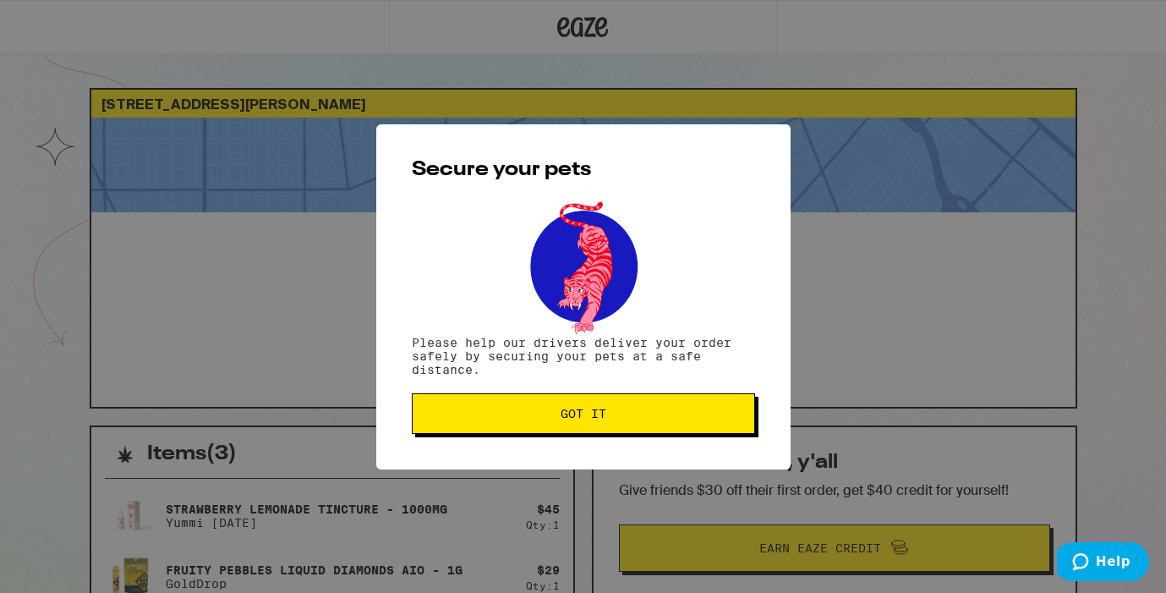
click at [662, 406] on button "Got it" at bounding box center [583, 413] width 343 height 41
